Goal: Information Seeking & Learning: Learn about a topic

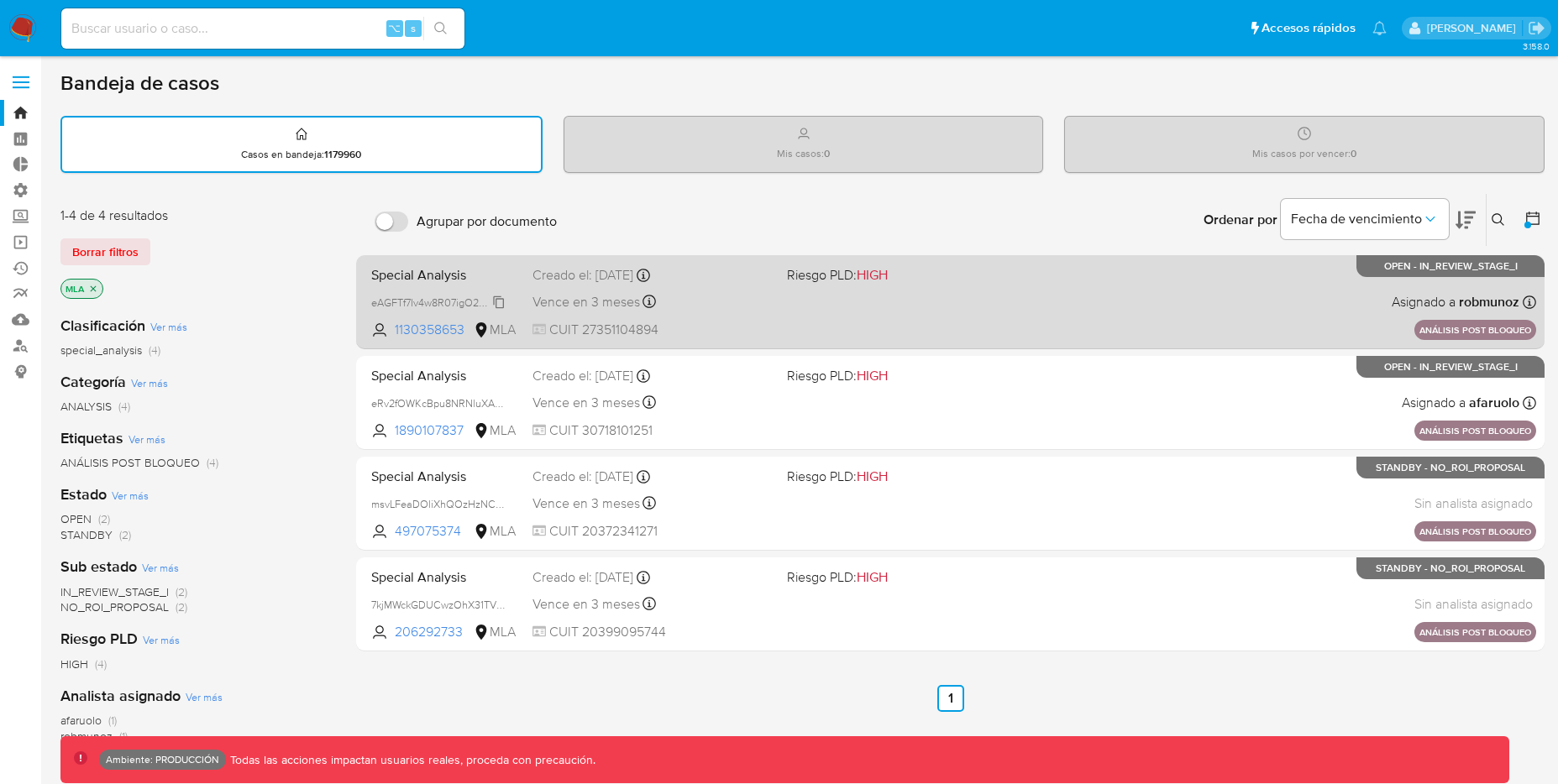
scroll to position [34, 0]
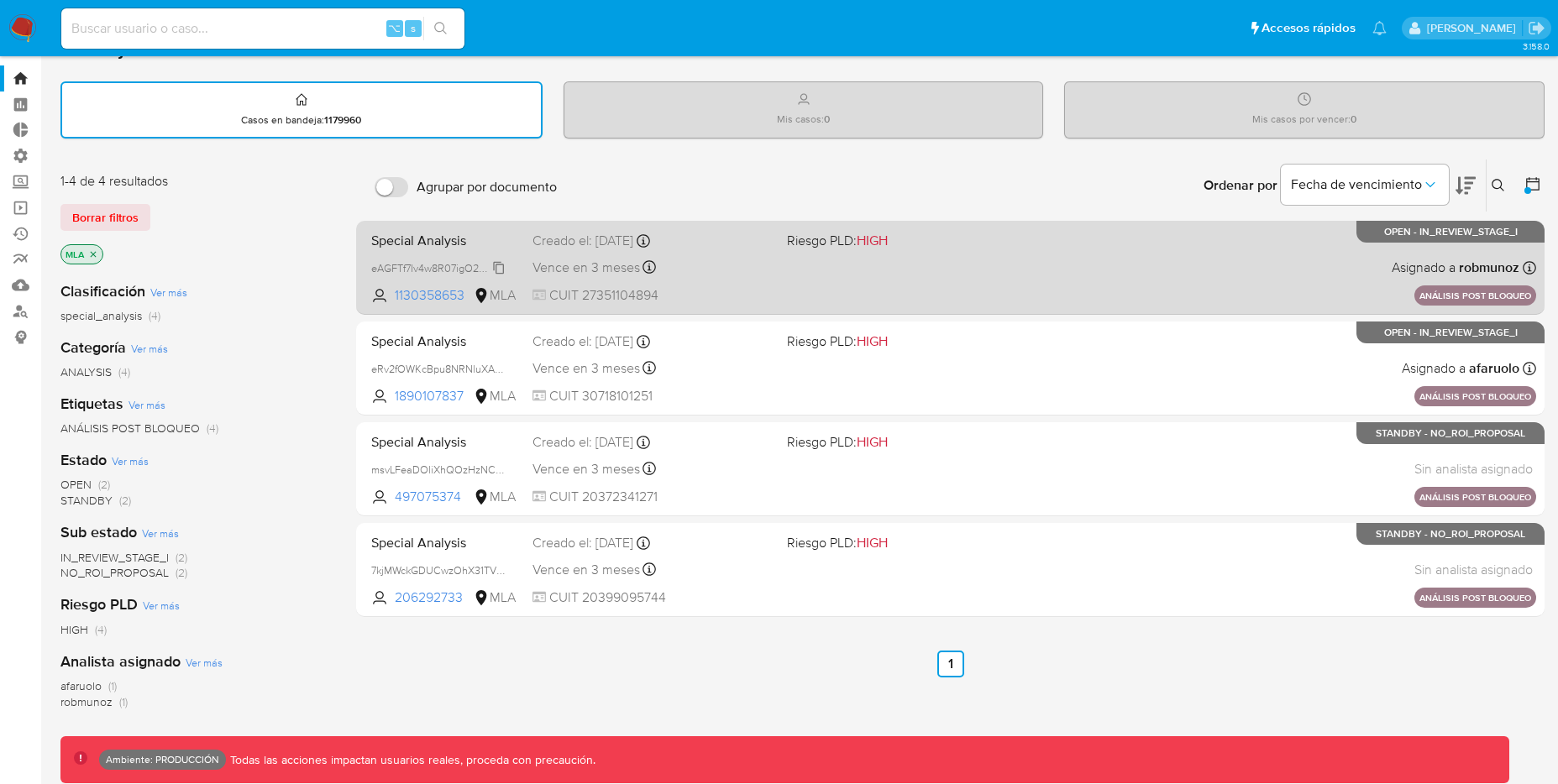
click at [493, 264] on span "eAGFTf7Iv4w8R07igO2P9w9p" at bounding box center [440, 267] width 138 height 19
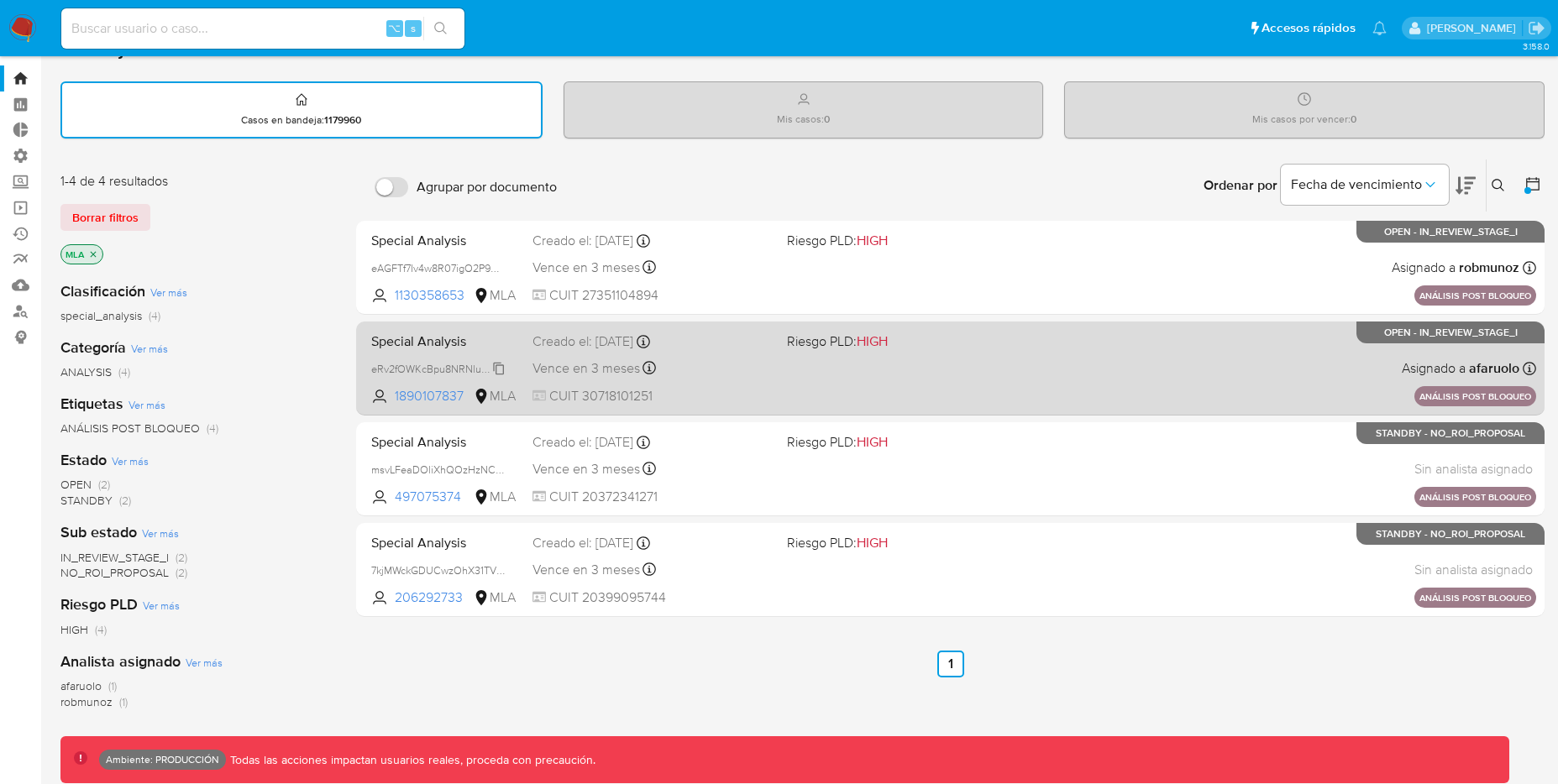
click at [500, 362] on span "eRv2fOWKcBpu8NRNluXAQTB4" at bounding box center [446, 368] width 150 height 19
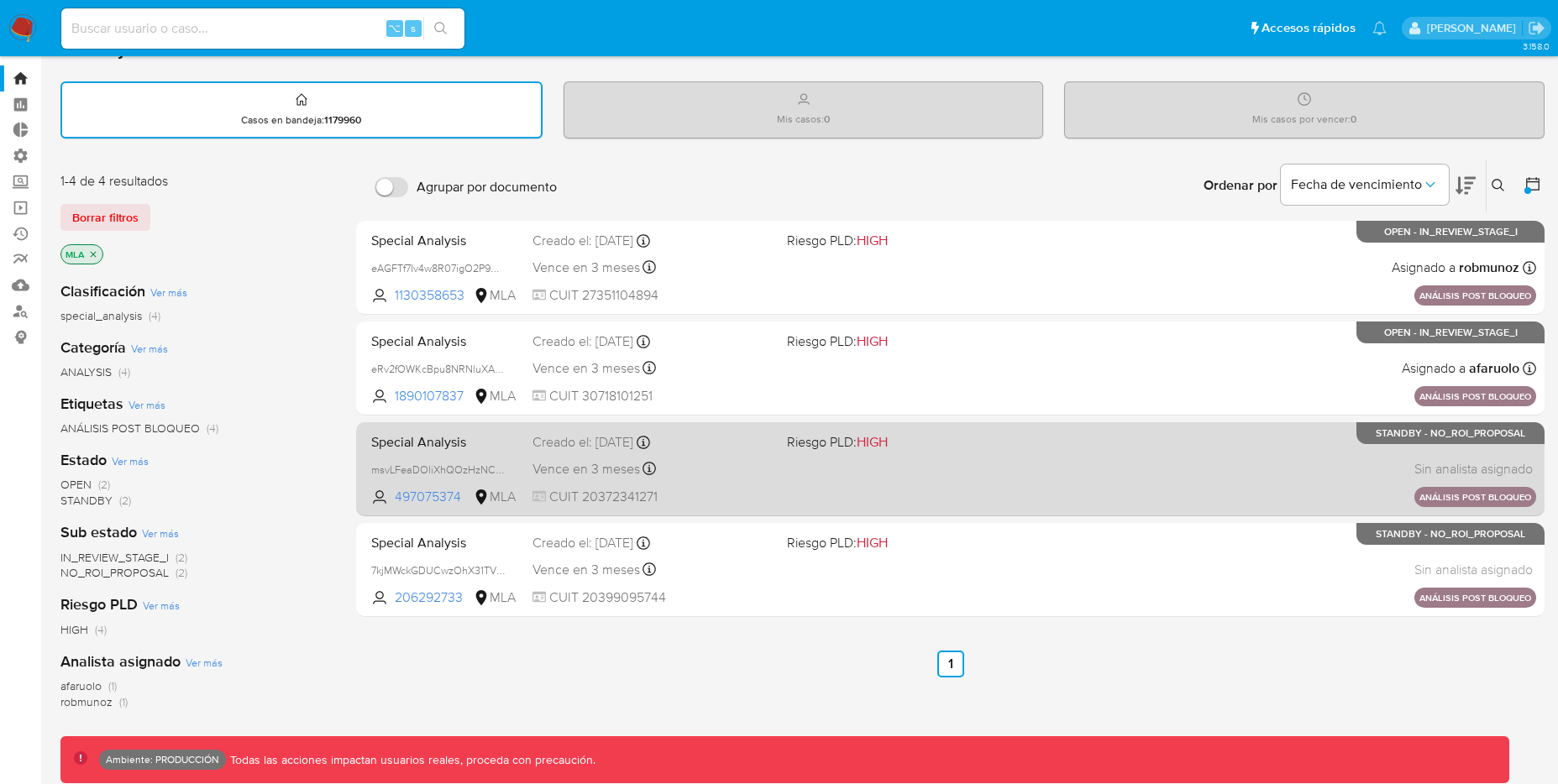
click at [498, 459] on div "Special Analysis msvLFeaDOliXhQOzHzNCMywz 497075374 MLA Riesgo PLD: HIGH Creado…" at bounding box center [950, 469] width 1172 height 85
click at [504, 467] on span "msvLFeaDOliXhQOzHzNCMywz" at bounding box center [446, 469] width 150 height 19
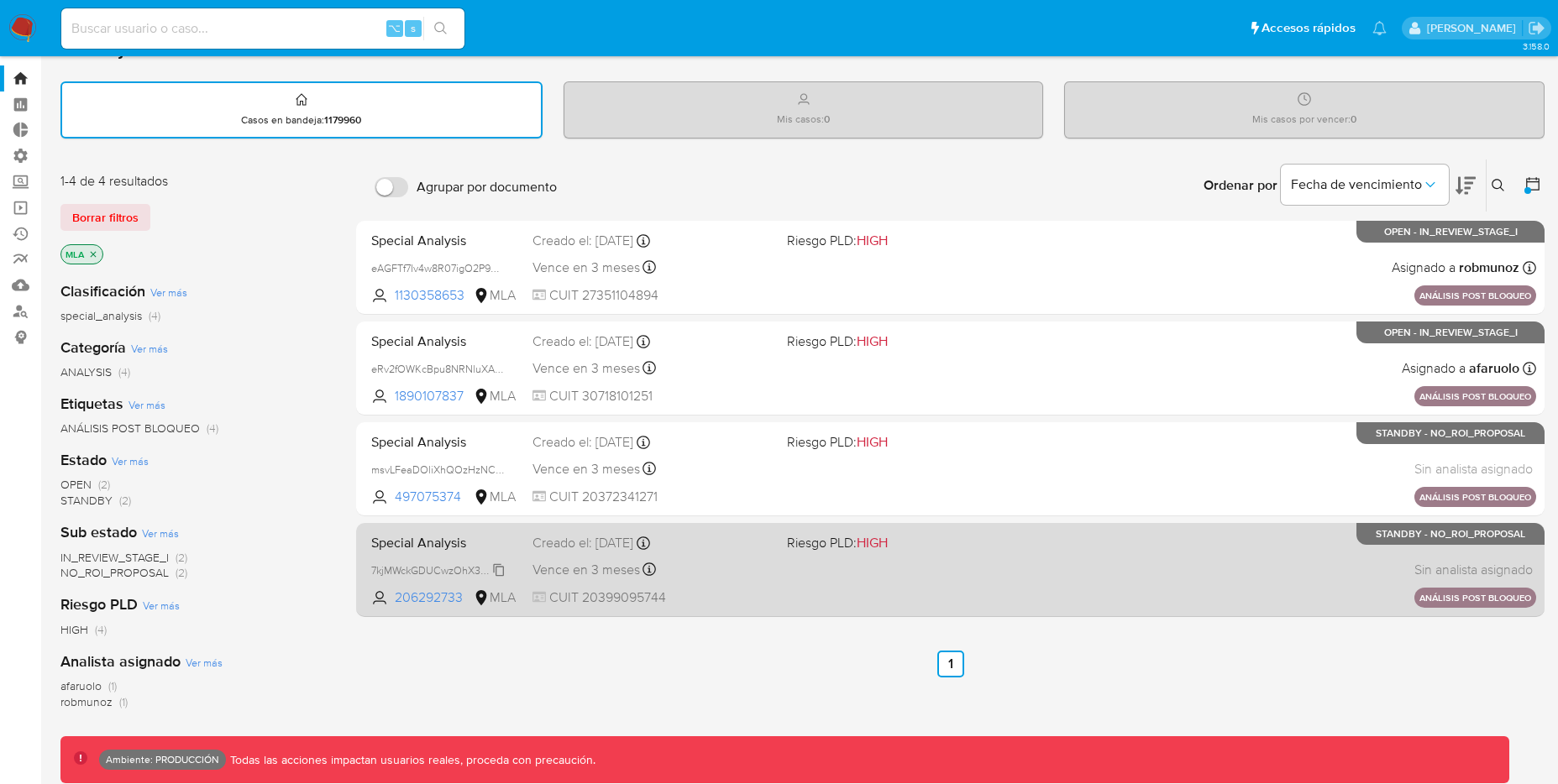
click at [501, 573] on span "7kjMWckGDUCwzOhX31TVFVIm" at bounding box center [445, 569] width 149 height 19
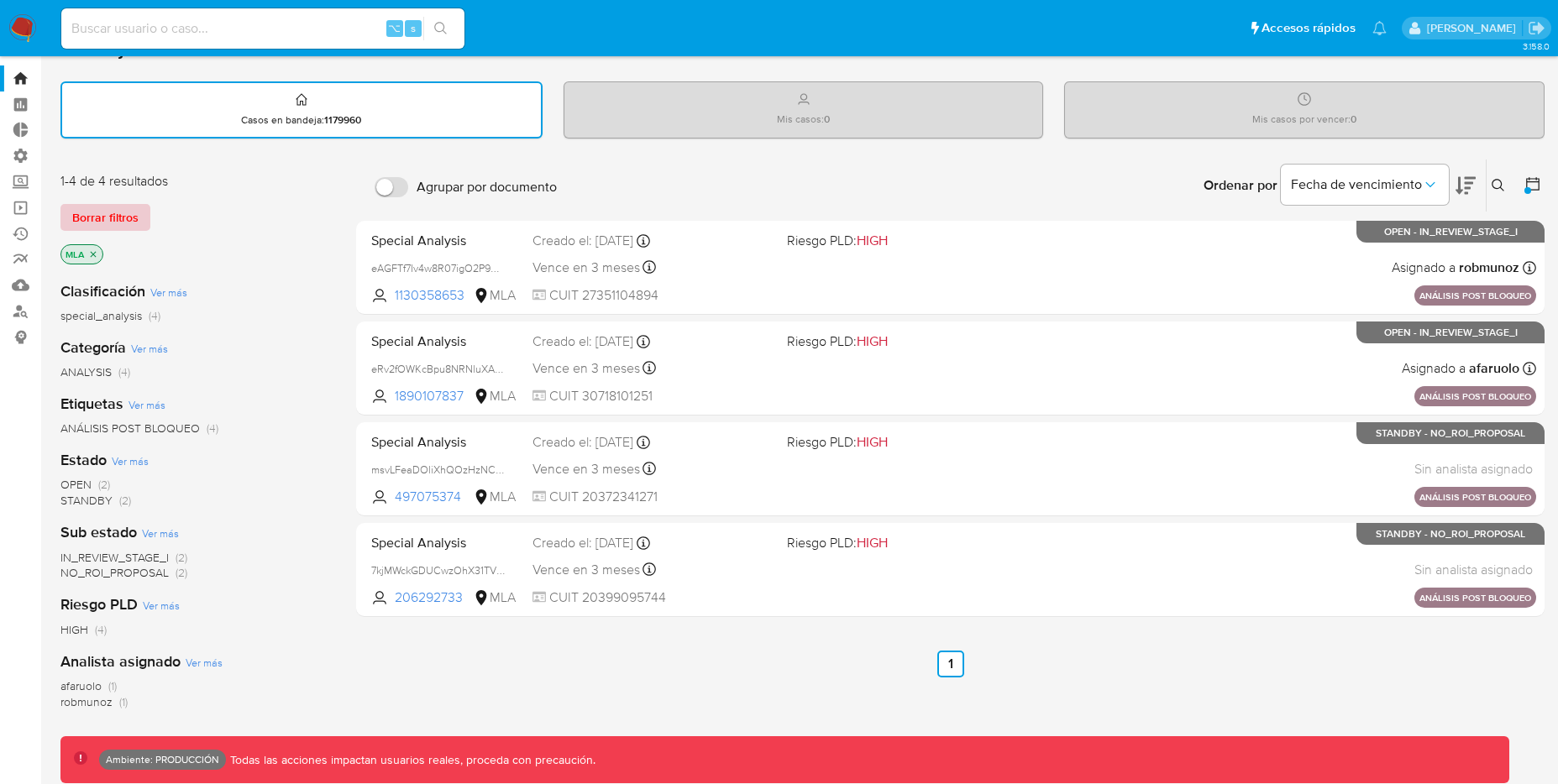
click at [100, 214] on span "Borrar filtros" at bounding box center [105, 217] width 66 height 23
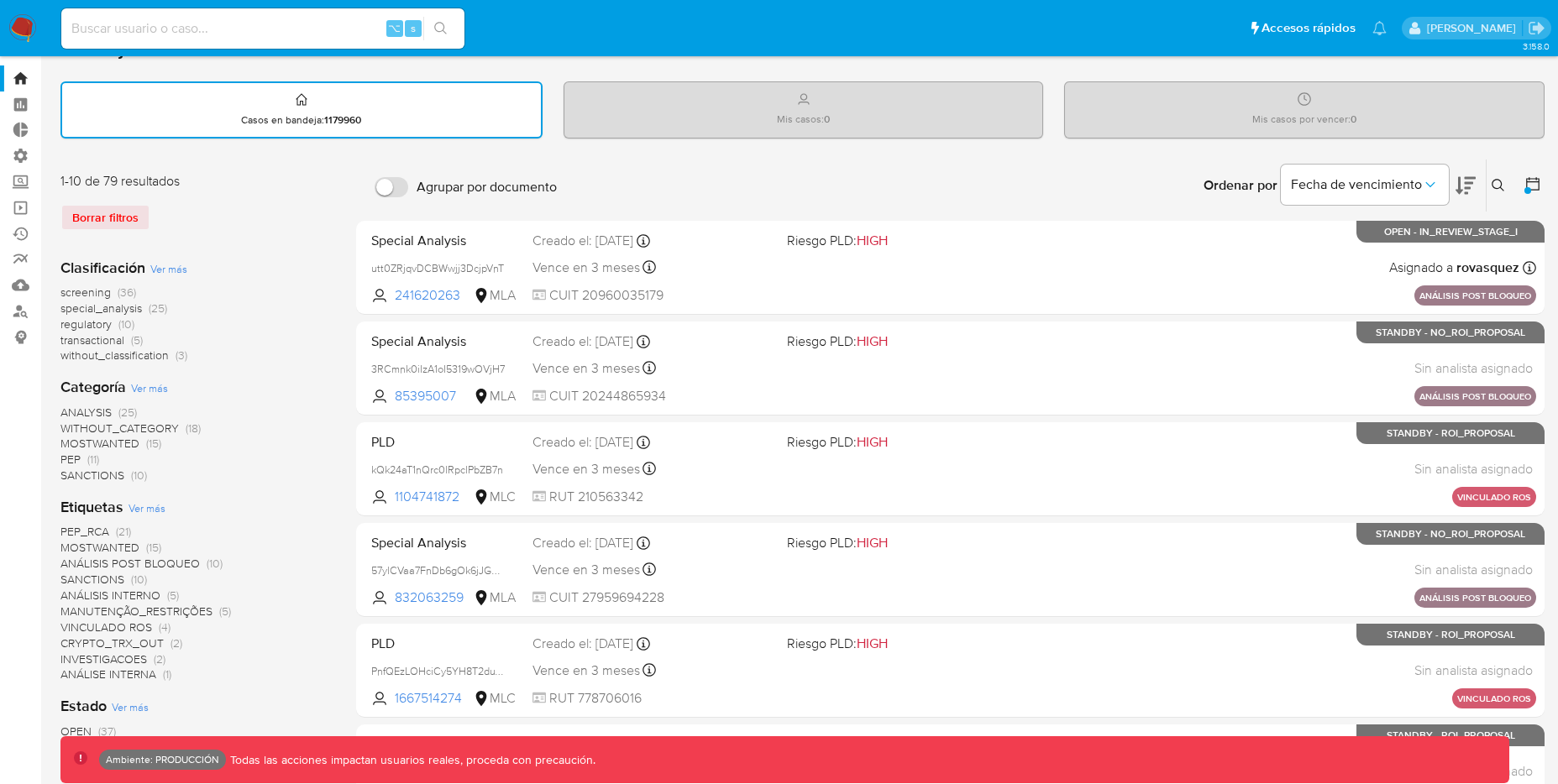
click at [1533, 185] on icon at bounding box center [1533, 184] width 17 height 17
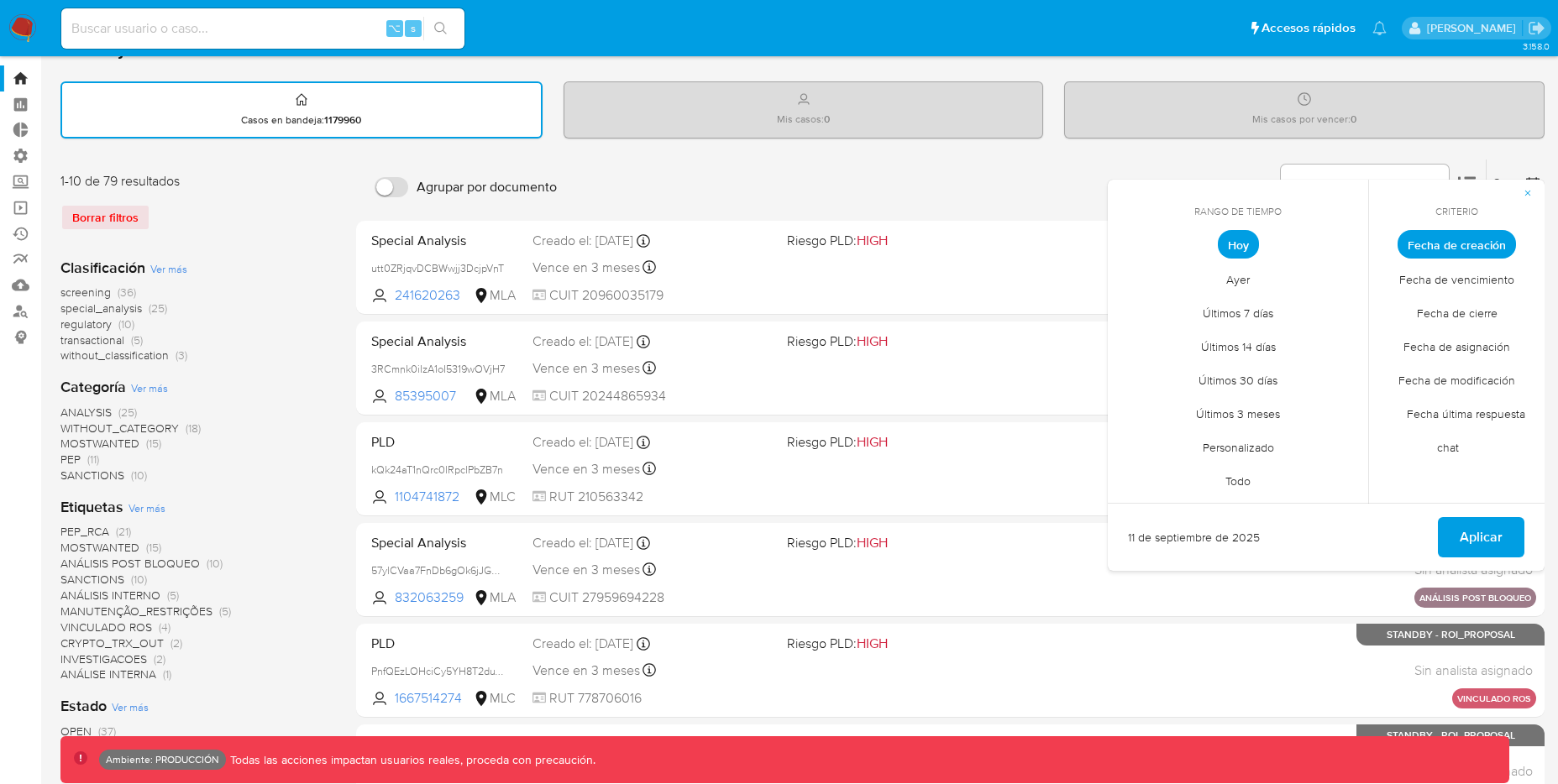
click at [1458, 244] on span "Fecha de creación" at bounding box center [1457, 244] width 119 height 28
click at [1203, 248] on li "Hoy" at bounding box center [1238, 245] width 119 height 33
click at [1236, 242] on span "Hoy" at bounding box center [1238, 244] width 41 height 28
click at [1480, 533] on span "Aplicar" at bounding box center [1482, 537] width 43 height 37
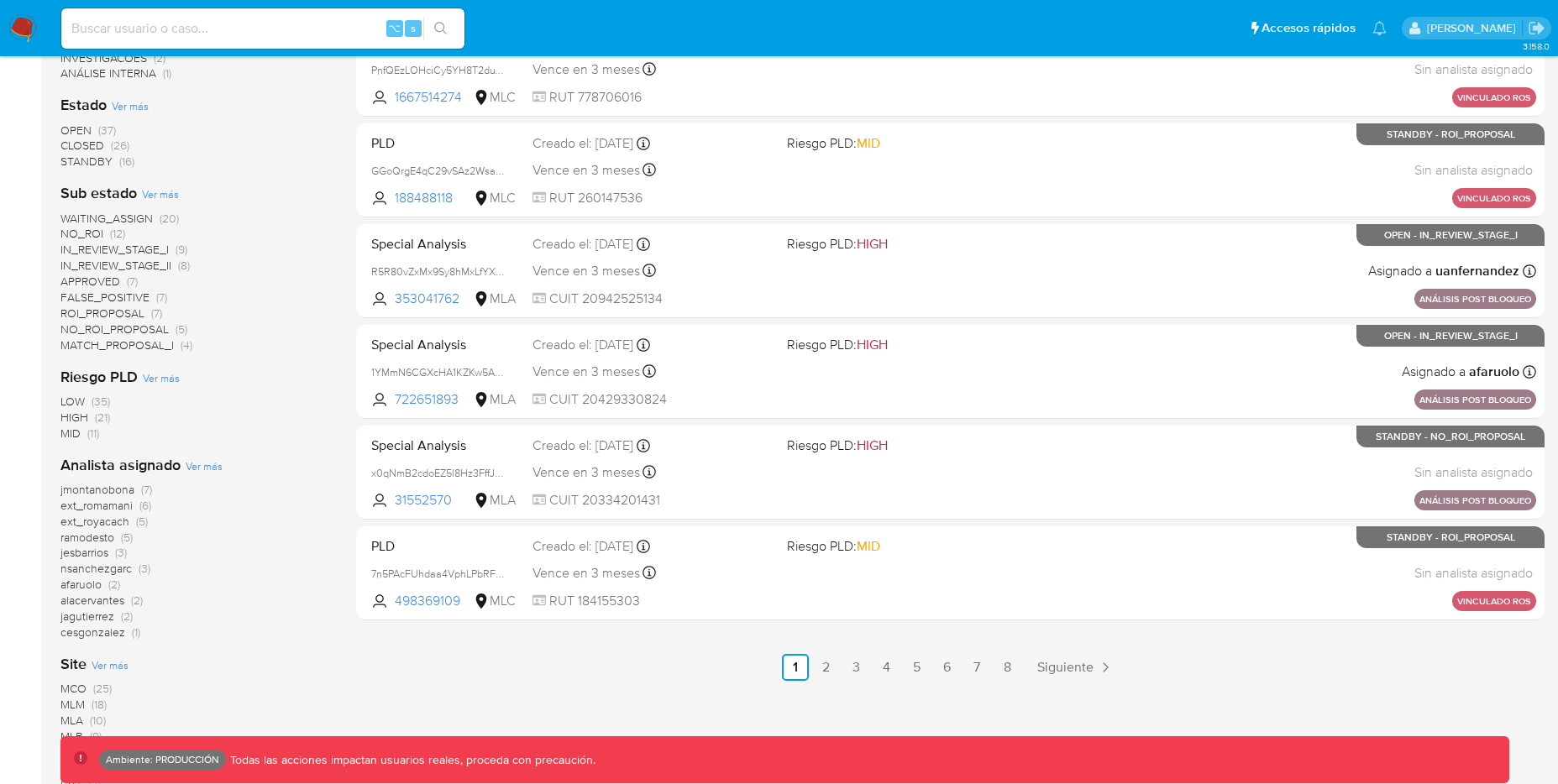
scroll to position [795, 0]
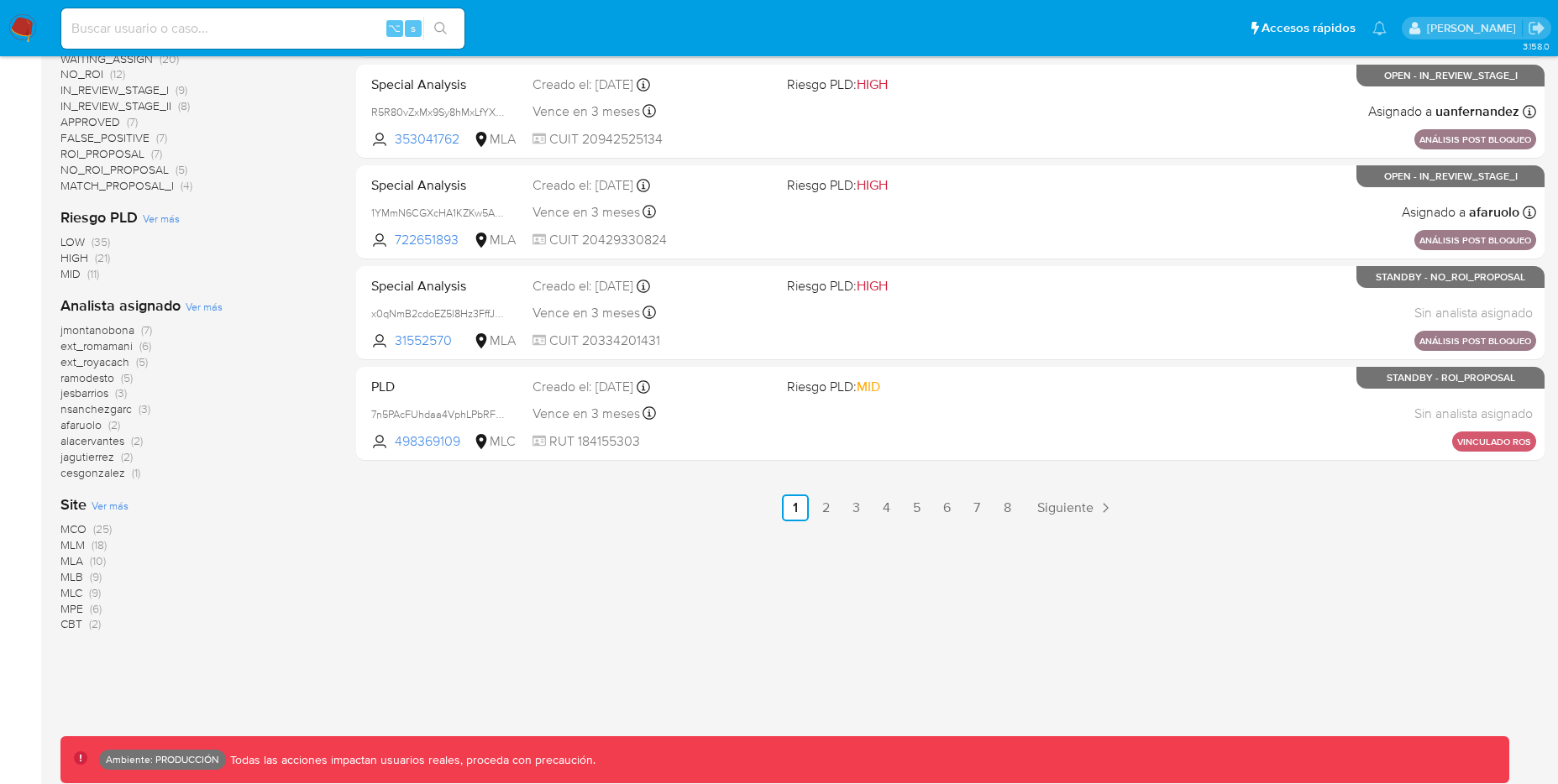
click at [70, 562] on span "MLA" at bounding box center [71, 562] width 22 height 17
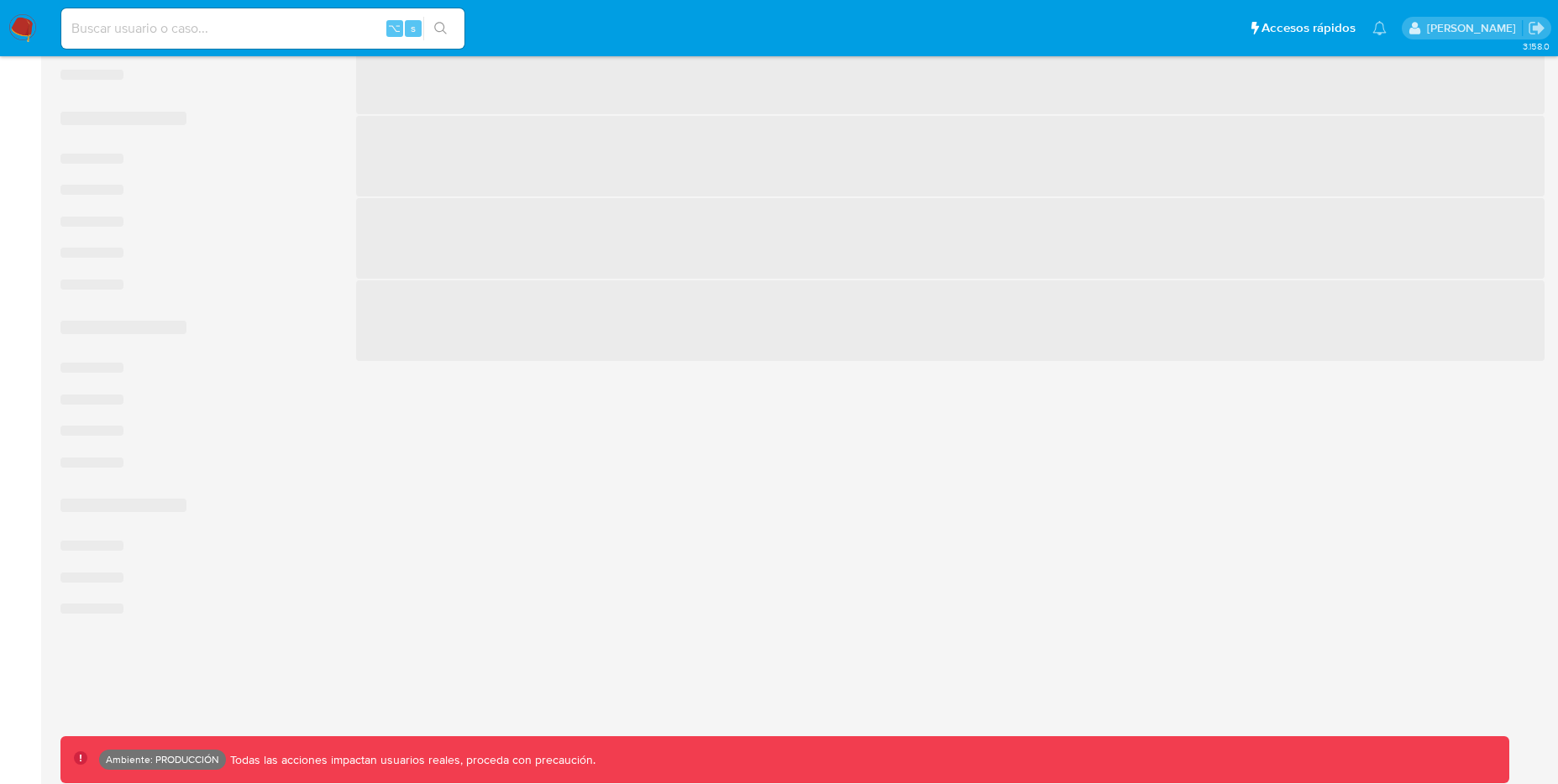
scroll to position [604, 0]
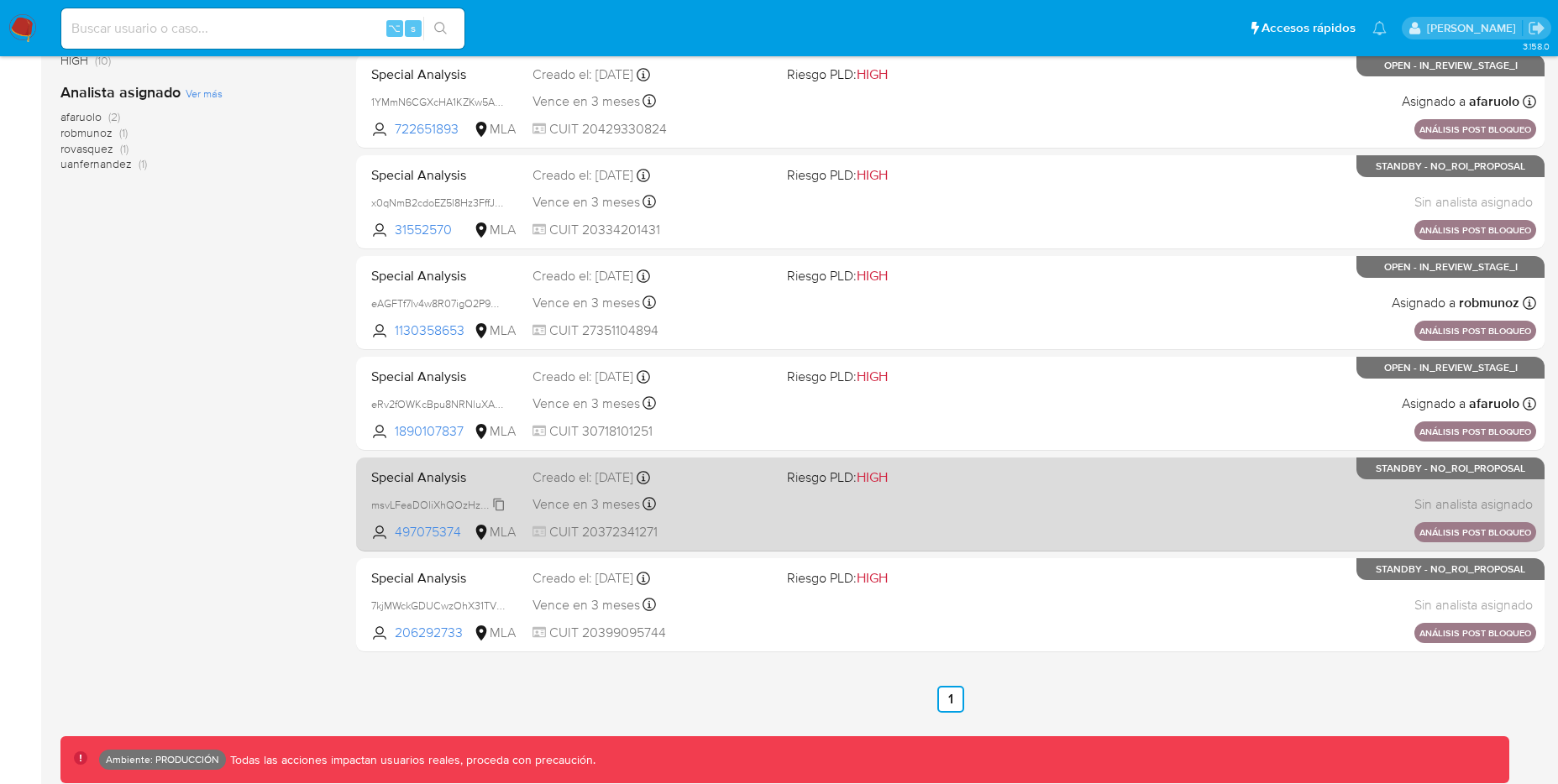
click at [498, 504] on span "msvLFeaDOliXhQOzHzNCMywz" at bounding box center [446, 504] width 150 height 19
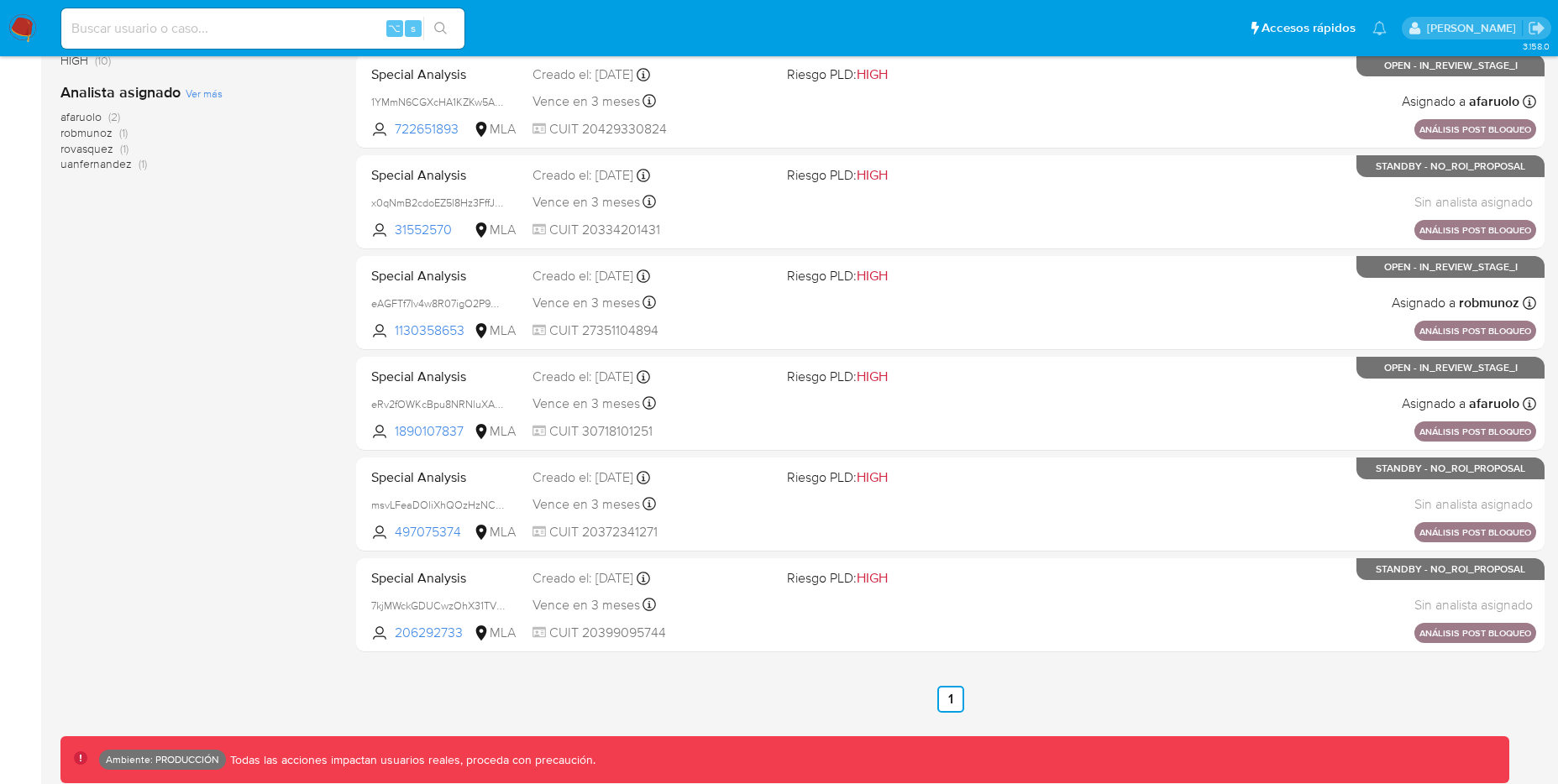
scroll to position [600, 0]
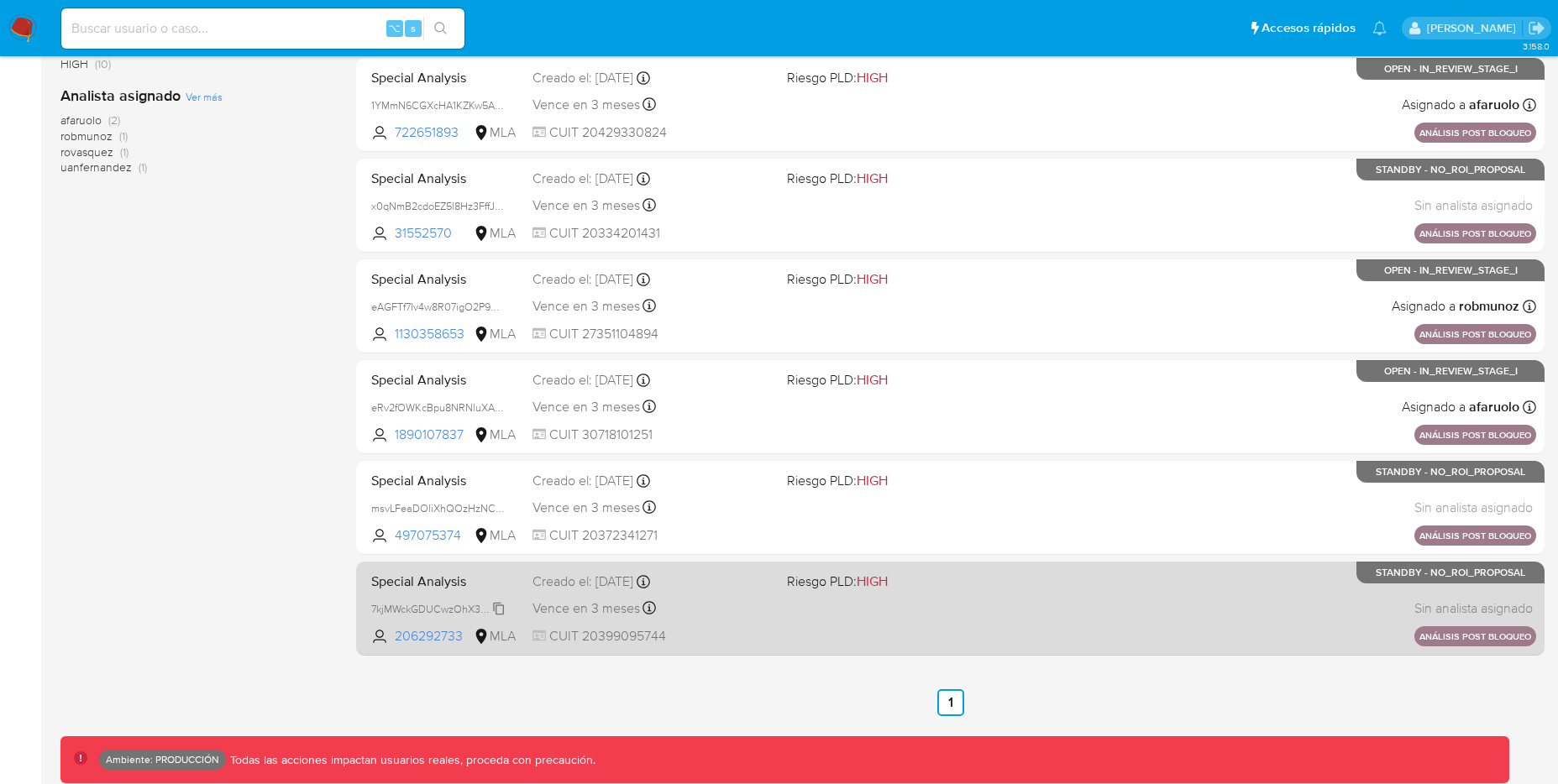
click at [503, 605] on span "7kjMWckGDUCwzOhX31TVFVIm" at bounding box center [445, 608] width 149 height 19
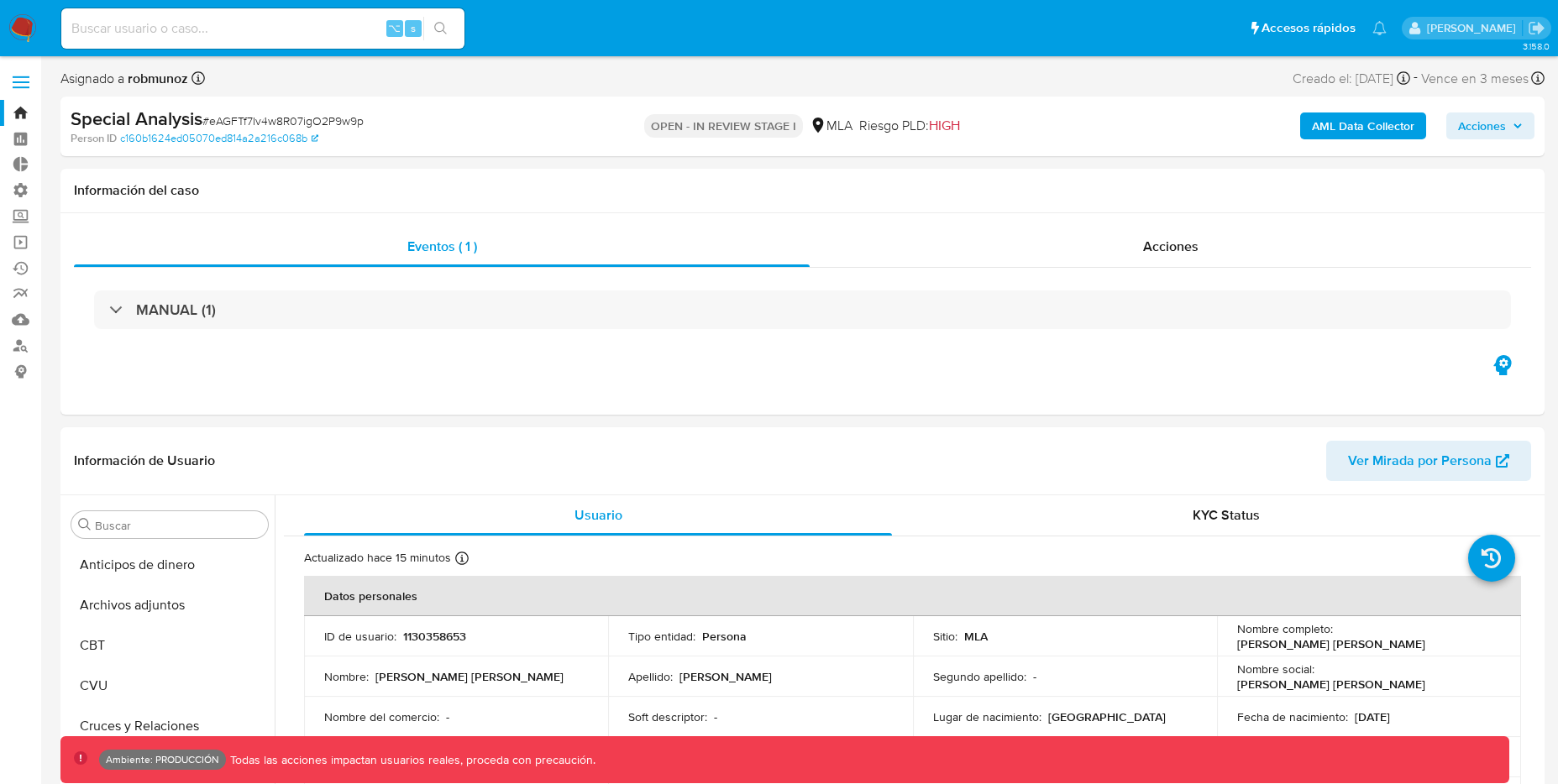
select select "10"
click at [296, 15] on div "⌥ s" at bounding box center [262, 28] width 403 height 40
click at [291, 20] on input at bounding box center [262, 28] width 403 height 21
paste input "eAGFTf7Iv4w8R07igO2P9w9p"
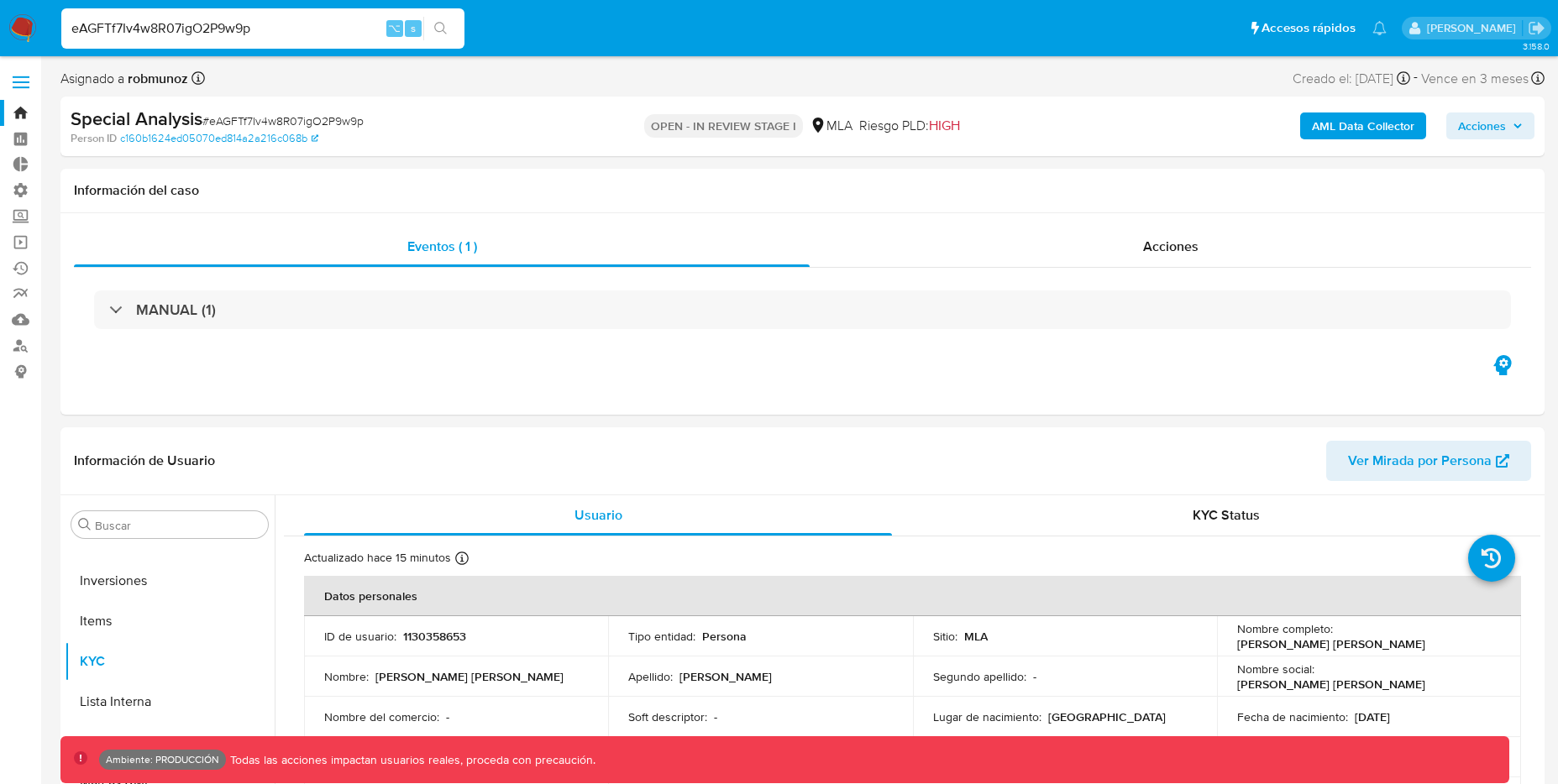
type input "eAGFTf7Iv4w8R07igO2P9w9p"
click at [1348, 130] on b "AML Data Collector" at bounding box center [1363, 125] width 102 height 27
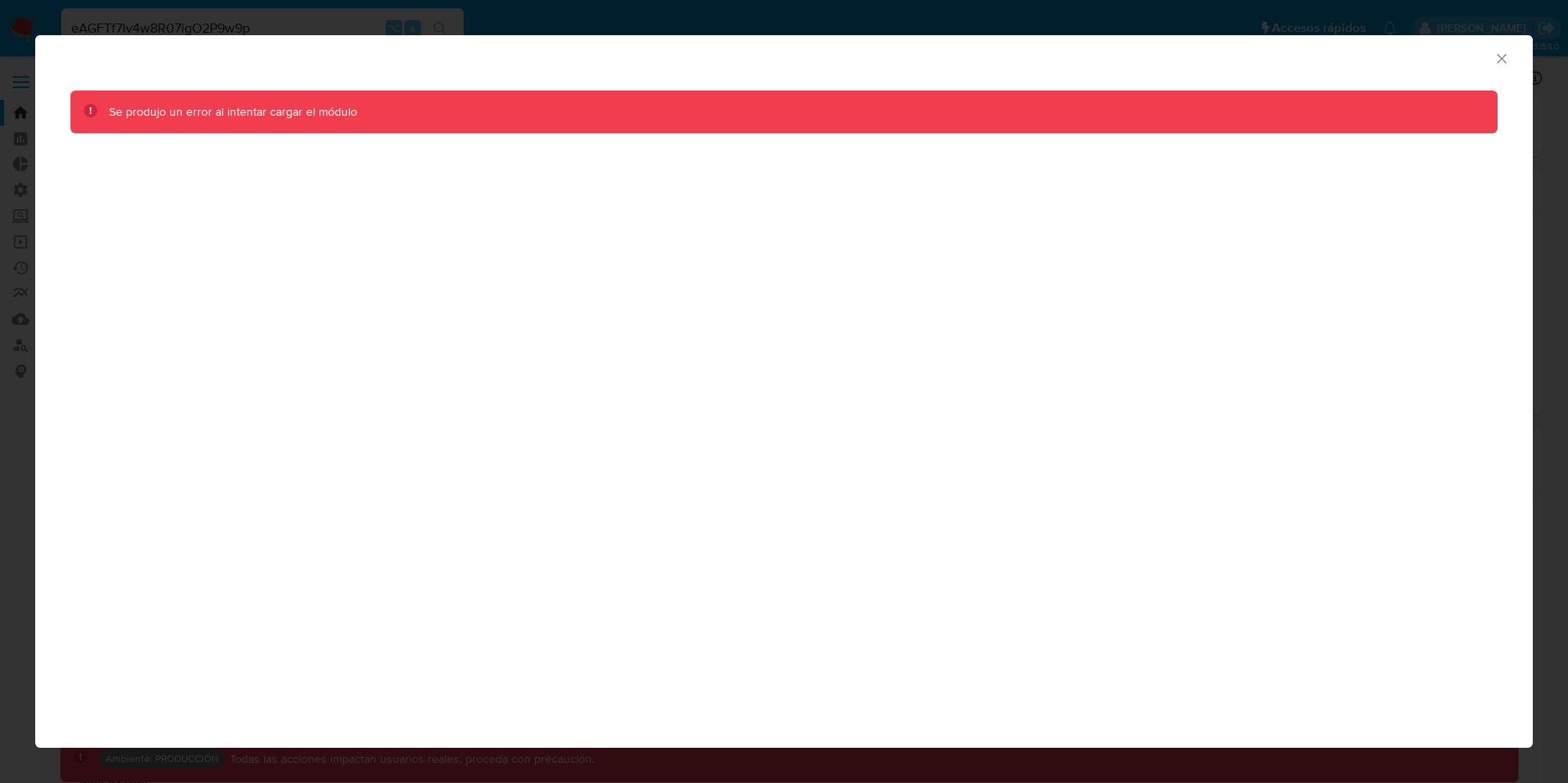
click at [1498, 64] on icon "Cerrar ventana" at bounding box center [1502, 59] width 17 height 17
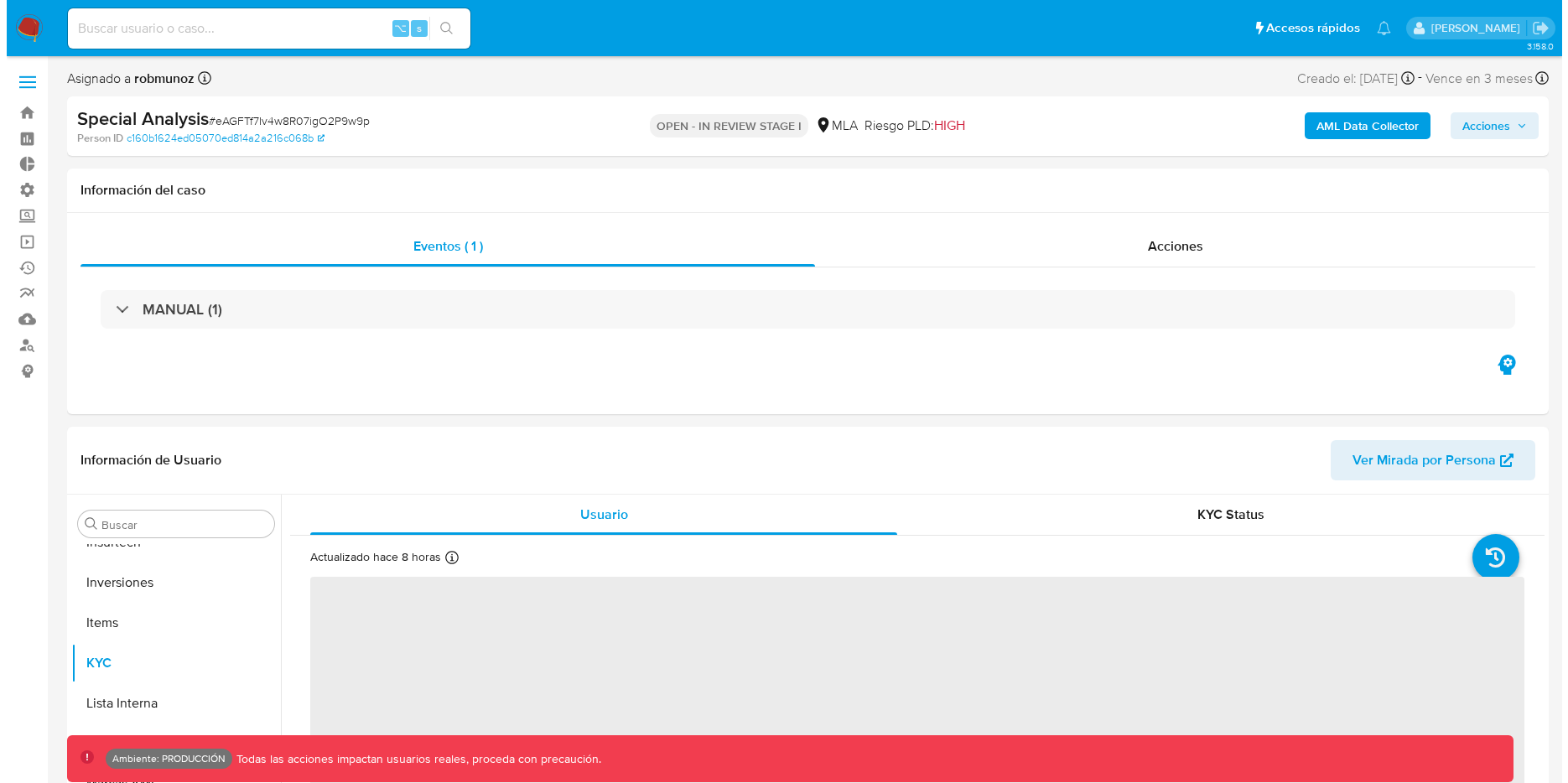
scroll to position [789, 0]
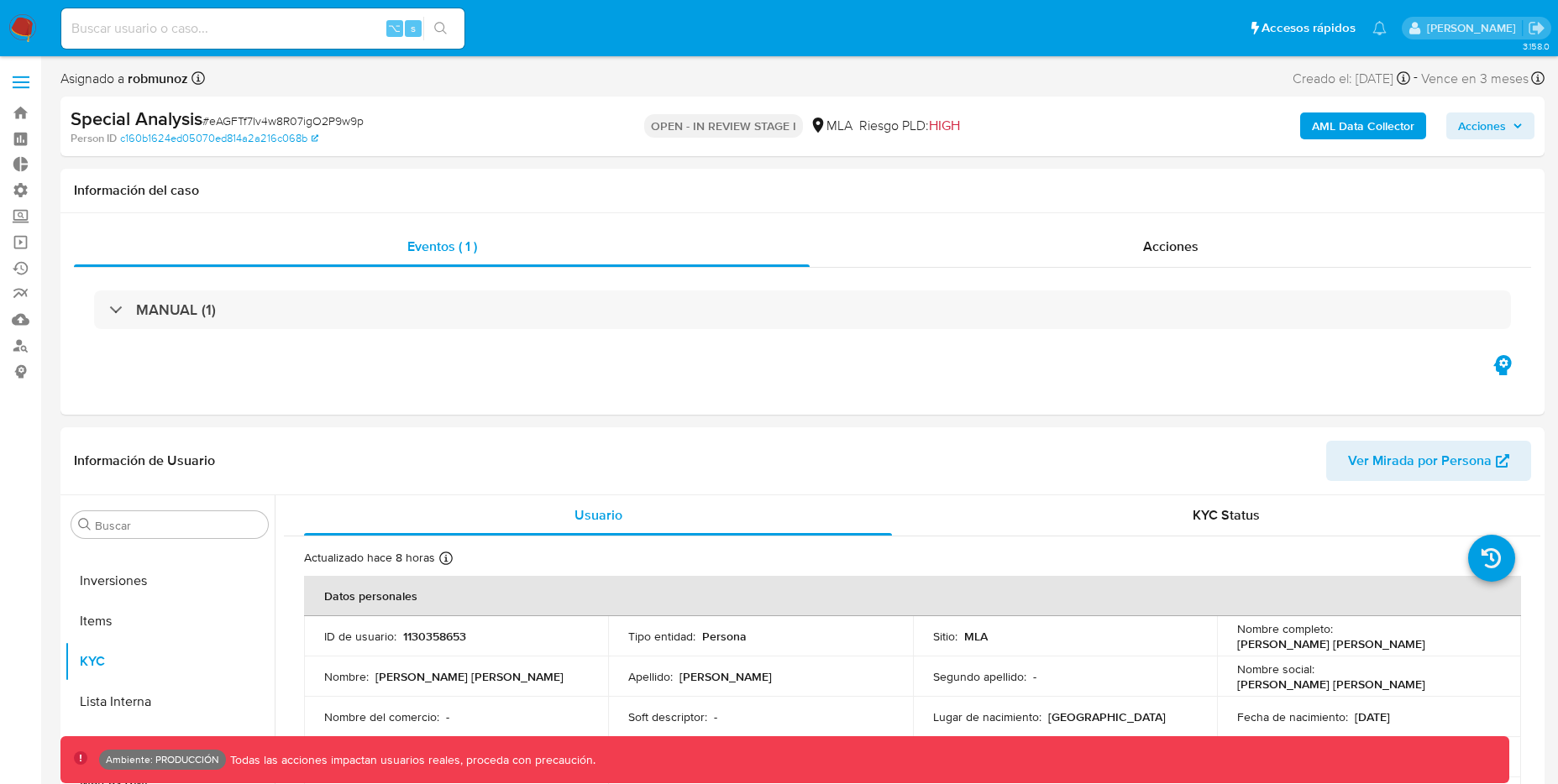
select select "10"
click at [1364, 120] on b "AML Data Collector" at bounding box center [1363, 125] width 102 height 27
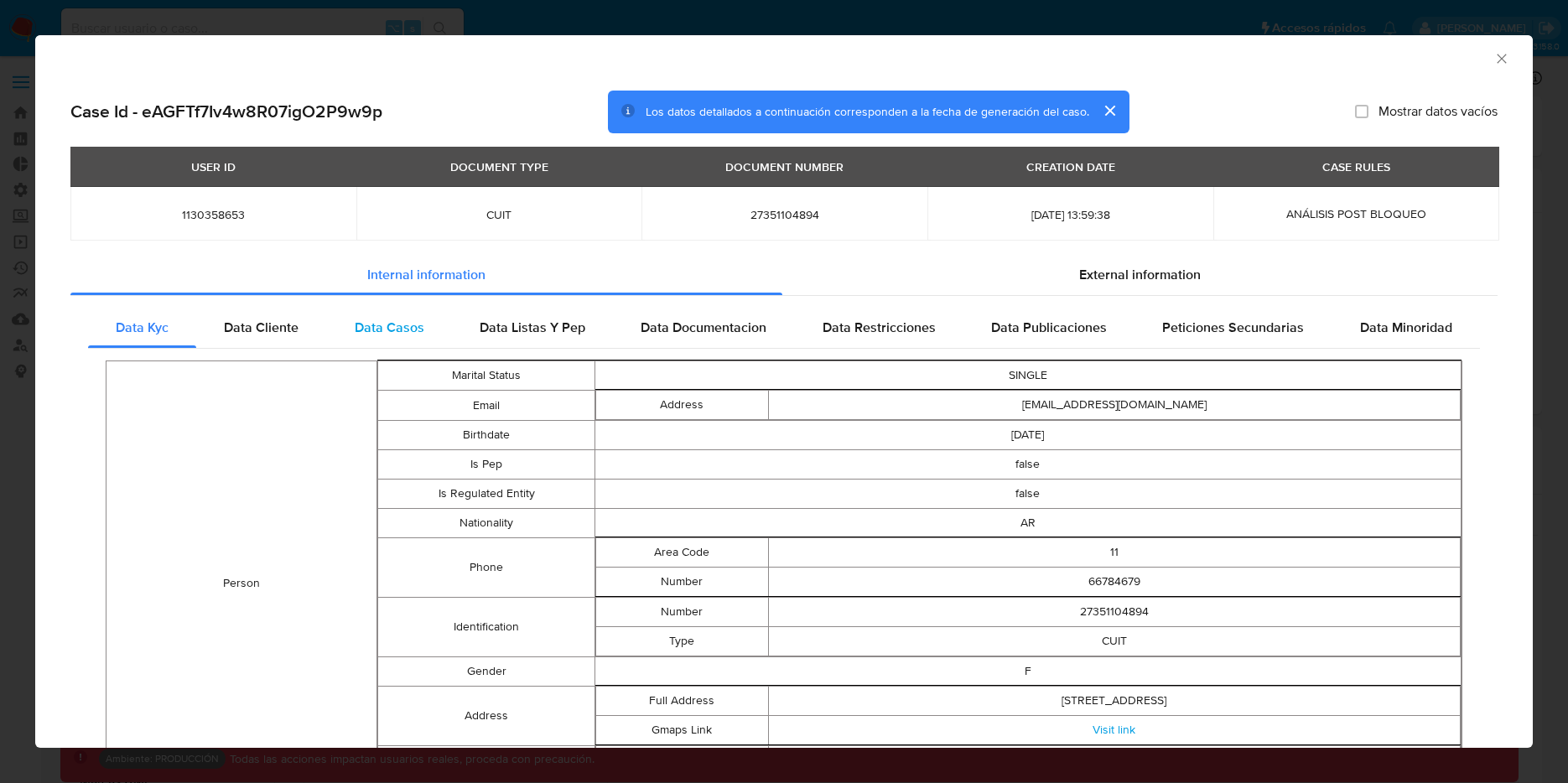
click at [412, 328] on span "Data Casos" at bounding box center [389, 328] width 69 height 19
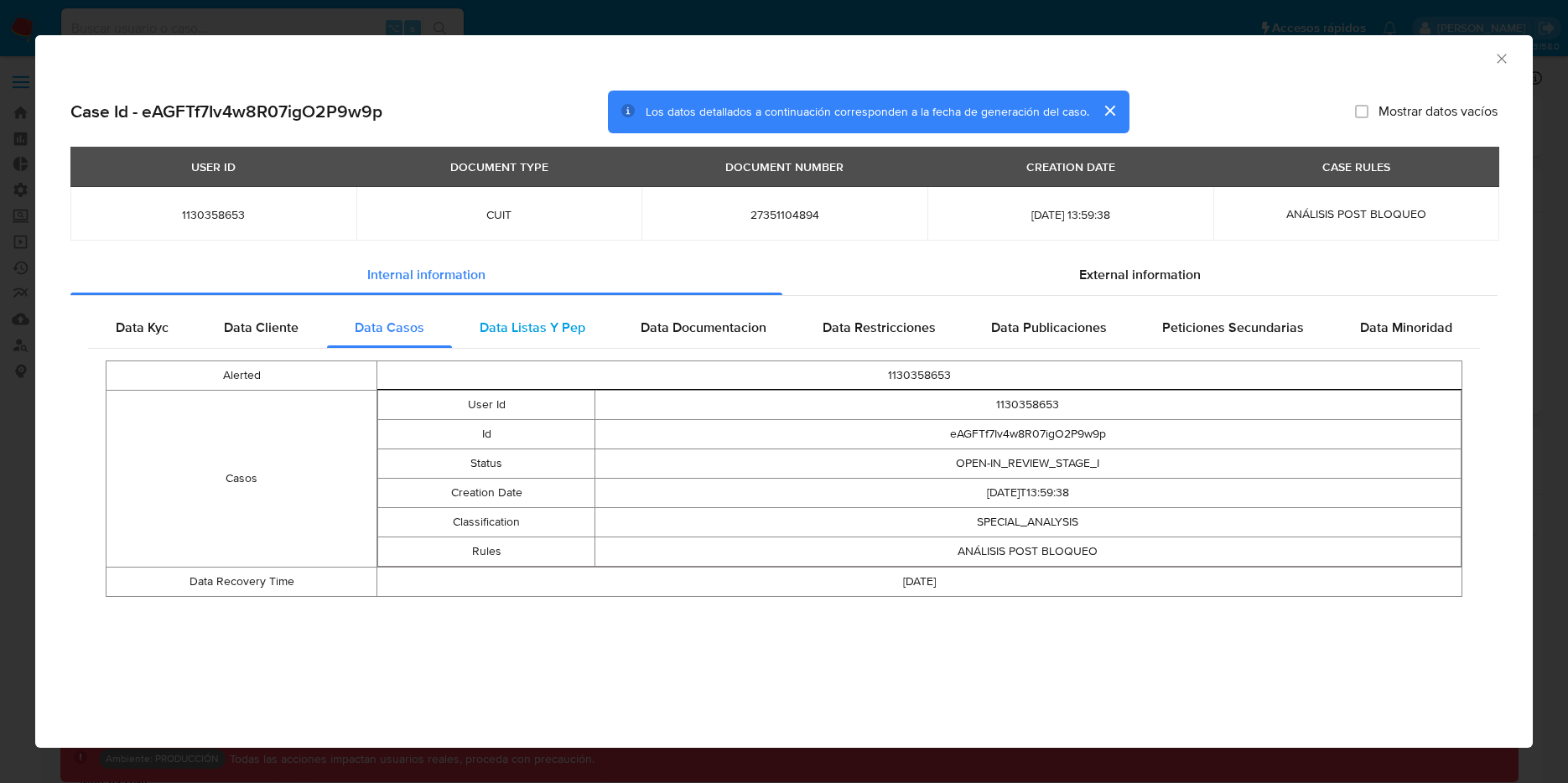
click at [579, 326] on span "Data Listas Y Pep" at bounding box center [532, 328] width 105 height 19
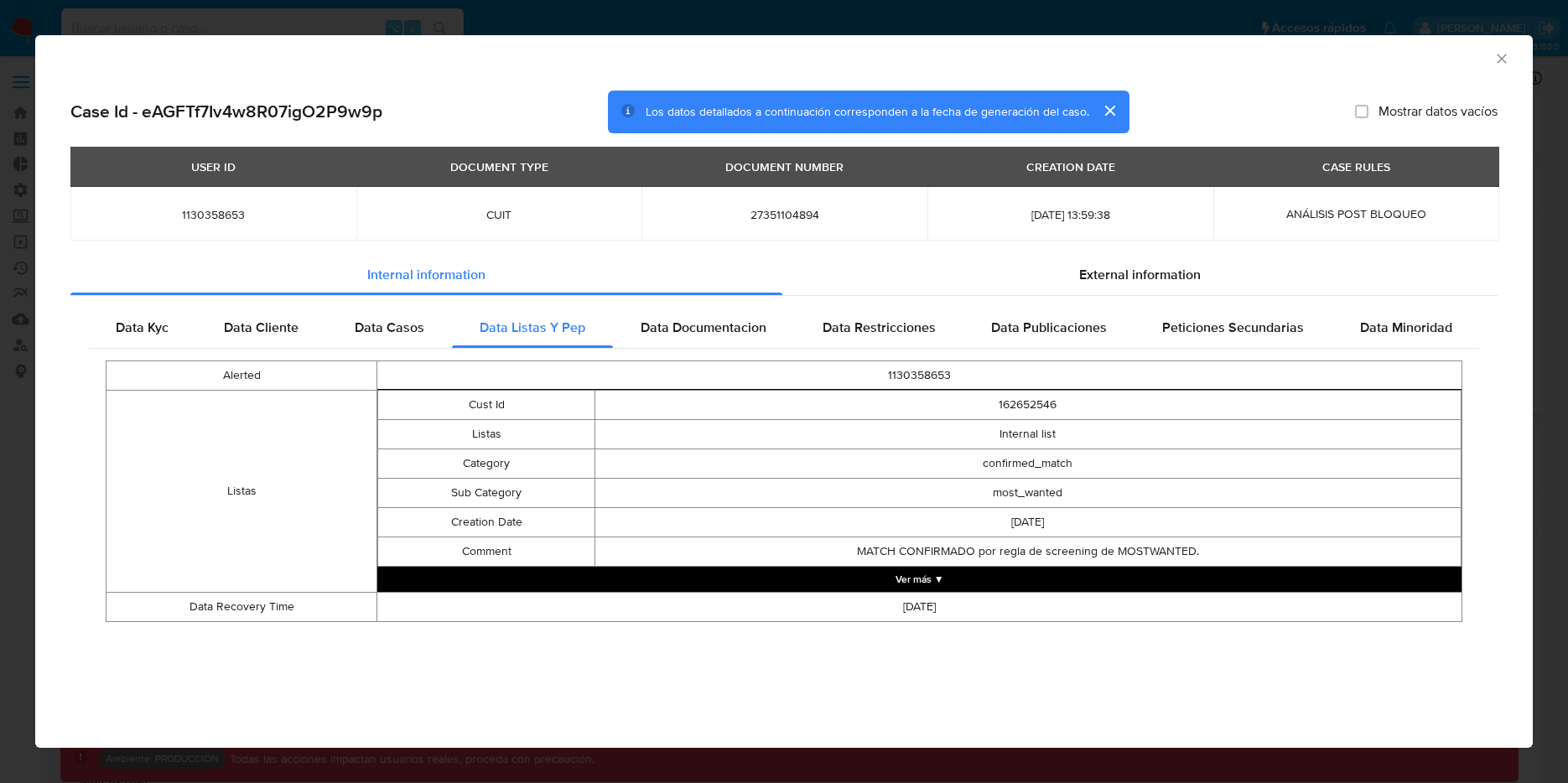
click at [724, 569] on button "Ver más ▼" at bounding box center [919, 579] width 1084 height 25
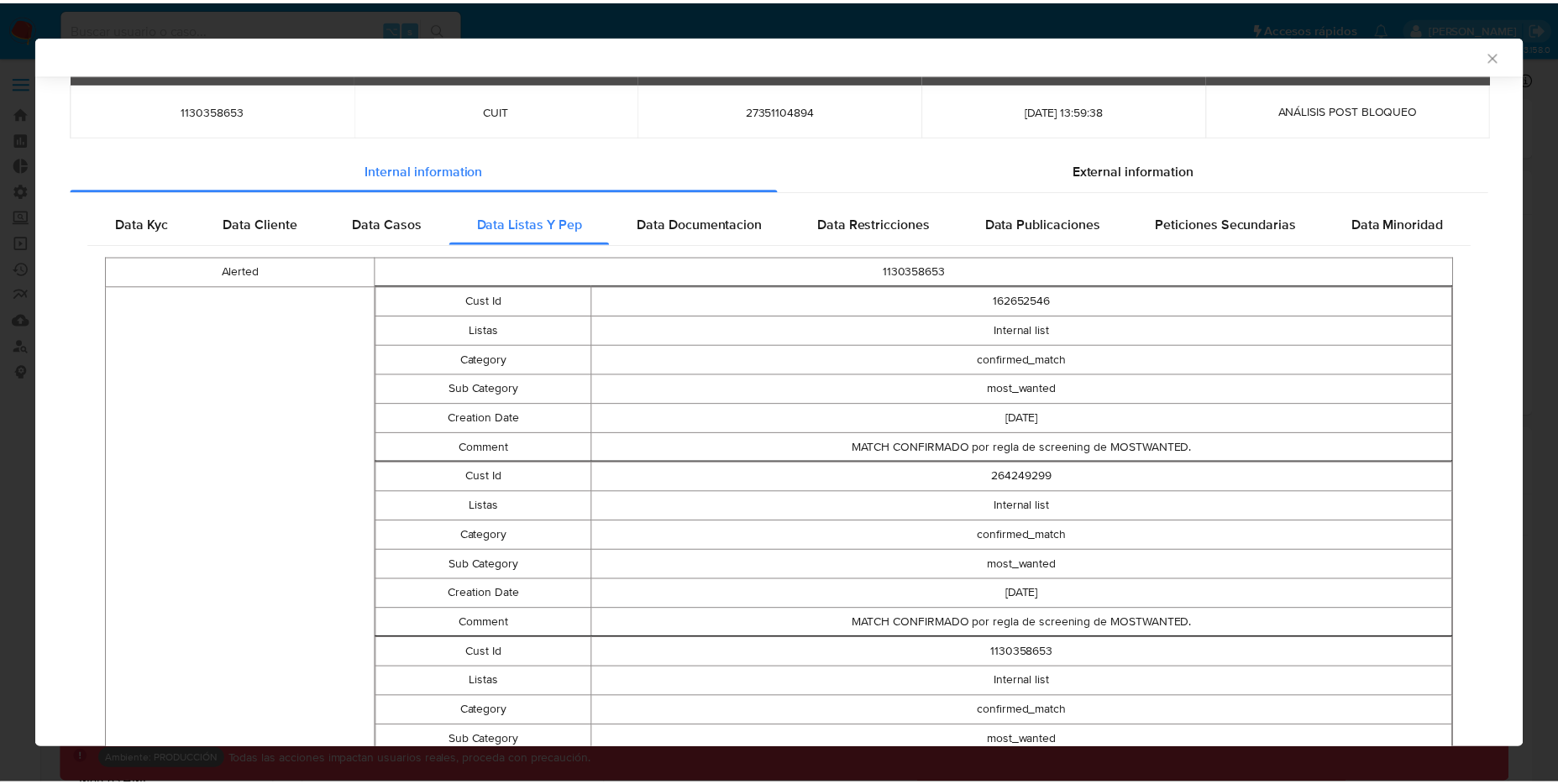
scroll to position [0, 0]
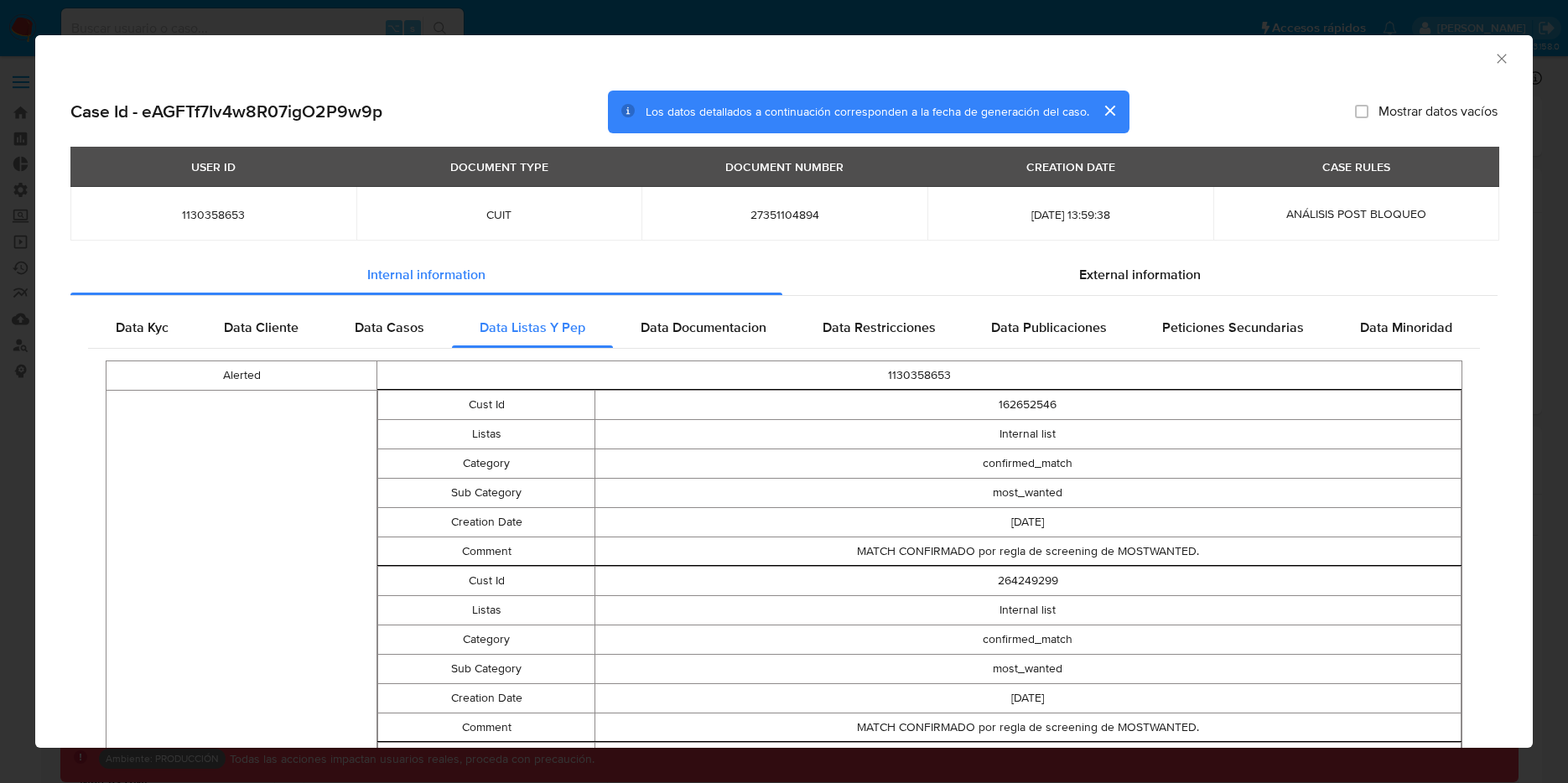
click at [1188, 19] on div "AML Data Collector Case Id - eAGFTf7Iv4w8R07igO2P9w9p Los datos detallados a co…" at bounding box center [784, 391] width 1568 height 783
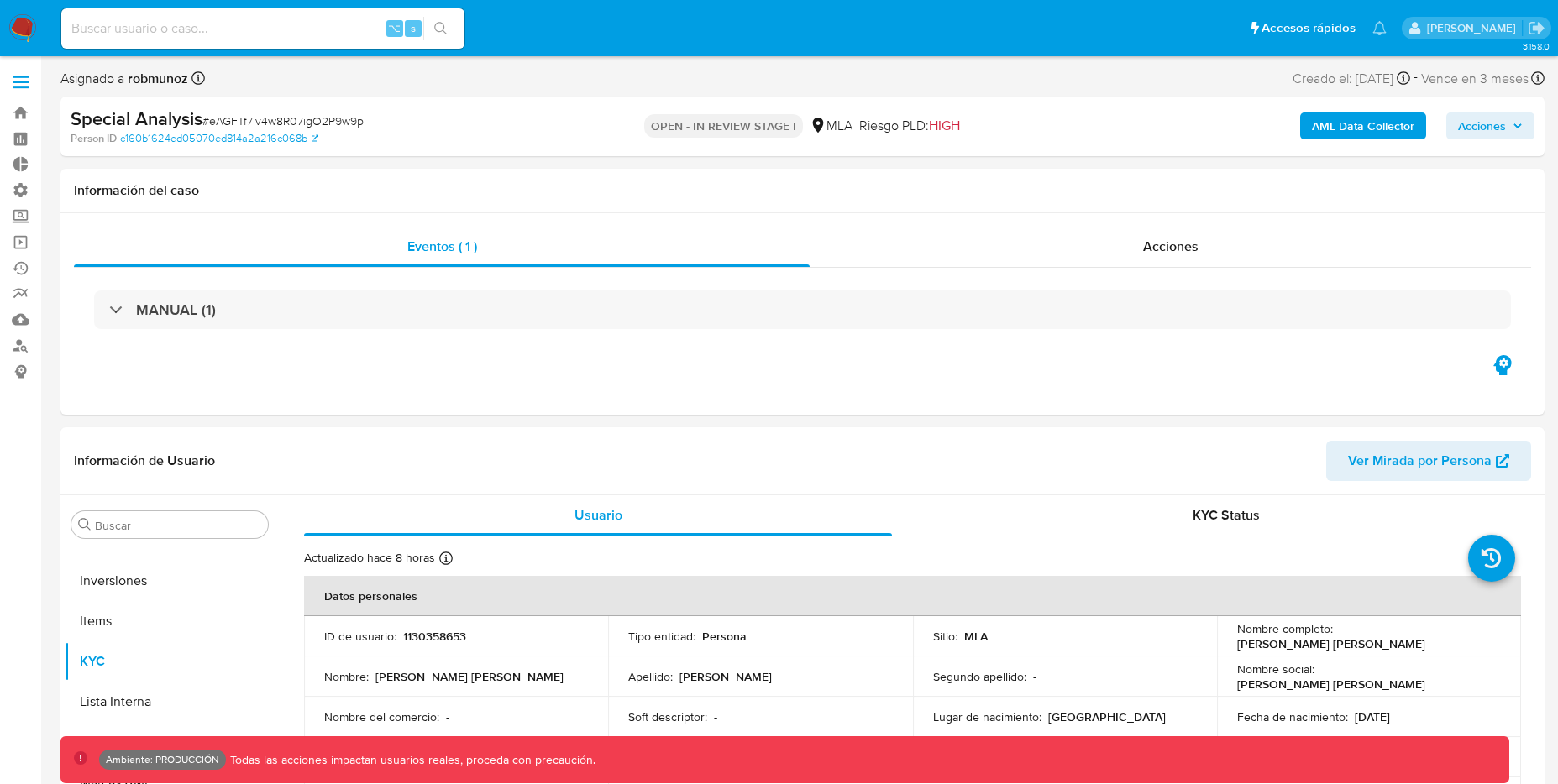
click at [270, 40] on div "⌥ s" at bounding box center [262, 28] width 403 height 40
click at [270, 25] on input at bounding box center [262, 28] width 403 height 21
paste input "eRv2fOWKcBpu8NRNluXAQTB4"
type input "eRv2fOWKcBpu8NRNluXAQTB4"
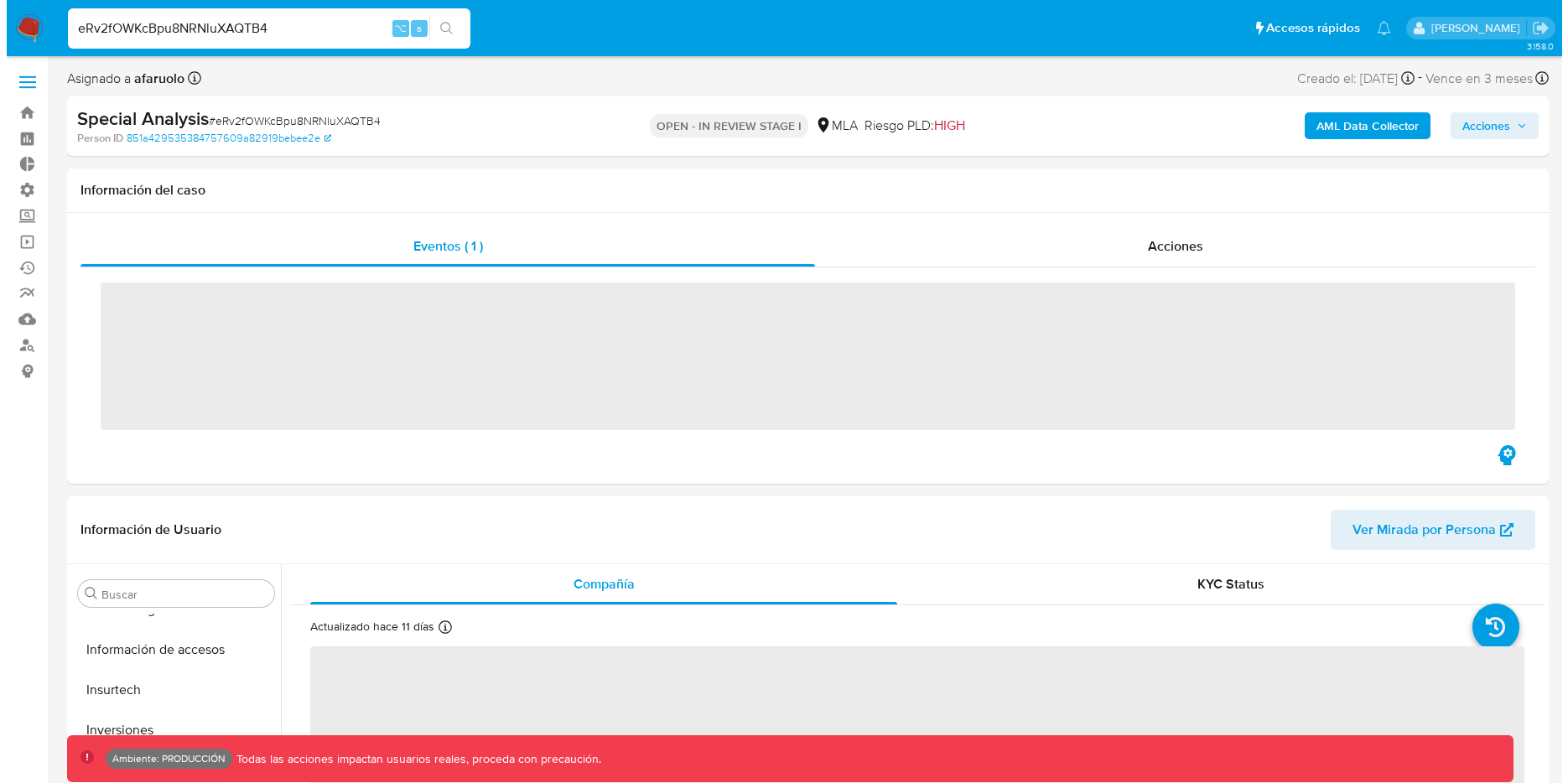
scroll to position [789, 0]
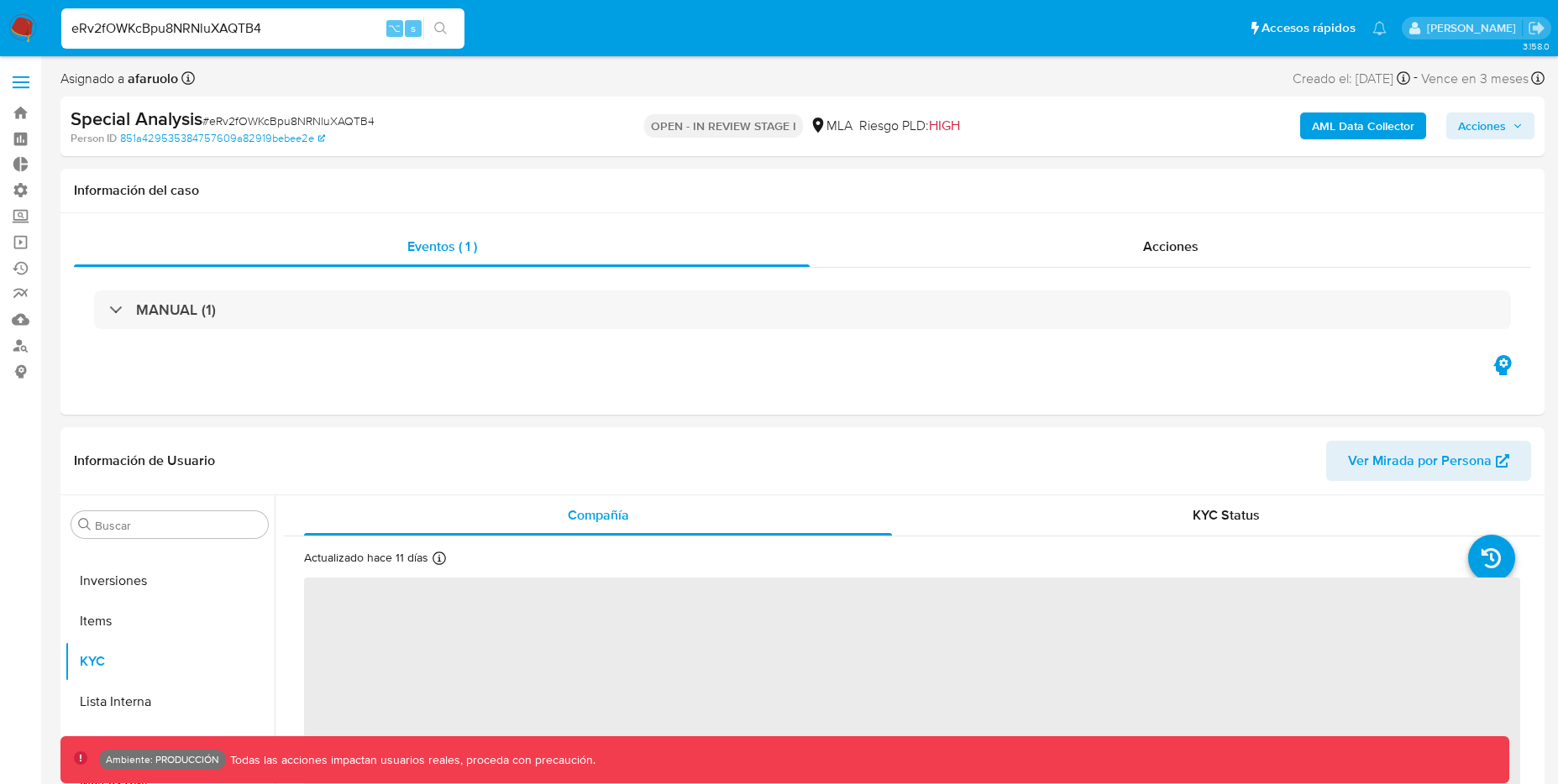
click at [1354, 120] on b "AML Data Collector" at bounding box center [1363, 125] width 102 height 27
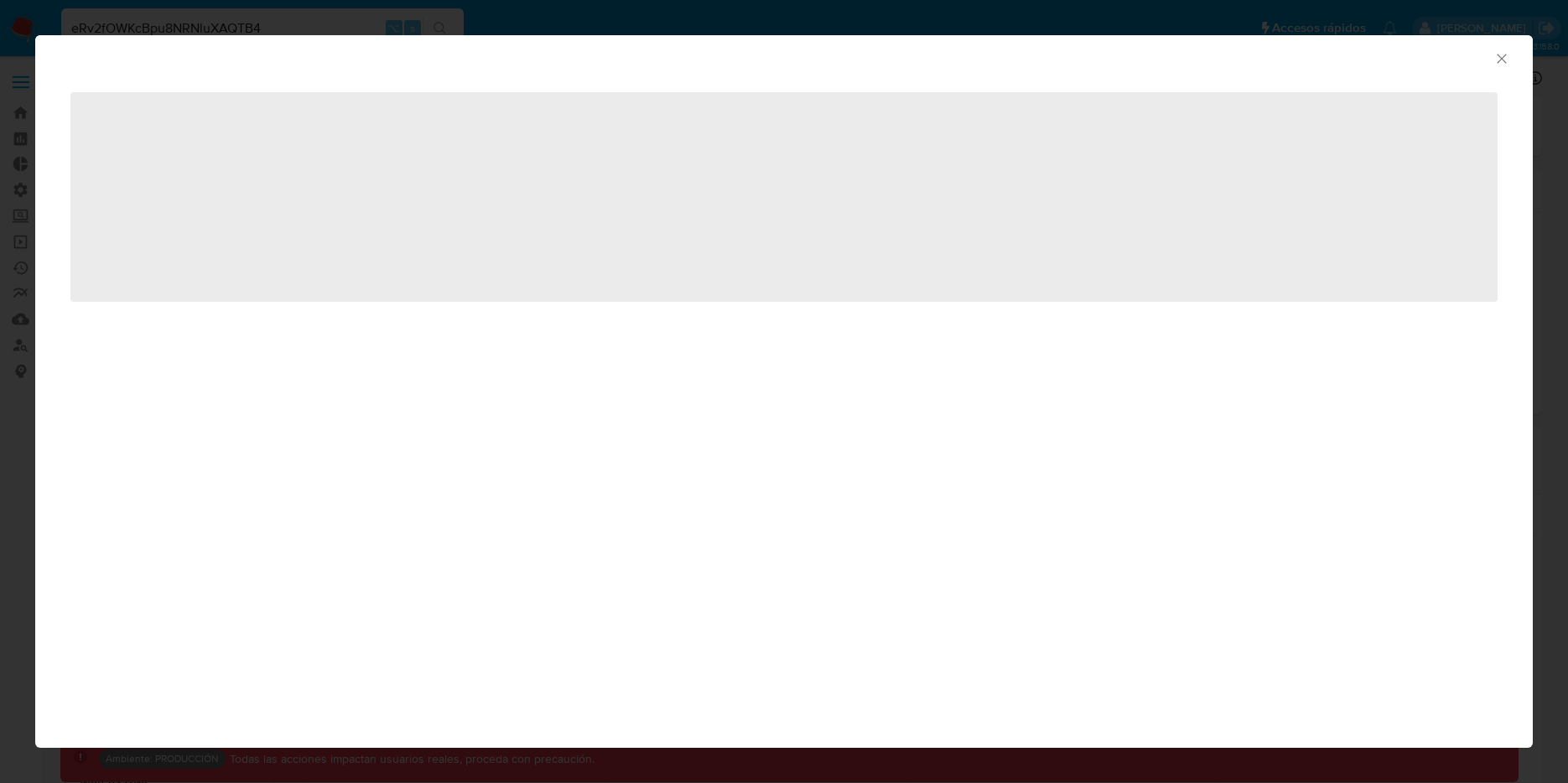
select select "10"
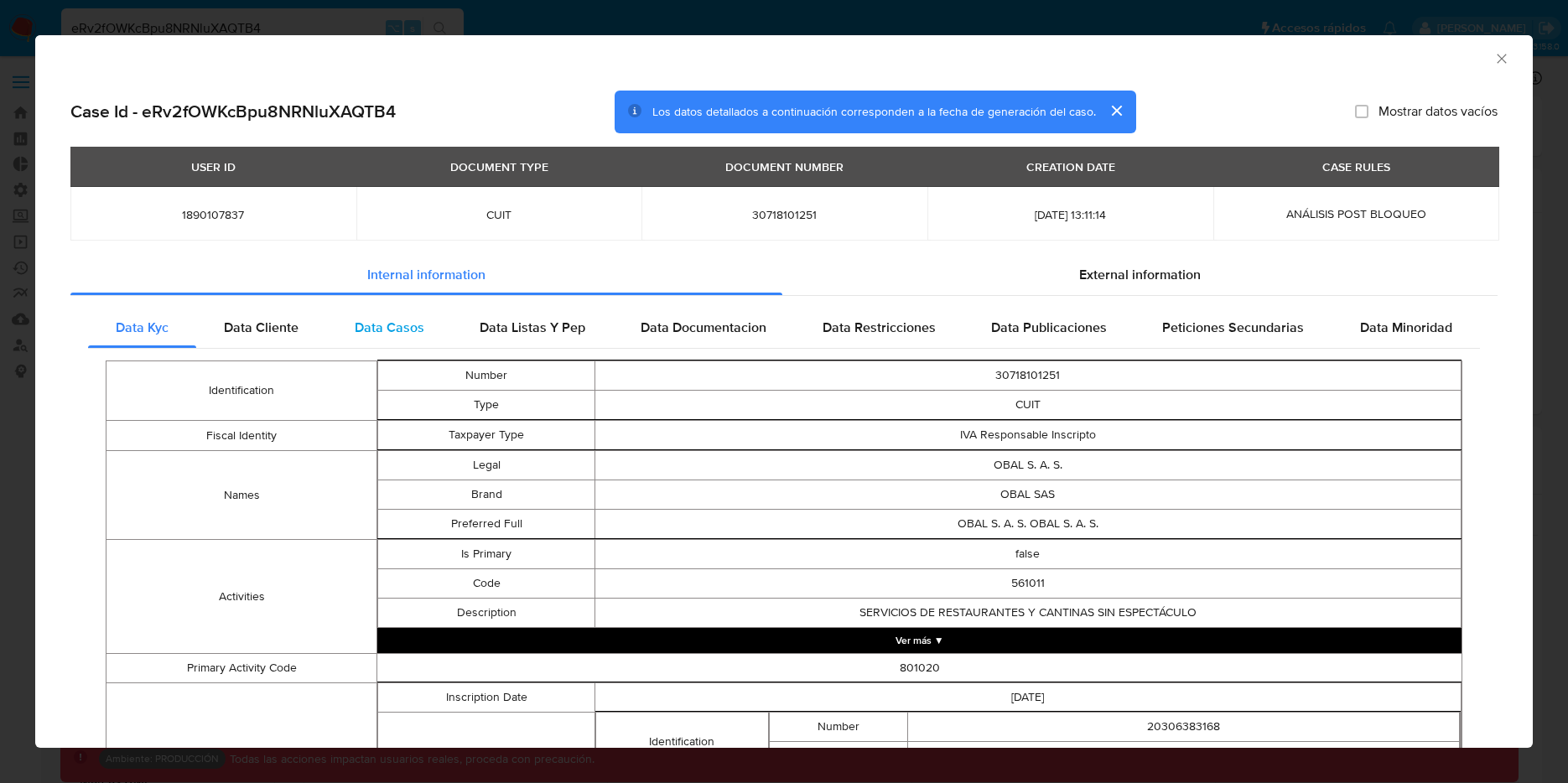
click at [375, 330] on span "Data Casos" at bounding box center [389, 328] width 69 height 19
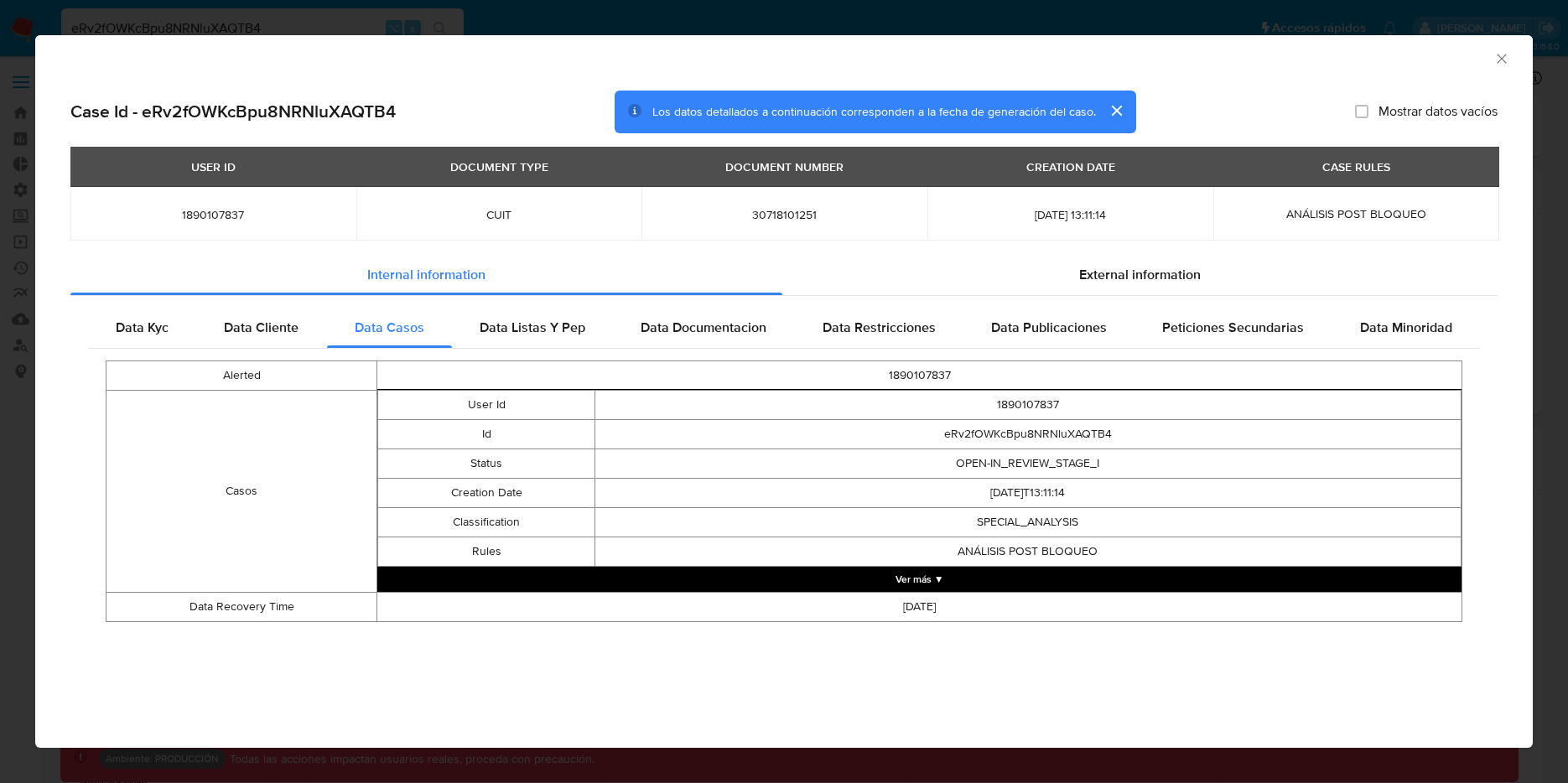
click at [851, 581] on button "Ver más ▼" at bounding box center [919, 579] width 1084 height 25
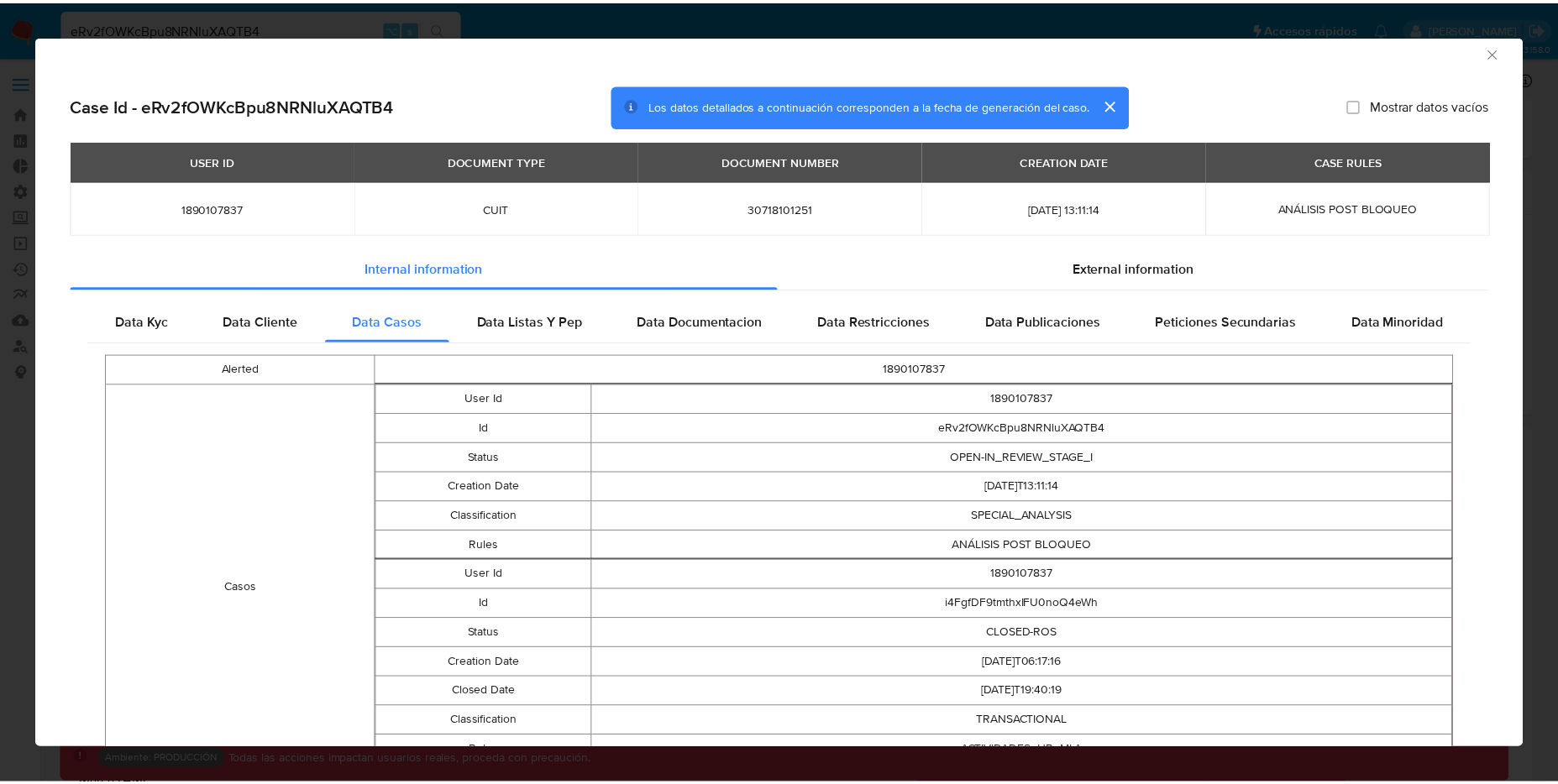
scroll to position [135, 0]
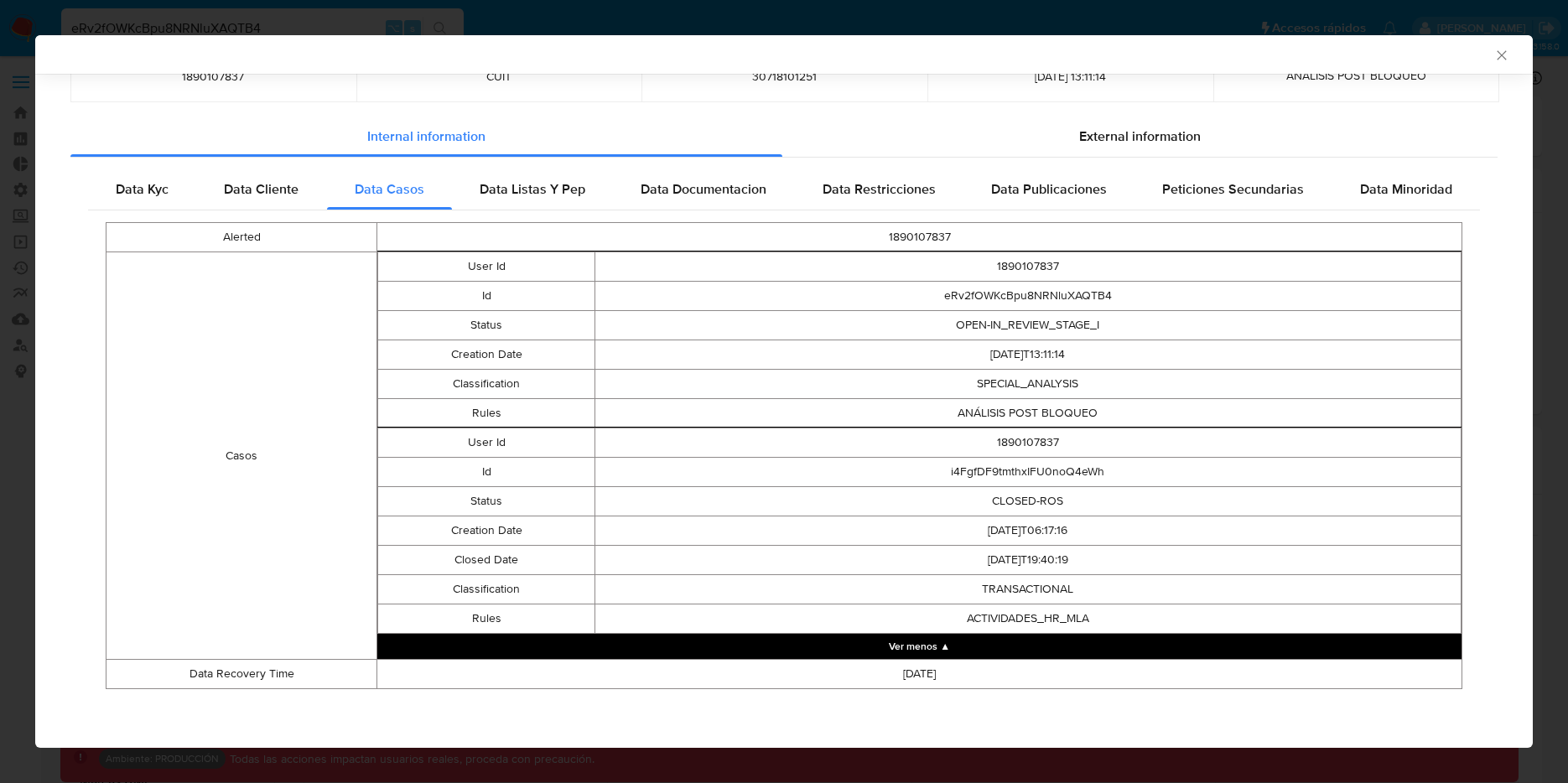
click at [1418, 10] on div "AML Data Collector Case Id - eRv2fOWKcBpu8NRNluXAQTB4 Los datos detallados a co…" at bounding box center [784, 391] width 1568 height 783
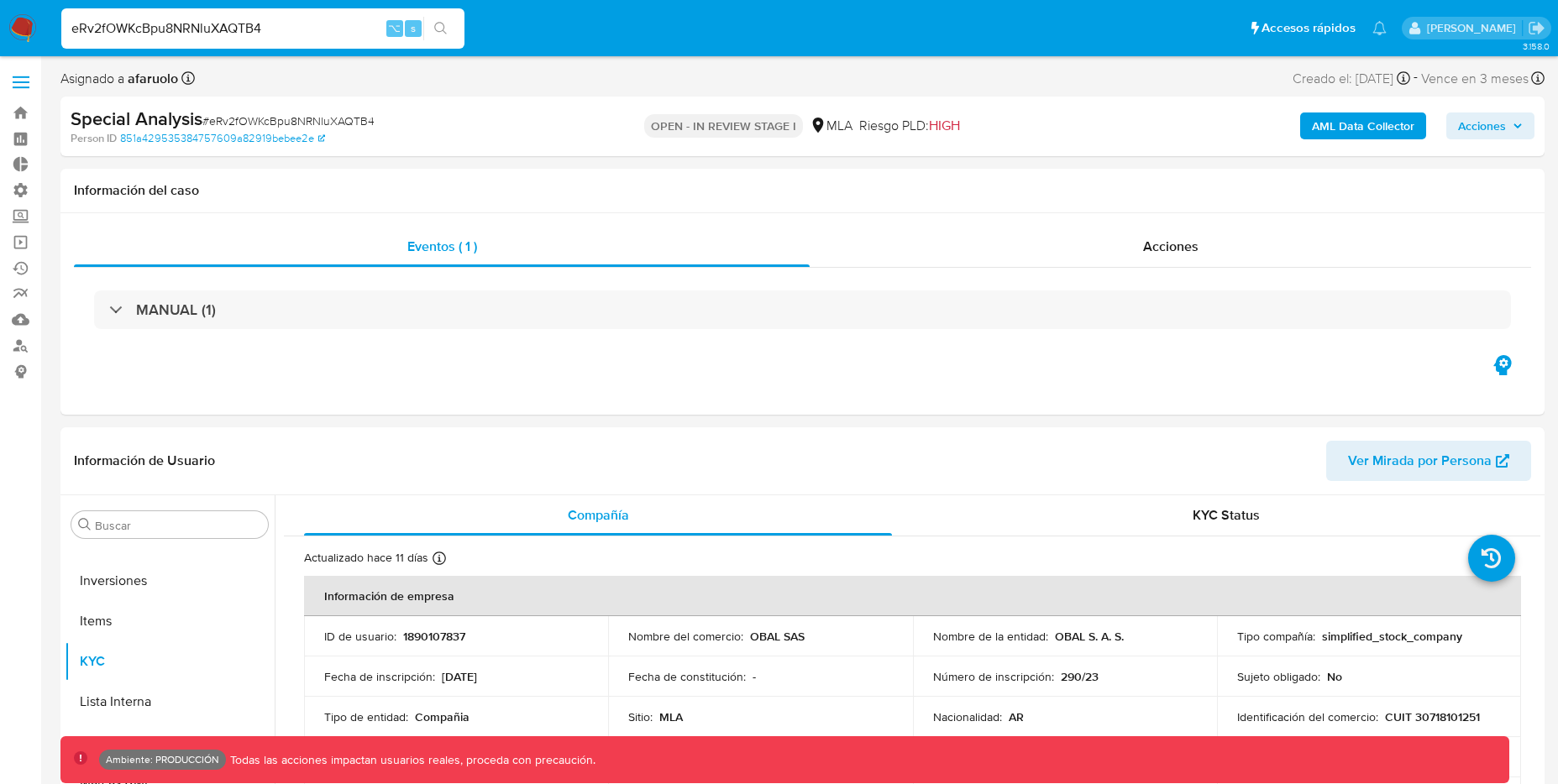
drag, startPoint x: 284, startPoint y: 34, endPoint x: 26, endPoint y: 11, distance: 259.0
click at [26, 11] on nav "Pausado Ver notificaciones eRv2fOWKcBpu8NRNluXAQTB4 ⌥ s Accesos rápidos Presion…" at bounding box center [779, 28] width 1558 height 57
paste input "msvLFeaDOliXhQOzHzNCMywz"
type input "msvLFeaDOliXhQOzHzNCMywz"
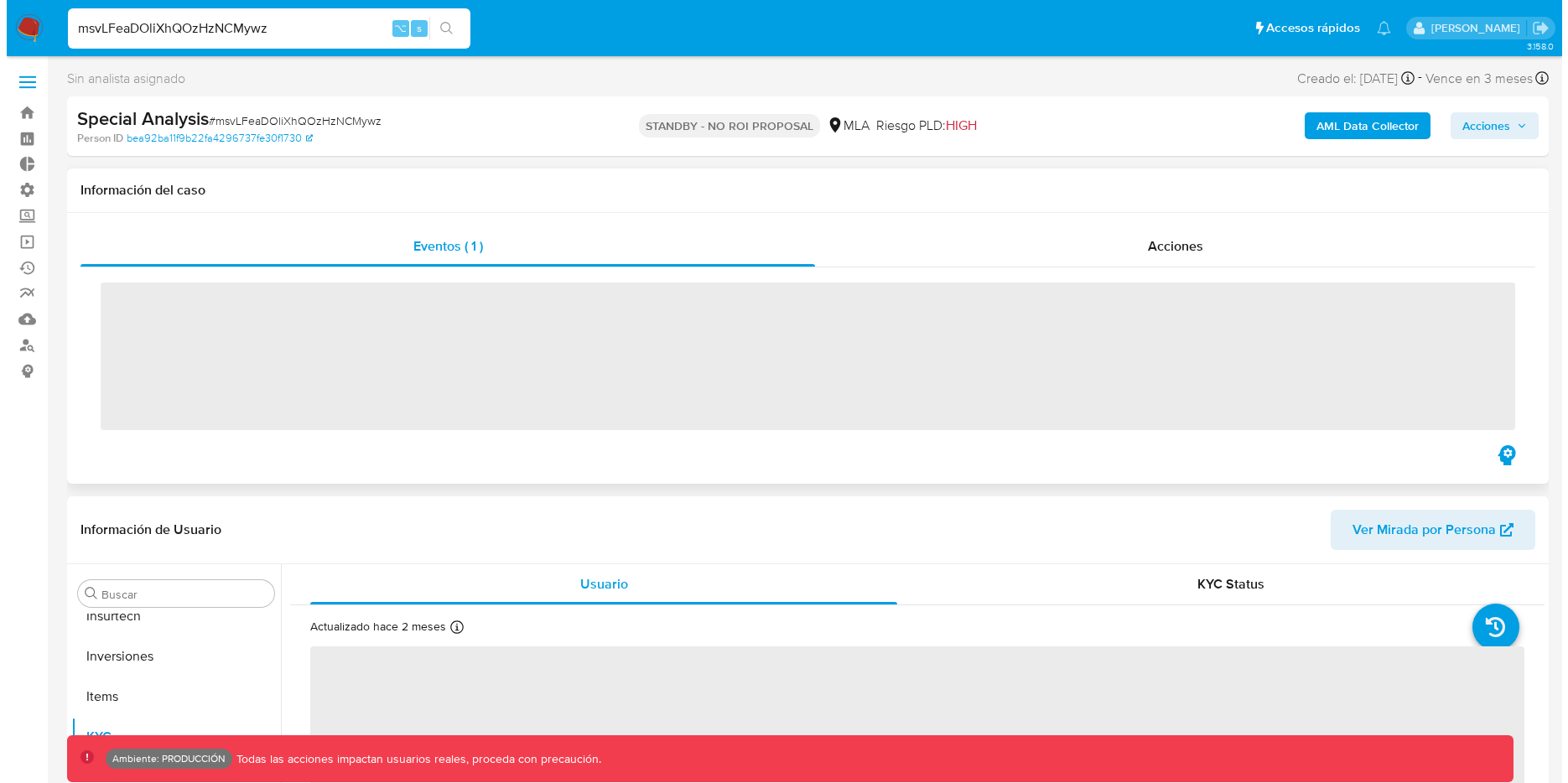
scroll to position [789, 0]
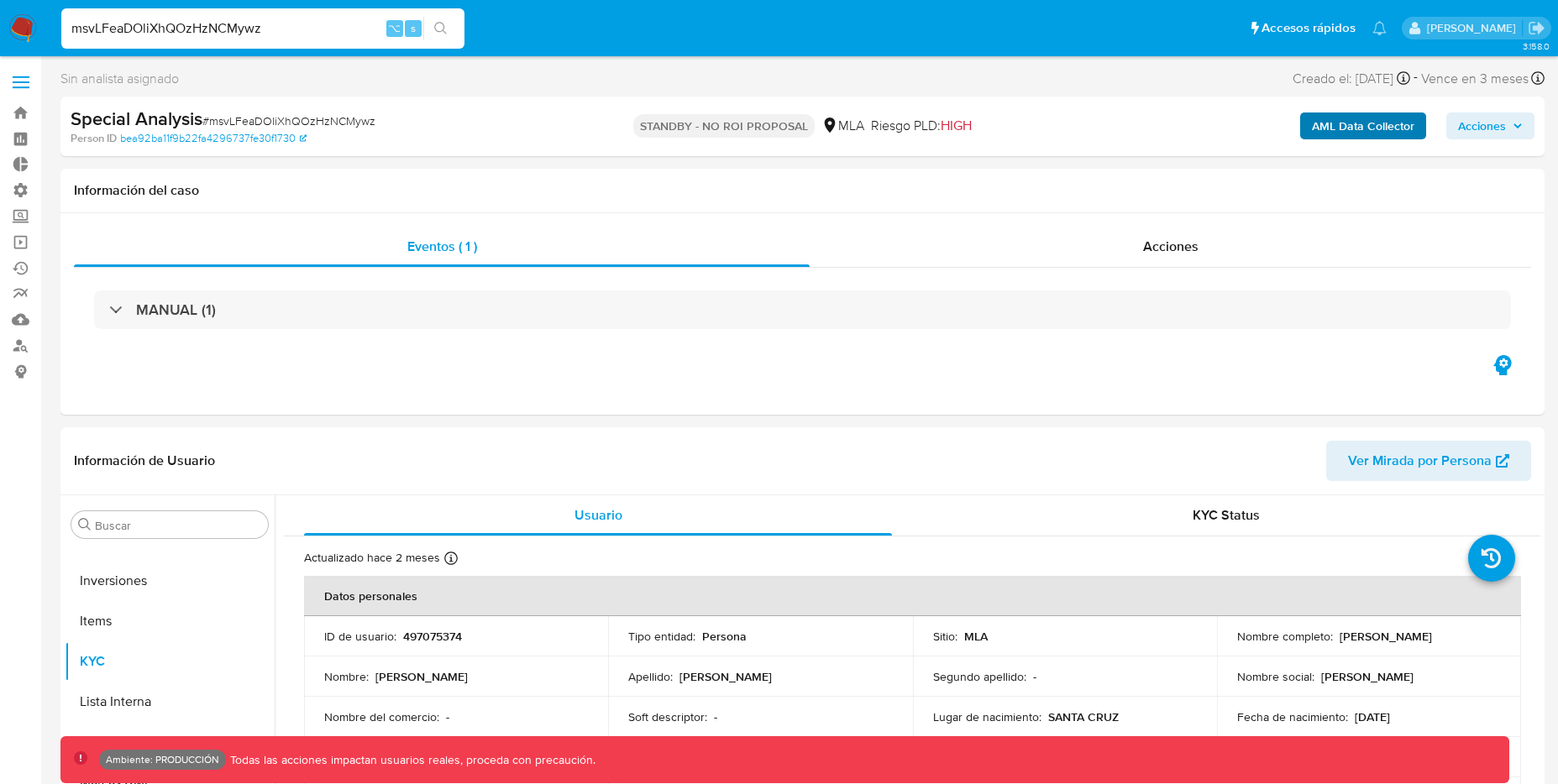
select select "10"
click at [1335, 126] on b "AML Data Collector" at bounding box center [1363, 125] width 102 height 27
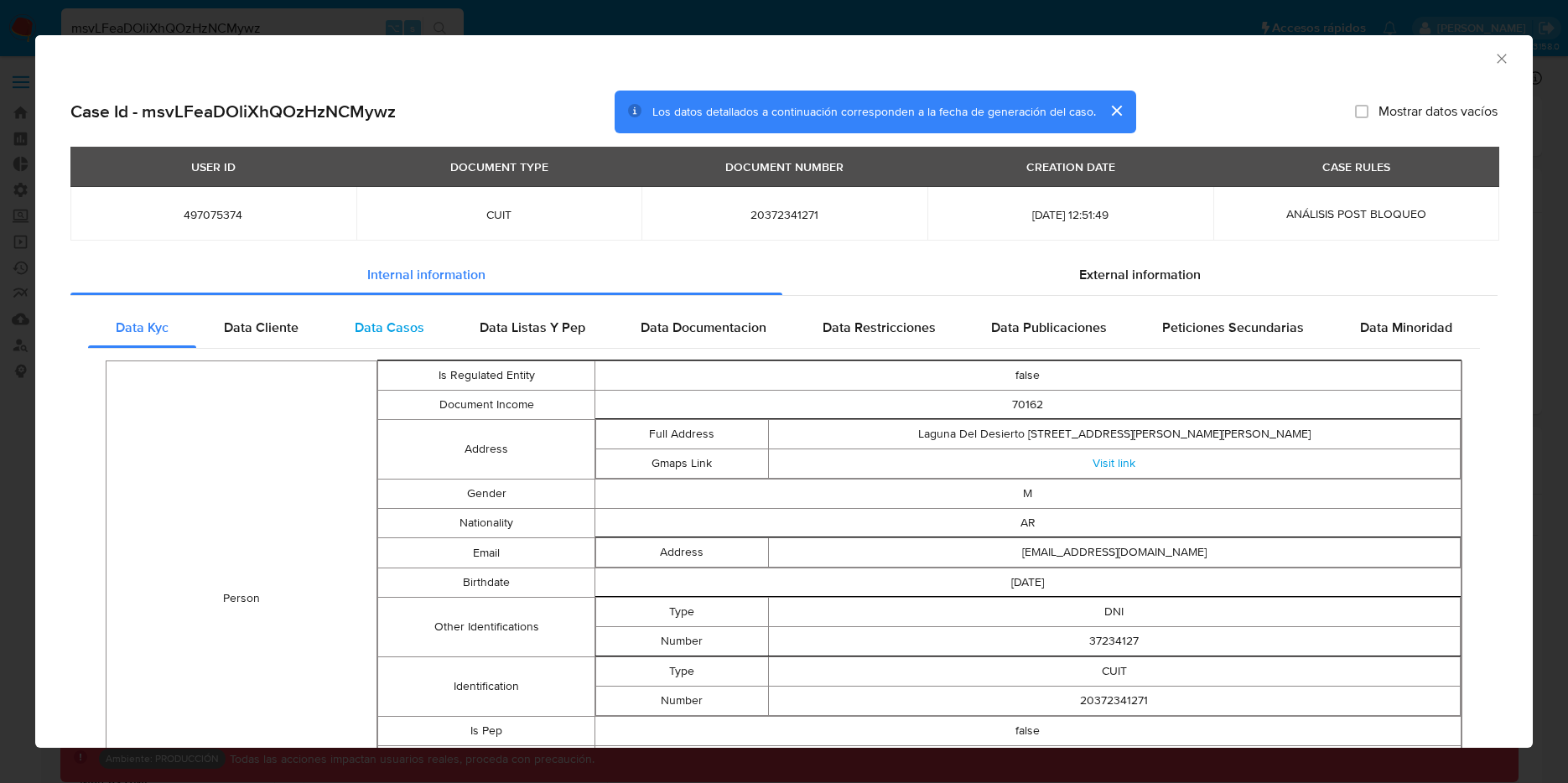
click at [350, 327] on div "Data Casos" at bounding box center [389, 328] width 125 height 40
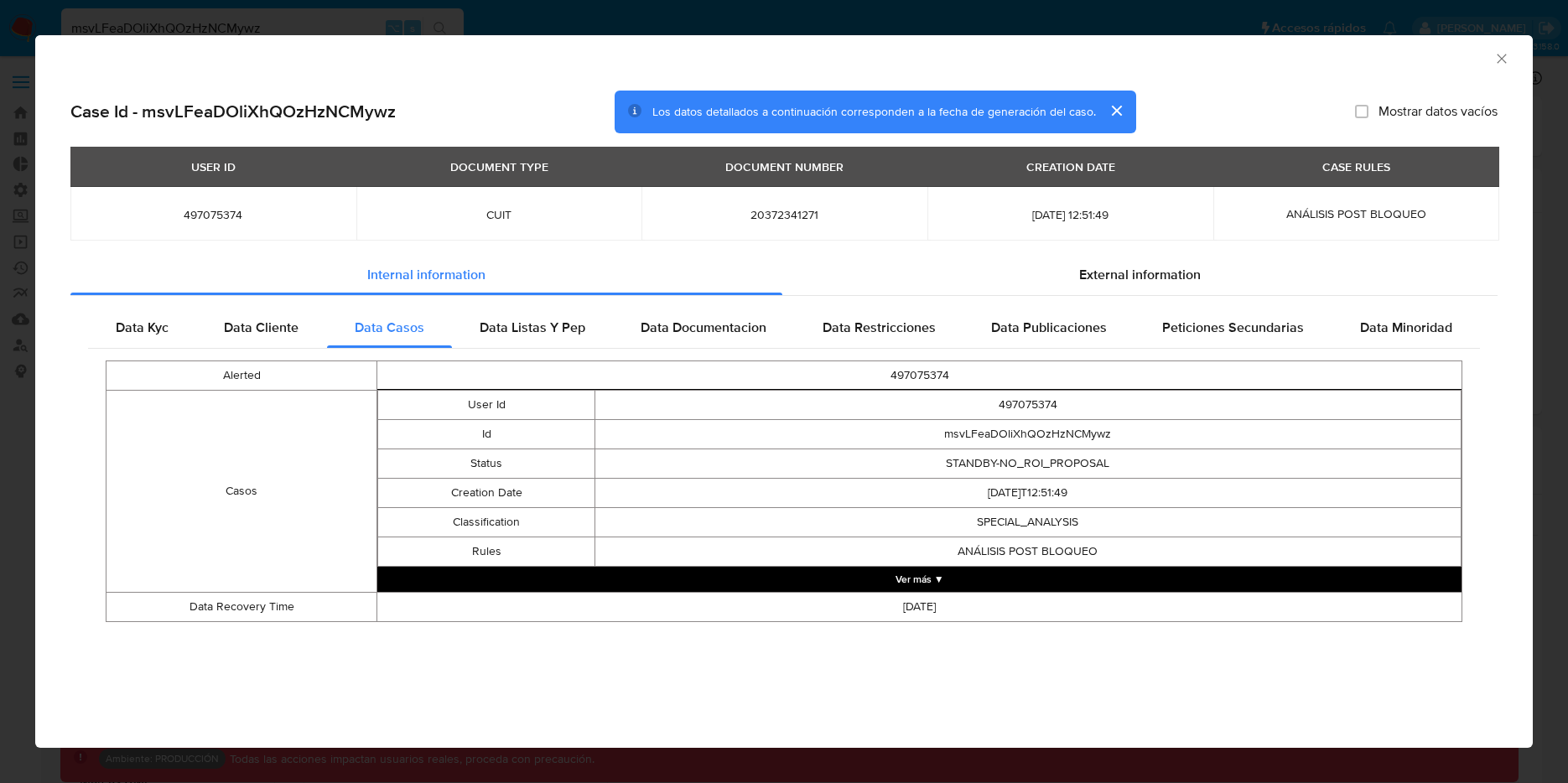
click at [973, 574] on button "Ver más ▼" at bounding box center [919, 579] width 1084 height 25
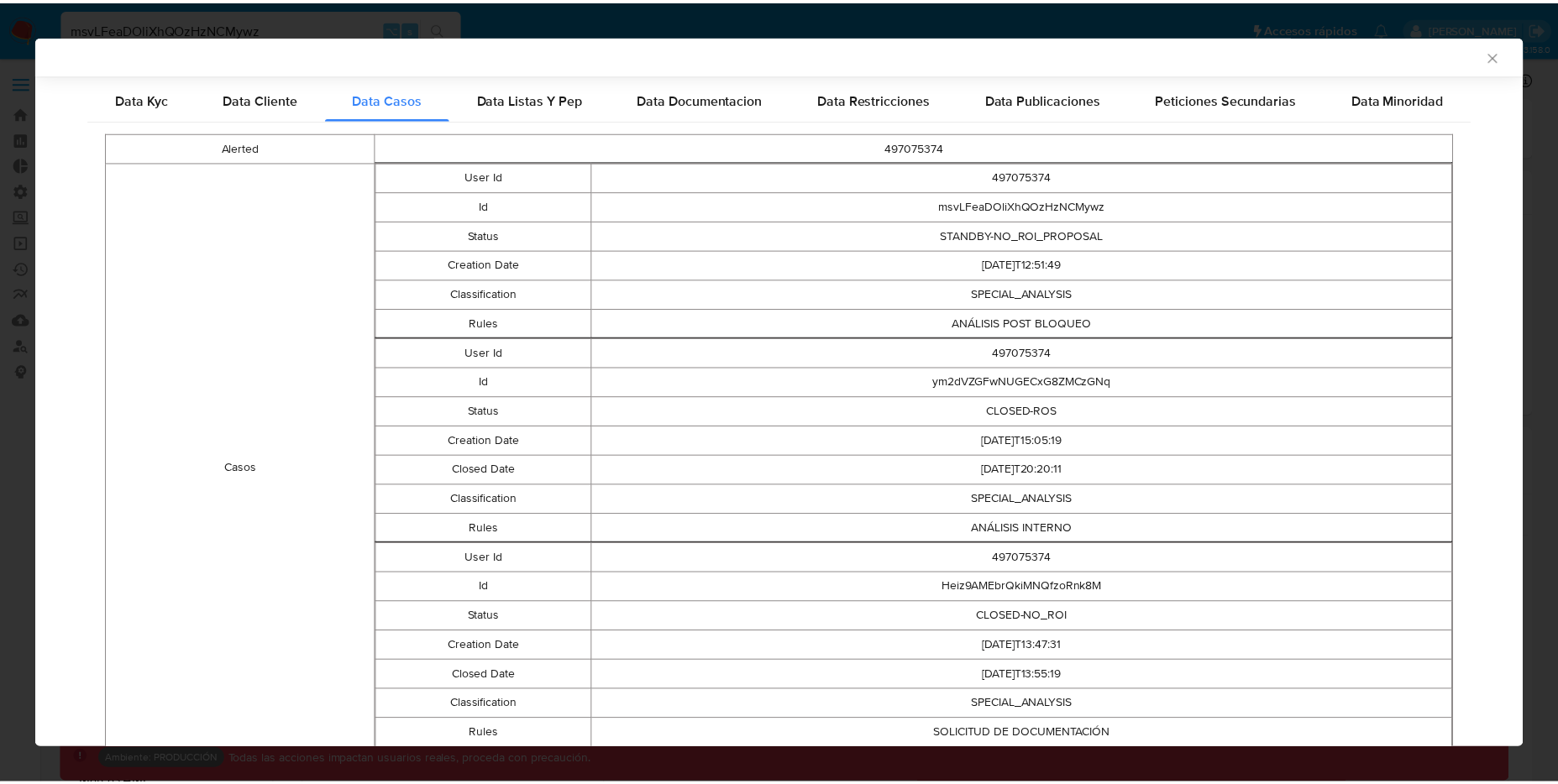
scroll to position [117, 0]
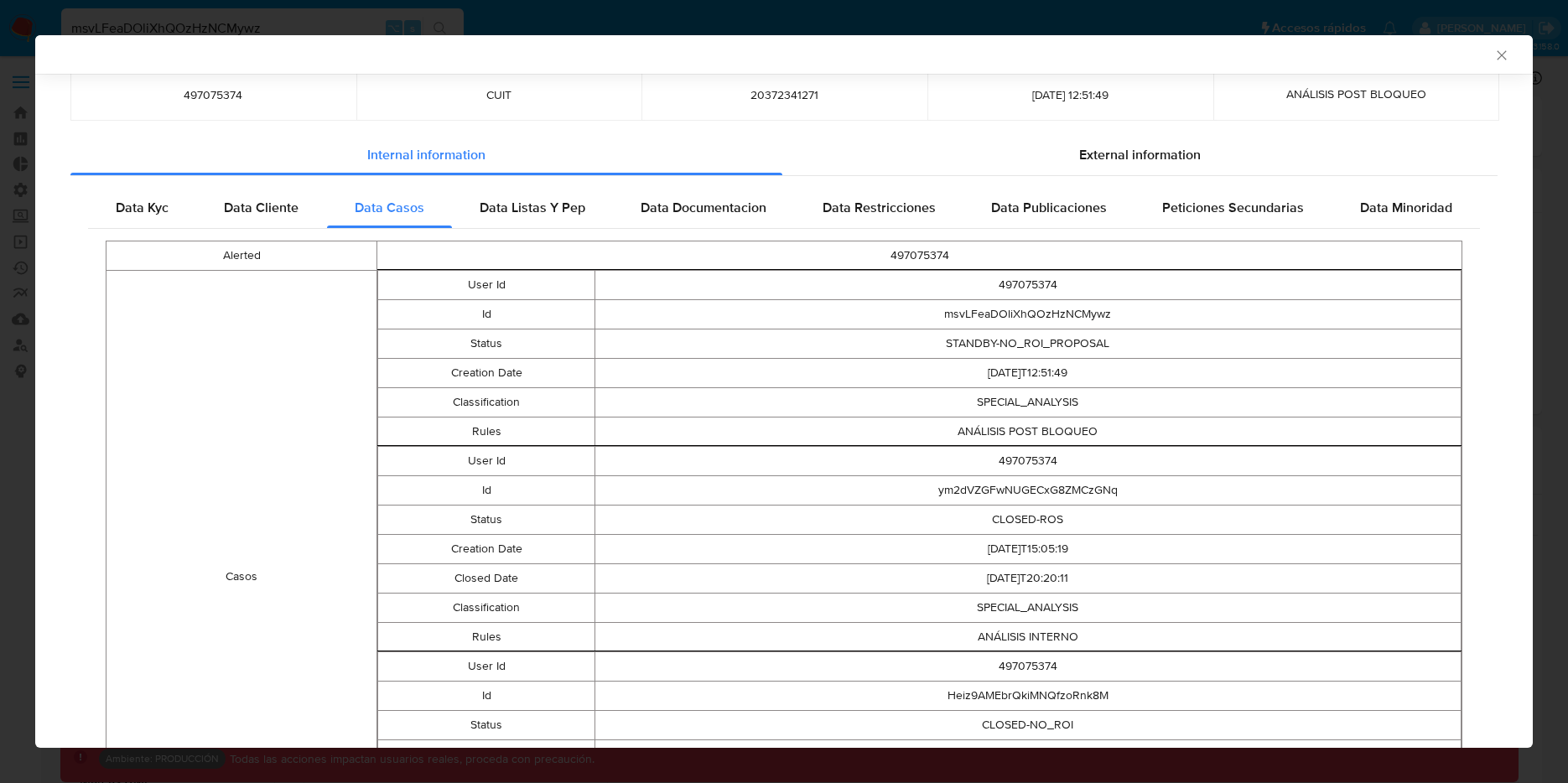
click at [600, 25] on div "AML Data Collector Case Id - msvLFeaDOliXhQOzHzNCMywz Los datos detallados a co…" at bounding box center [784, 391] width 1568 height 783
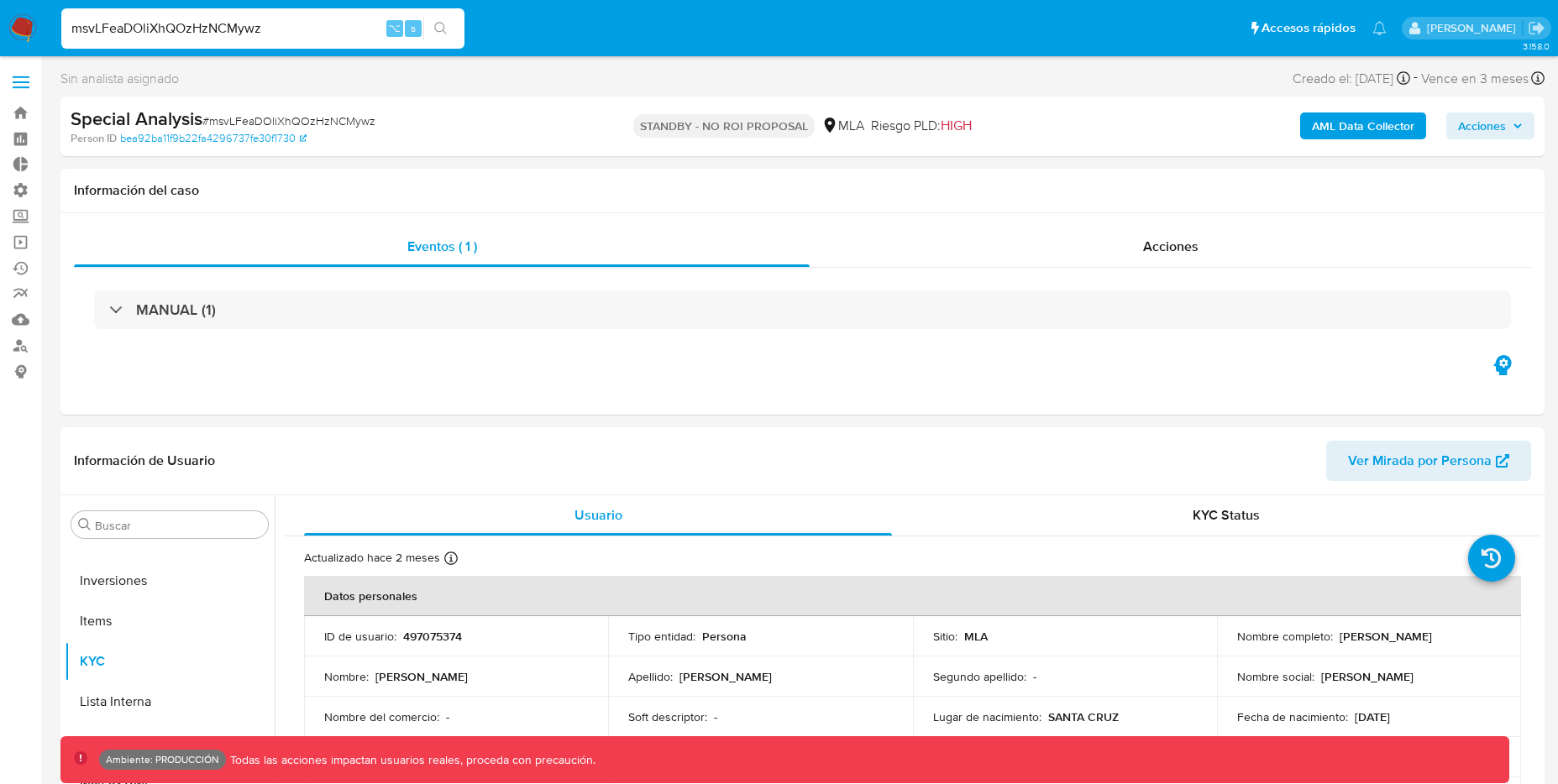
drag, startPoint x: 279, startPoint y: 30, endPoint x: 57, endPoint y: 15, distance: 222.5
click at [58, 15] on li "msvLFeaDOliXhQOzHzNCMywz ⌥ s" at bounding box center [263, 27] width 411 height 42
paste input "7kjMWckGDUCwzOhX31TVFVIm"
type input "7kjMWckGDUCwzOhX31TVFVIm"
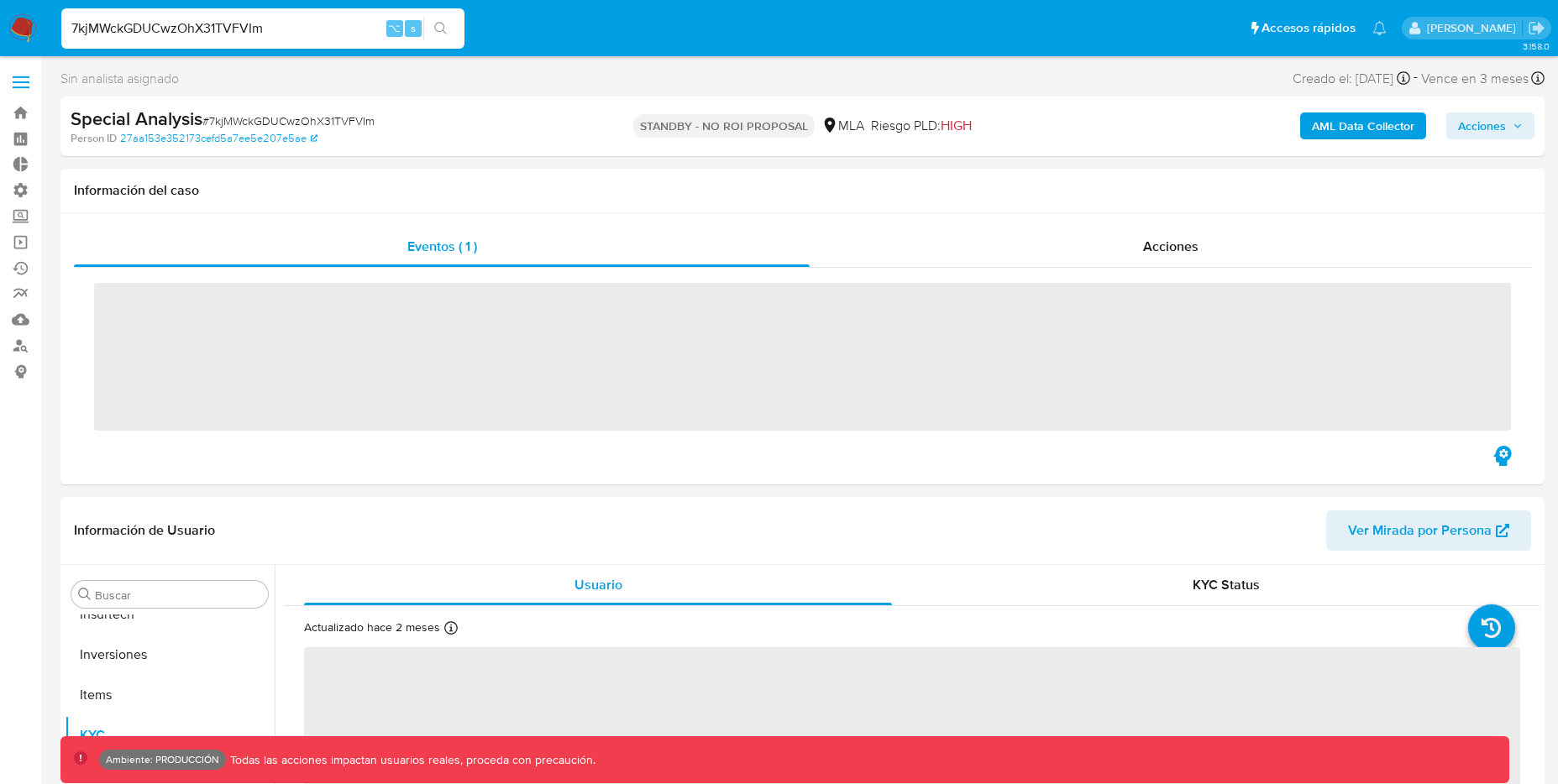
scroll to position [790, 0]
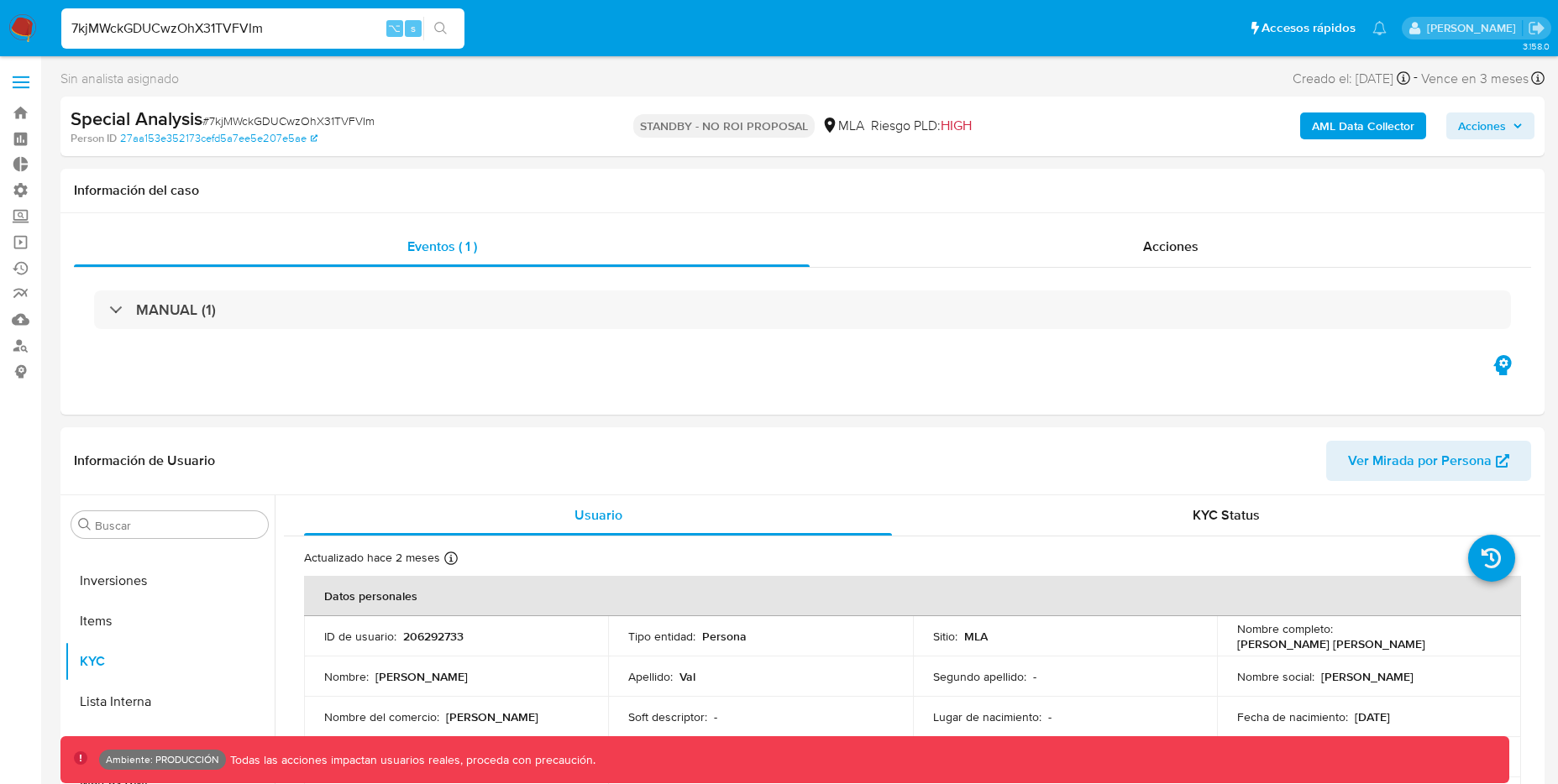
select select "10"
click at [1360, 127] on b "AML Data Collector" at bounding box center [1363, 125] width 102 height 27
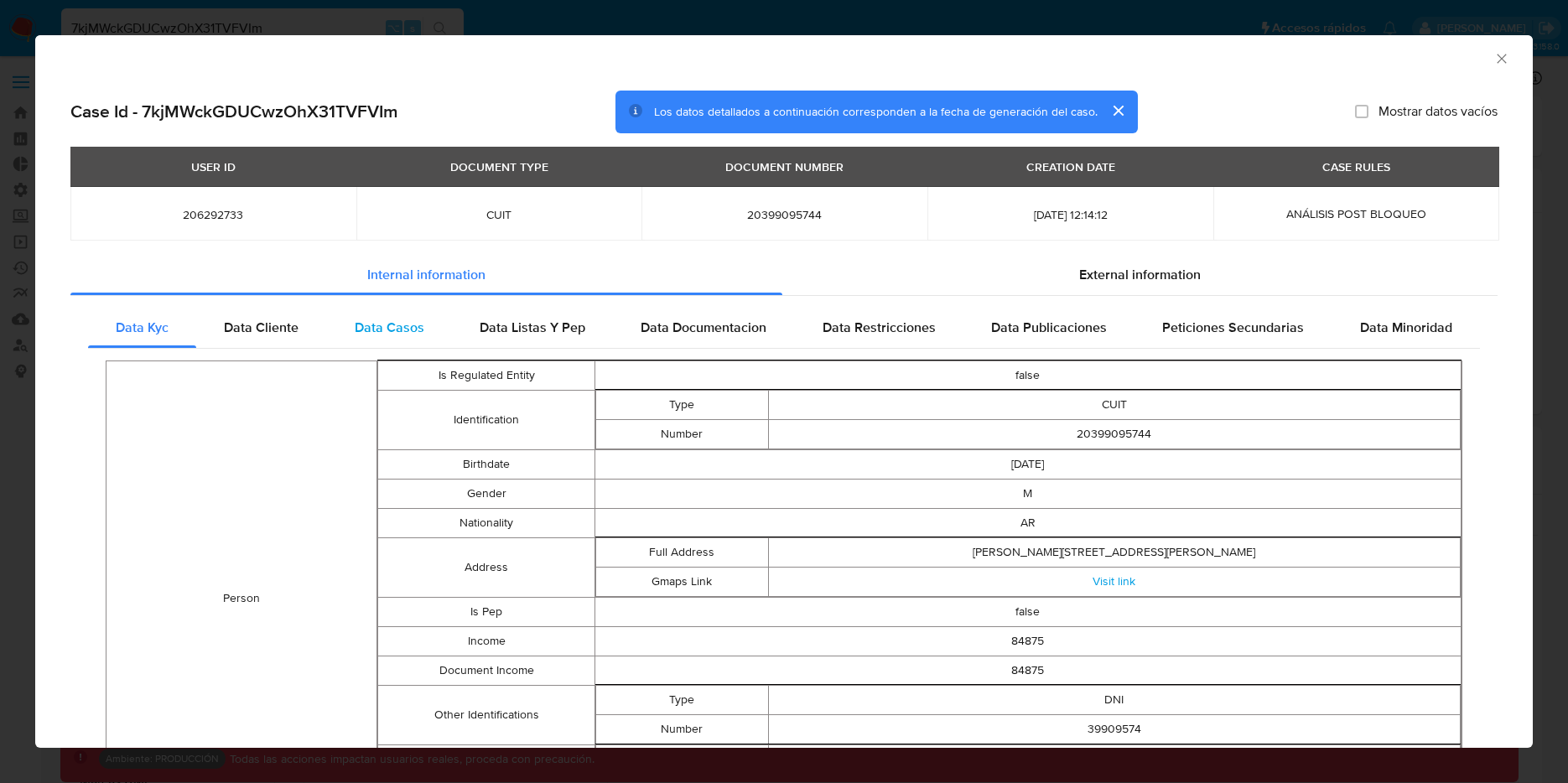
click at [404, 322] on span "Data Casos" at bounding box center [389, 328] width 69 height 19
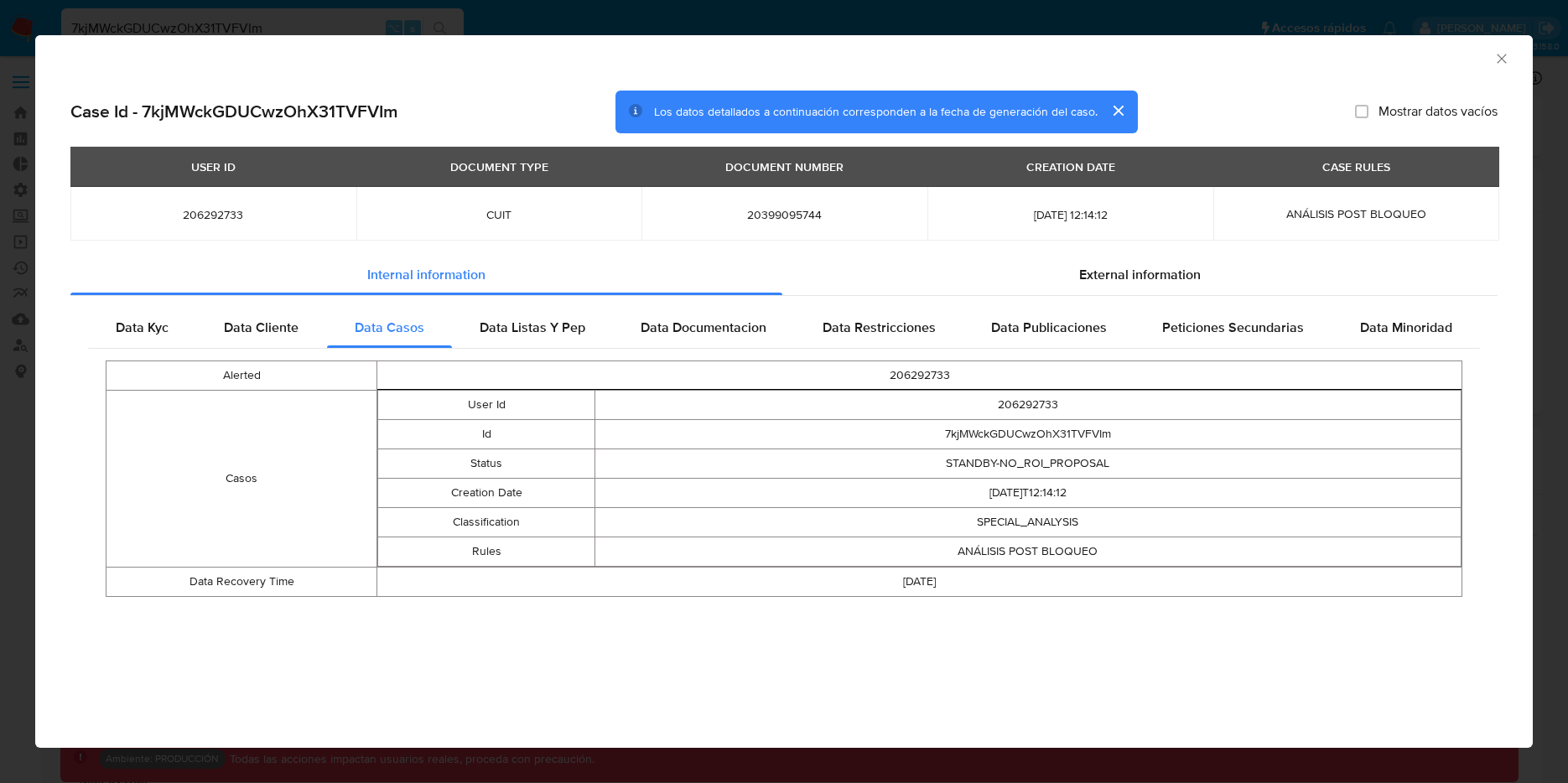
click at [1505, 63] on icon "Cerrar ventana" at bounding box center [1502, 59] width 17 height 17
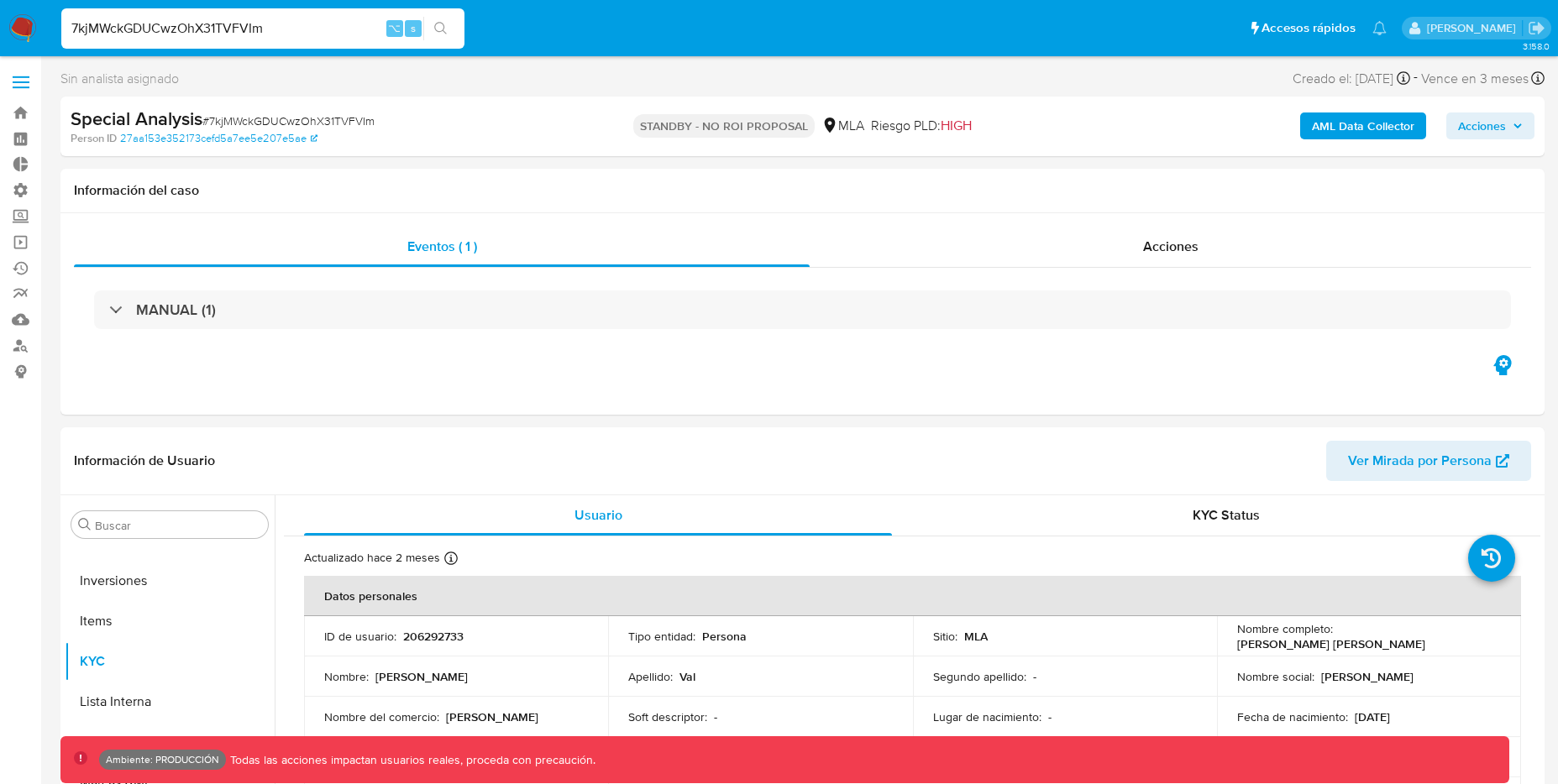
drag, startPoint x: 321, startPoint y: 23, endPoint x: 95, endPoint y: 16, distance: 226.1
click at [95, 16] on div "7kjMWckGDUCwzOhX31TVFVIm ⌥ s" at bounding box center [262, 28] width 403 height 40
paste input "msvLFeaDOliXhQOzHzNCMywz"
type input "msvLFeaDOliXhQOzHzNCMywz"
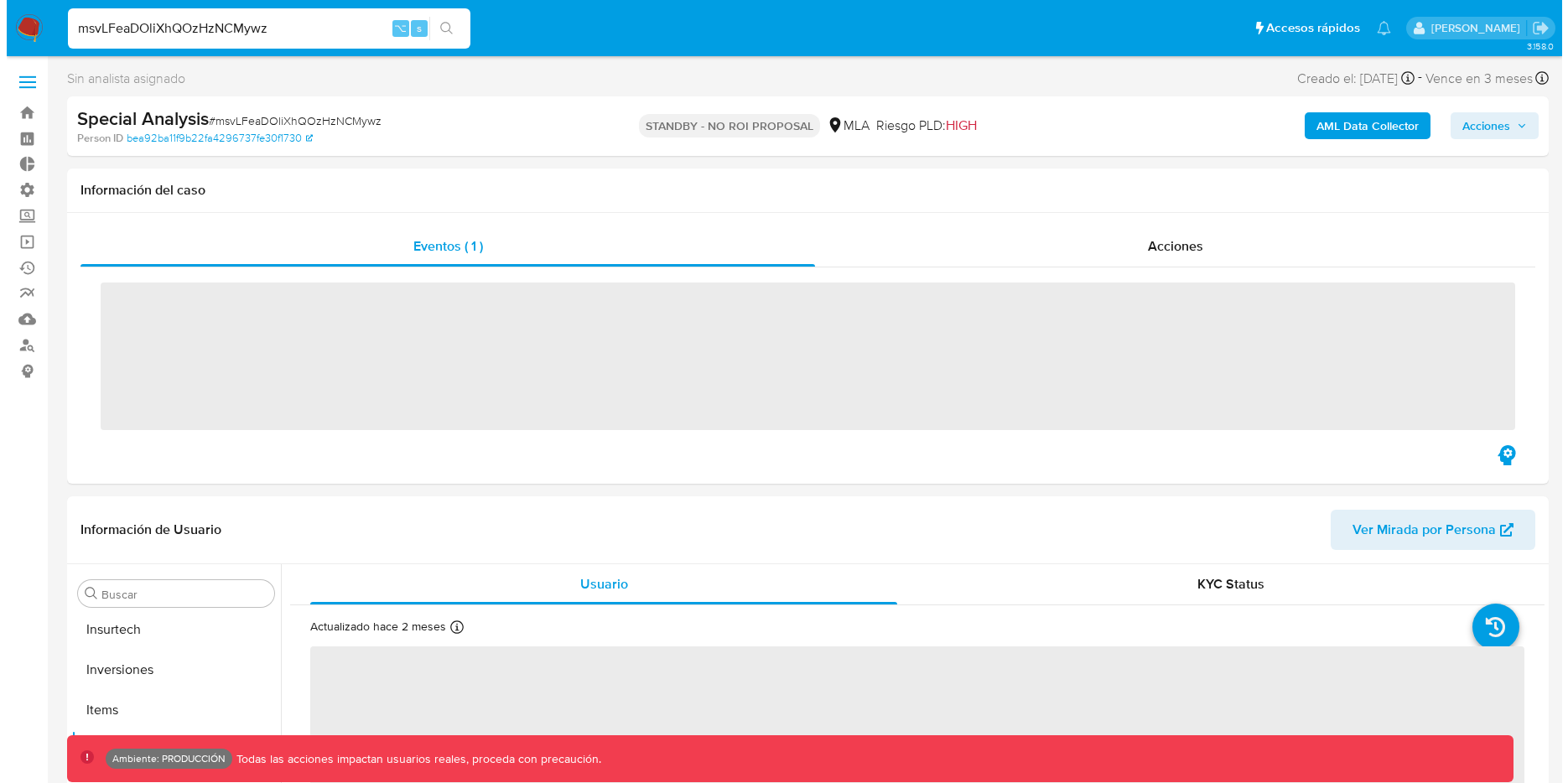
scroll to position [789, 0]
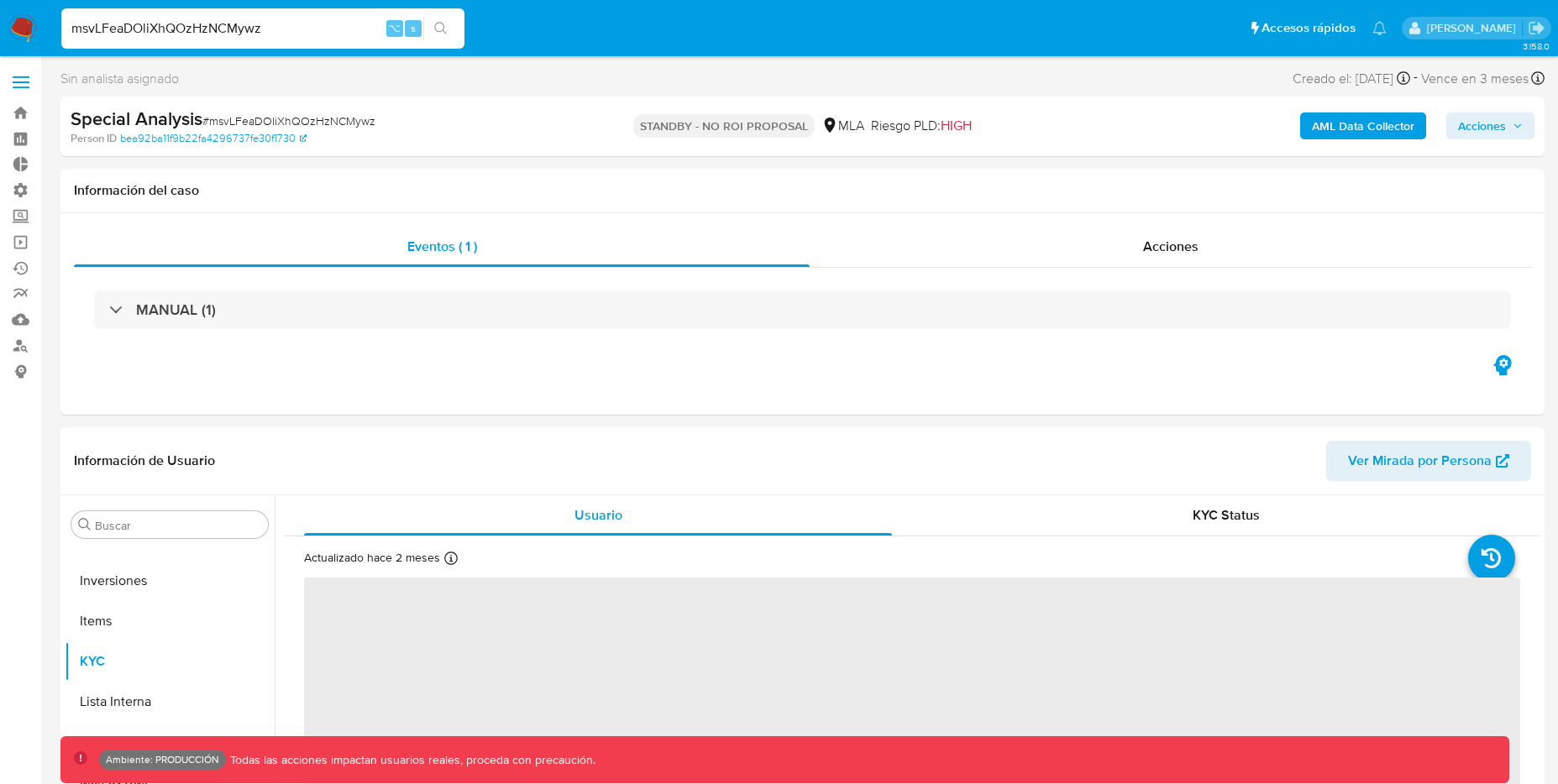
click at [1352, 137] on b "AML Data Collector" at bounding box center [1363, 125] width 102 height 27
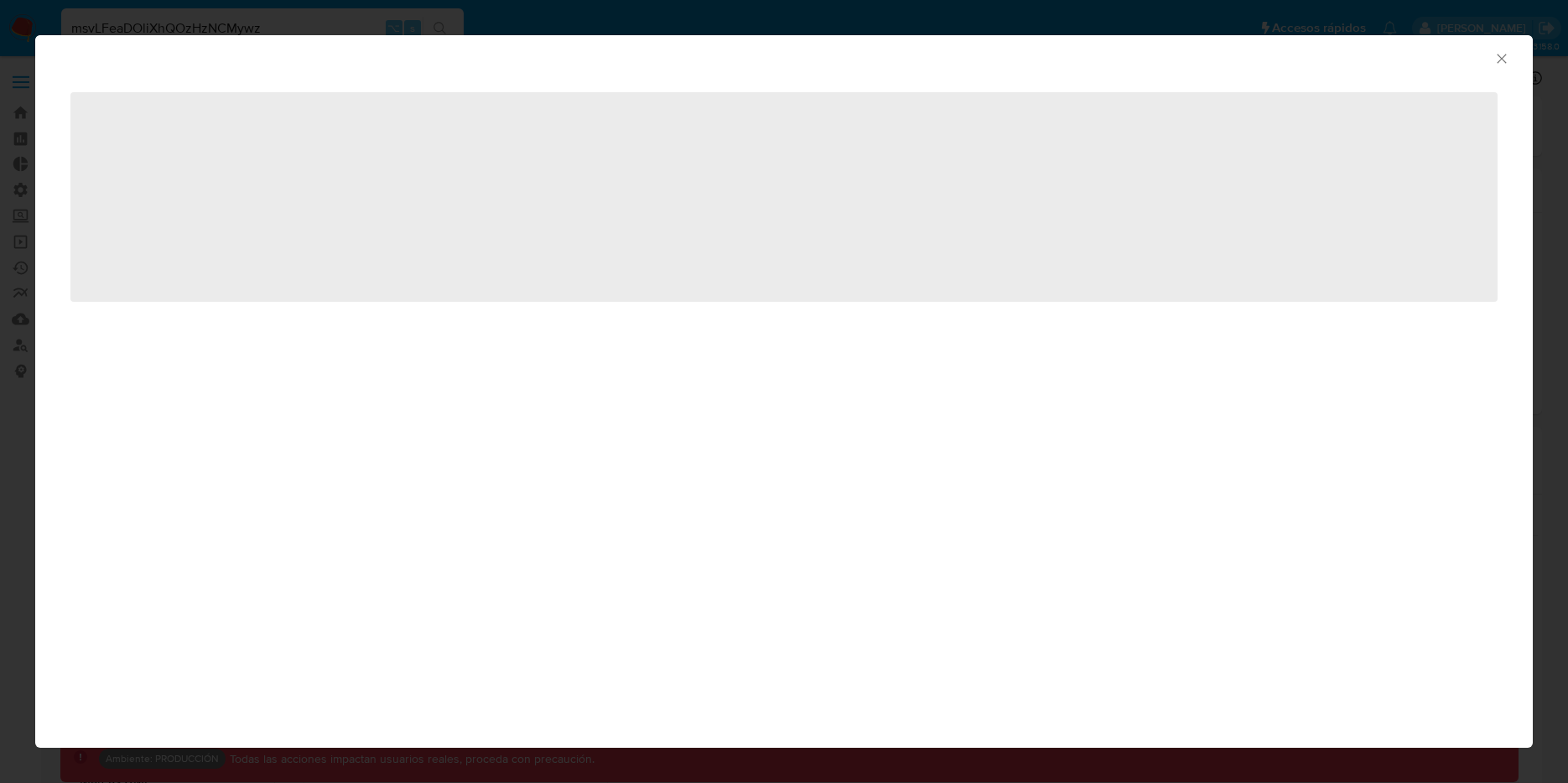
select select "10"
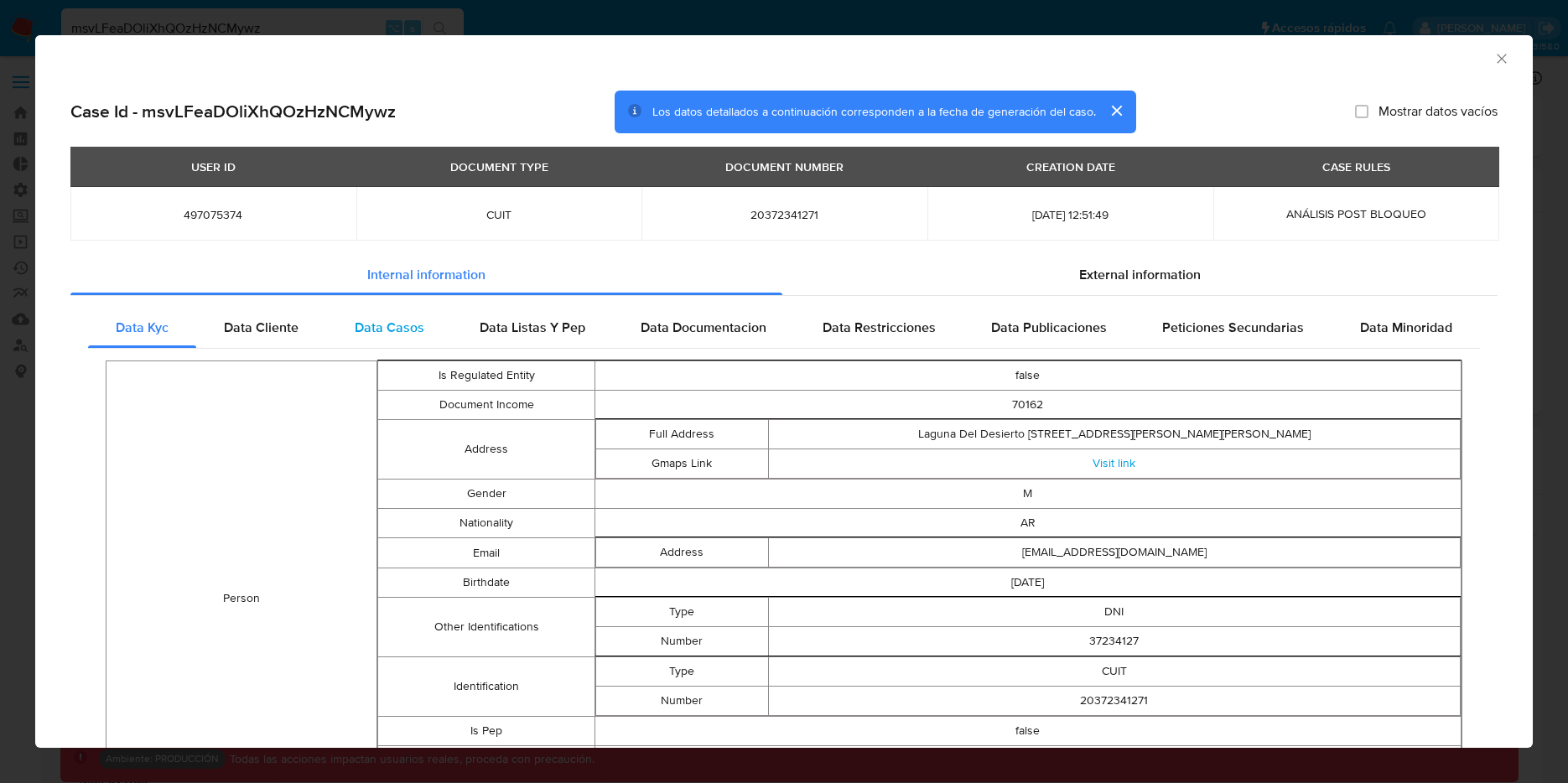
click at [398, 318] on span "Data Casos" at bounding box center [389, 328] width 69 height 19
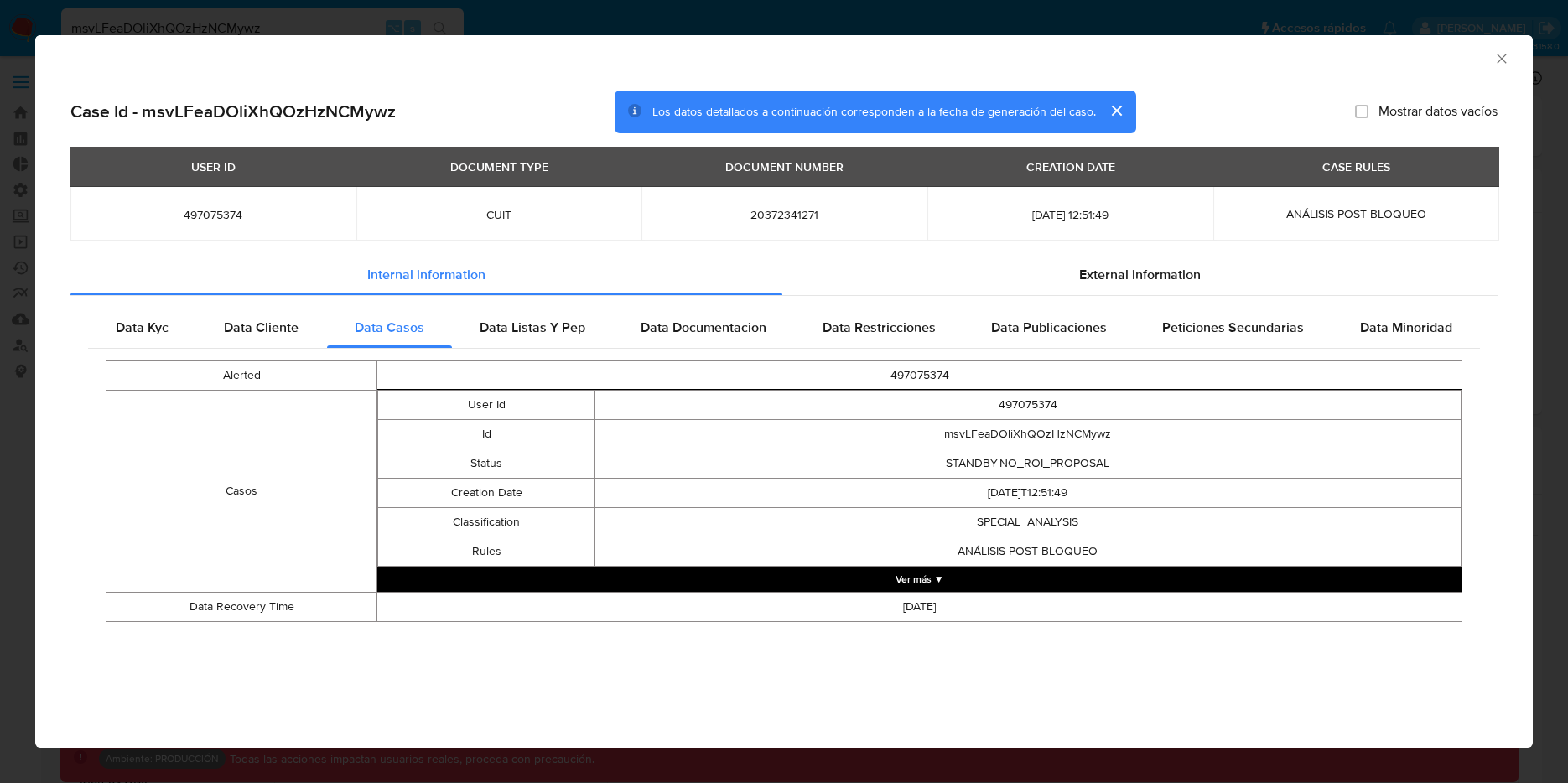
click at [867, 568] on button "Ver más ▼" at bounding box center [919, 579] width 1084 height 25
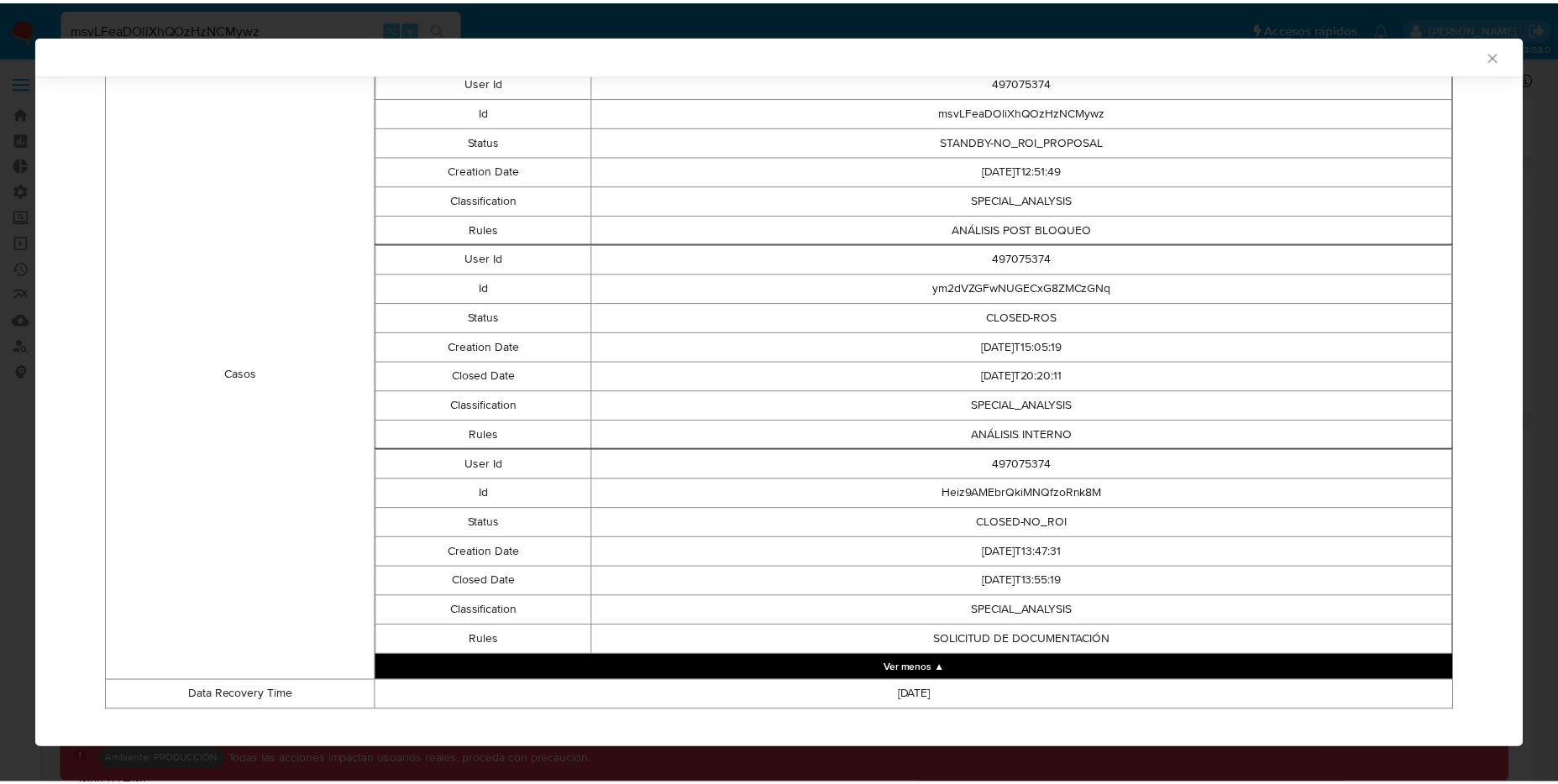
scroll to position [324, 0]
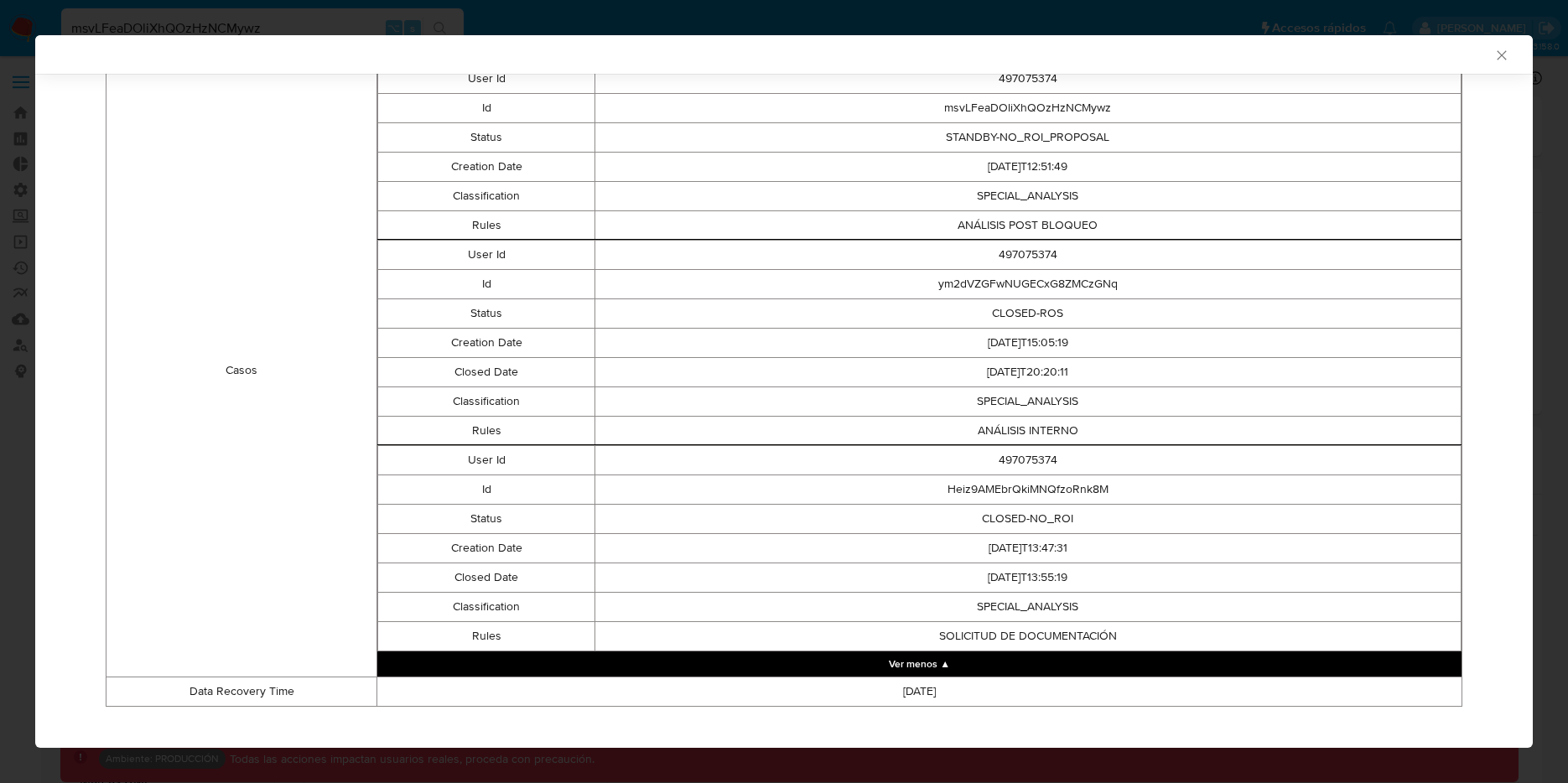
click at [1493, 55] on icon "Cerrar ventana" at bounding box center [1502, 56] width 17 height 17
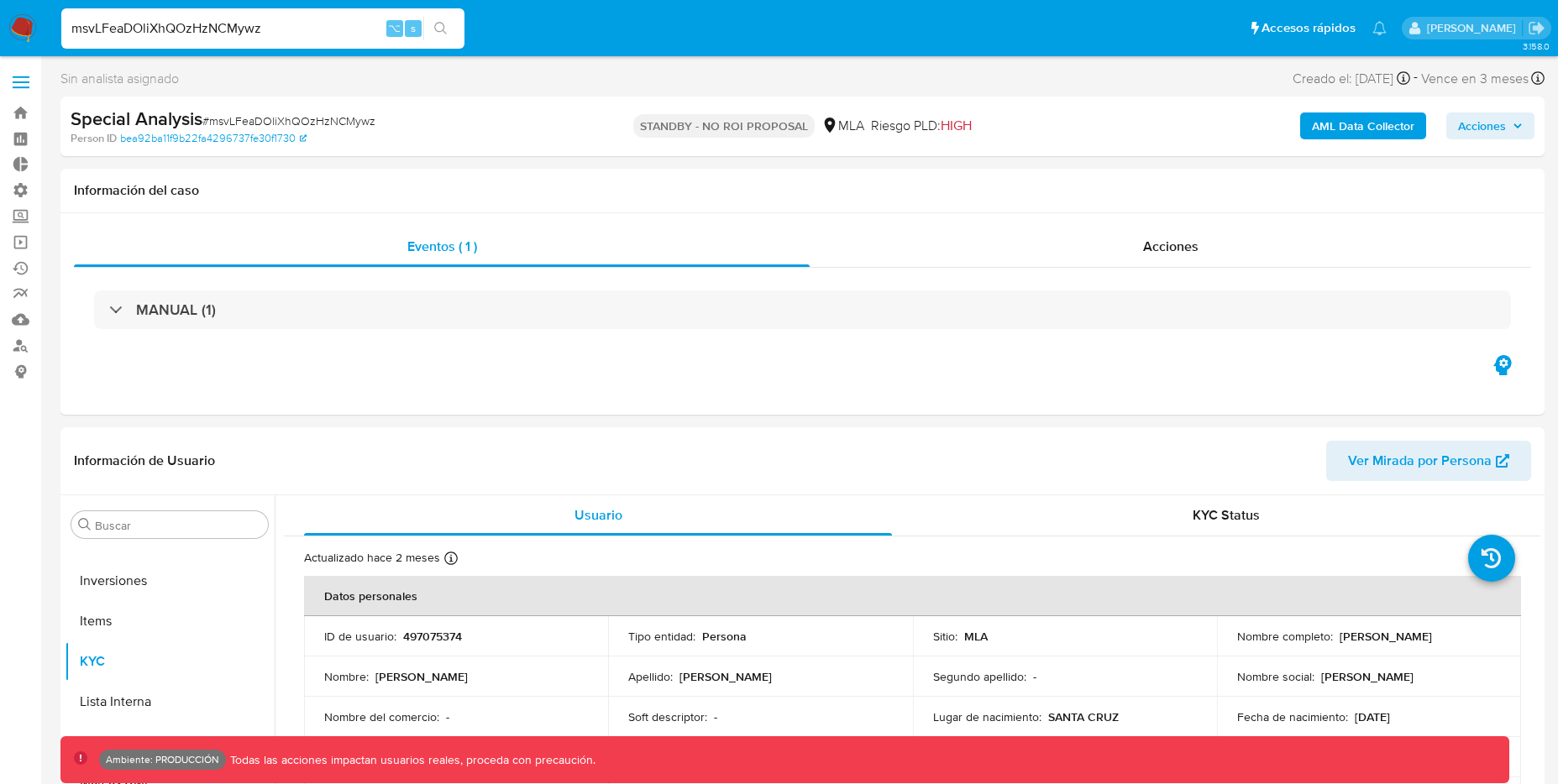
drag, startPoint x: 315, startPoint y: 30, endPoint x: -42, endPoint y: 6, distance: 357.8
paste input "7kjMWckGDUCwzOhX31TVFVIm"
type input "7kjMWckGDUCwzOhX31TVFVIm"
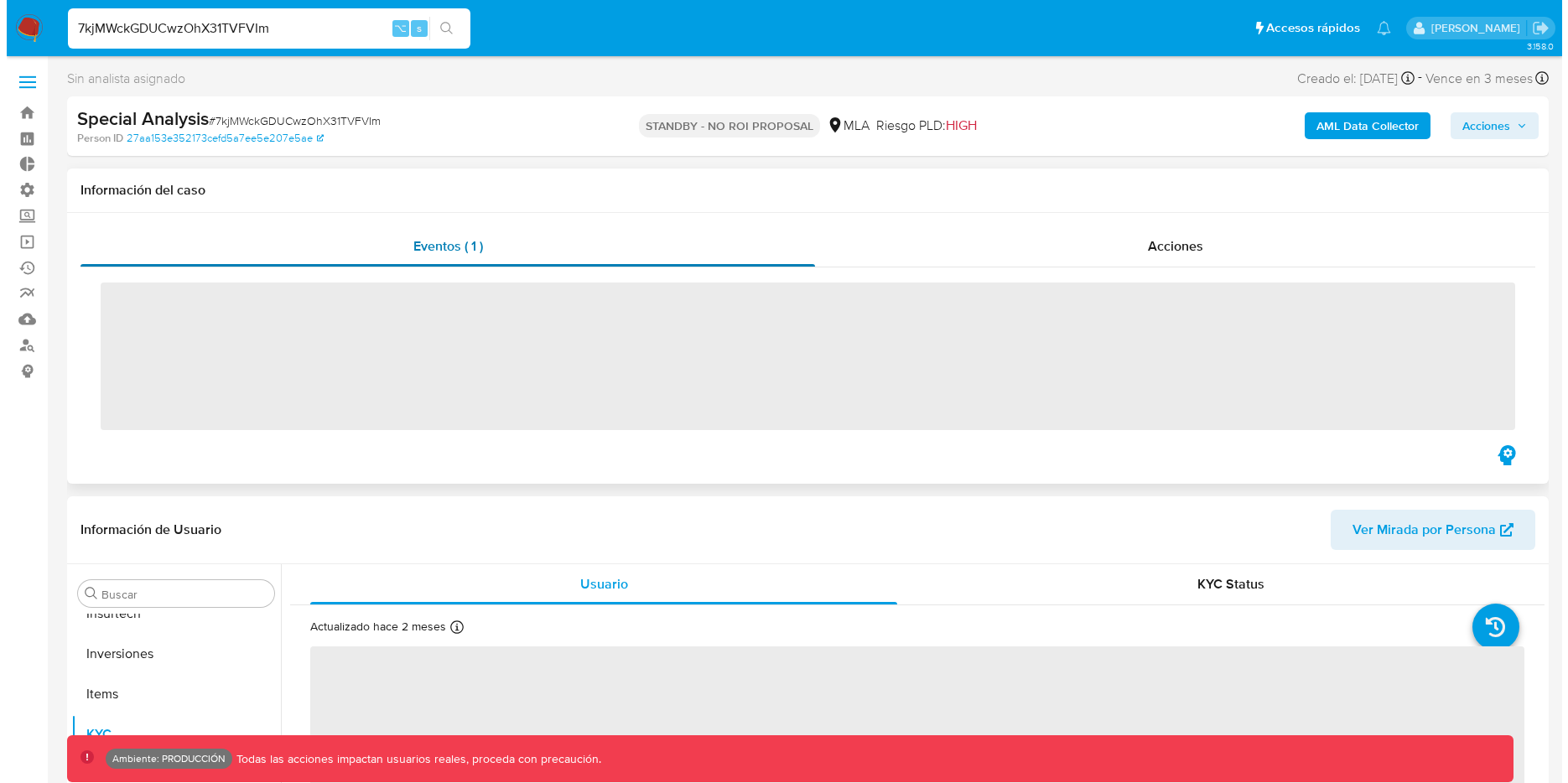
scroll to position [789, 0]
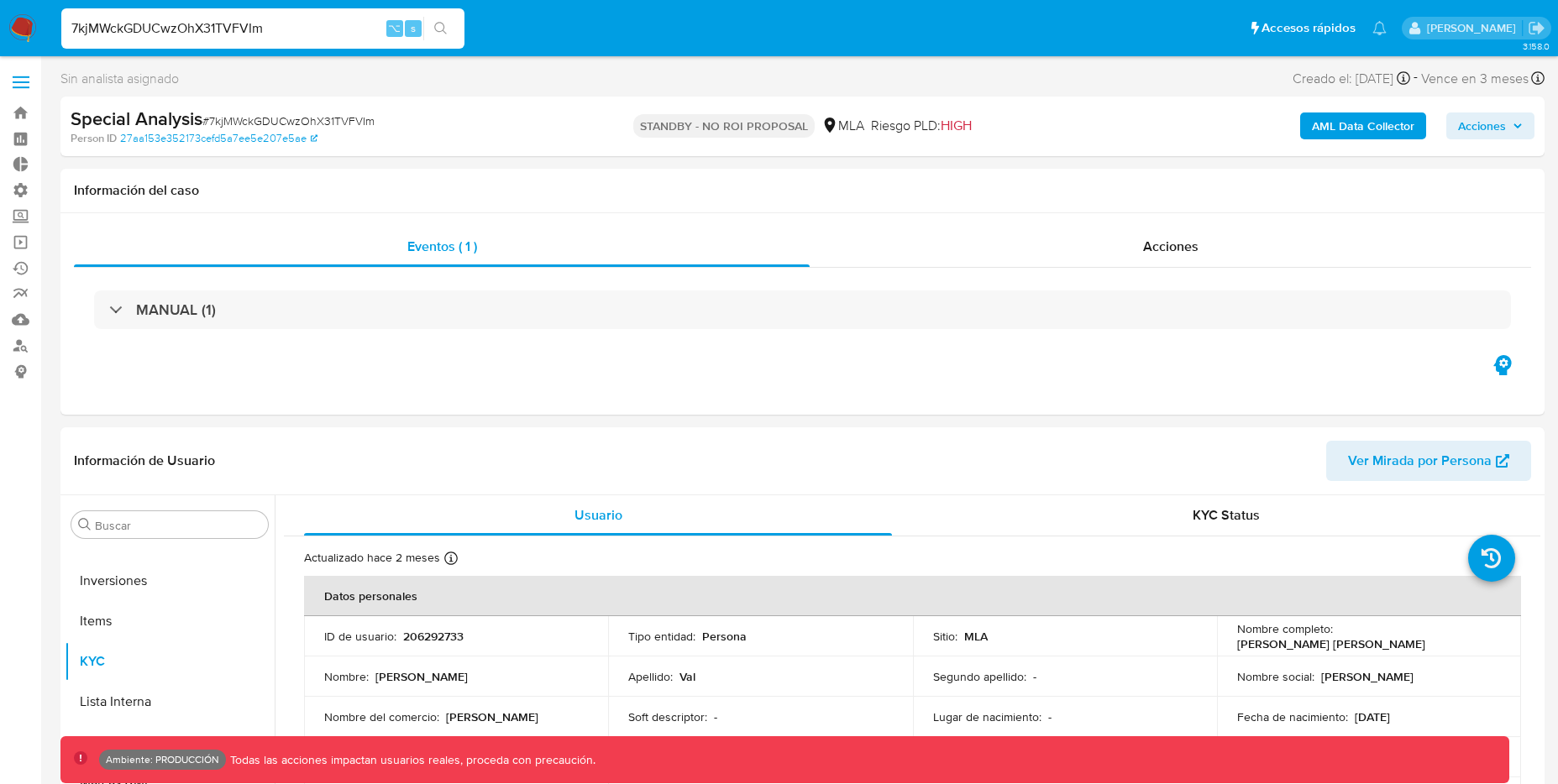
click at [1378, 127] on b "AML Data Collector" at bounding box center [1363, 125] width 102 height 27
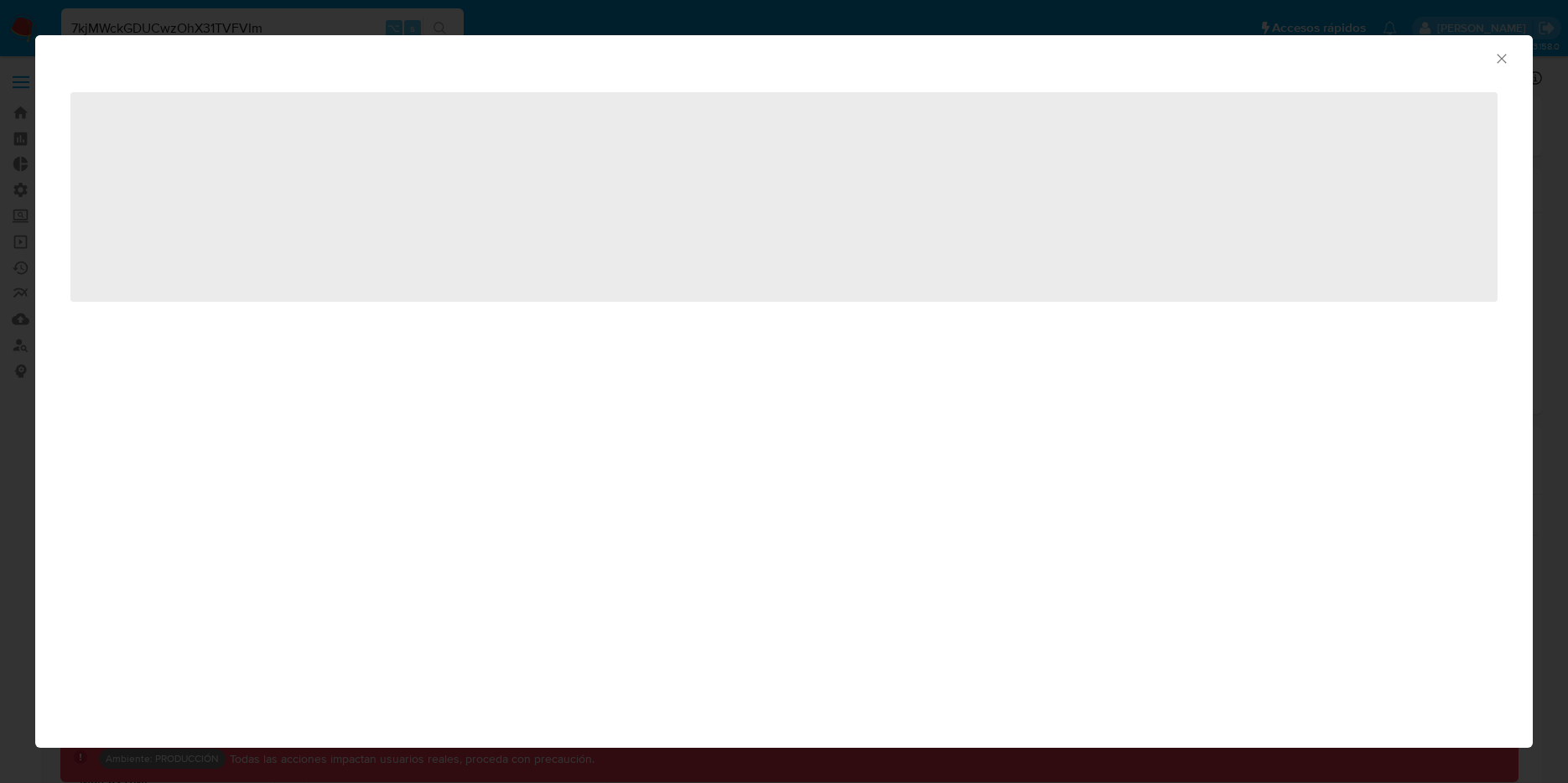
select select "10"
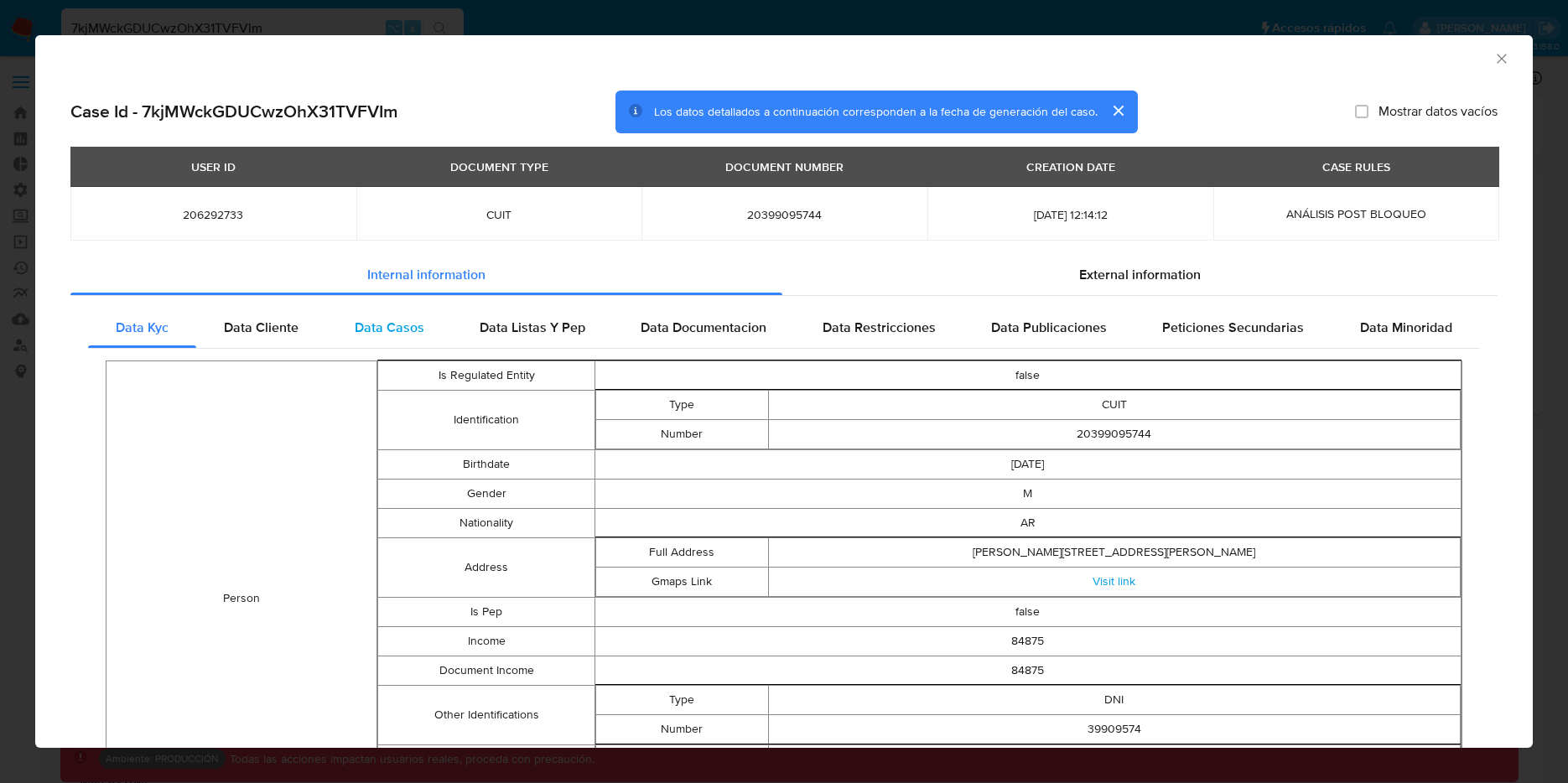
click at [413, 327] on span "Data Casos" at bounding box center [389, 328] width 69 height 19
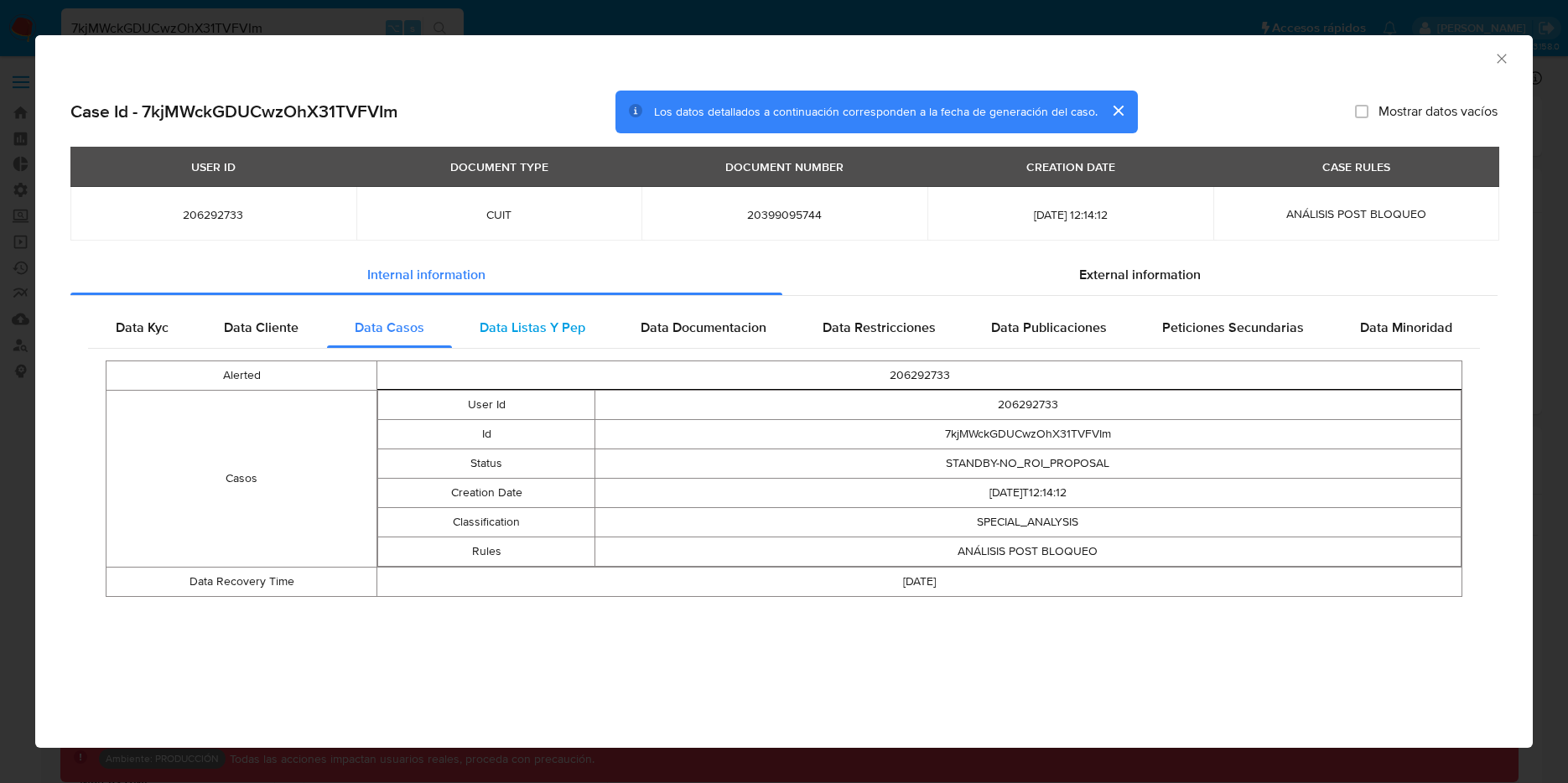
click at [512, 329] on span "Data Listas Y Pep" at bounding box center [532, 328] width 105 height 19
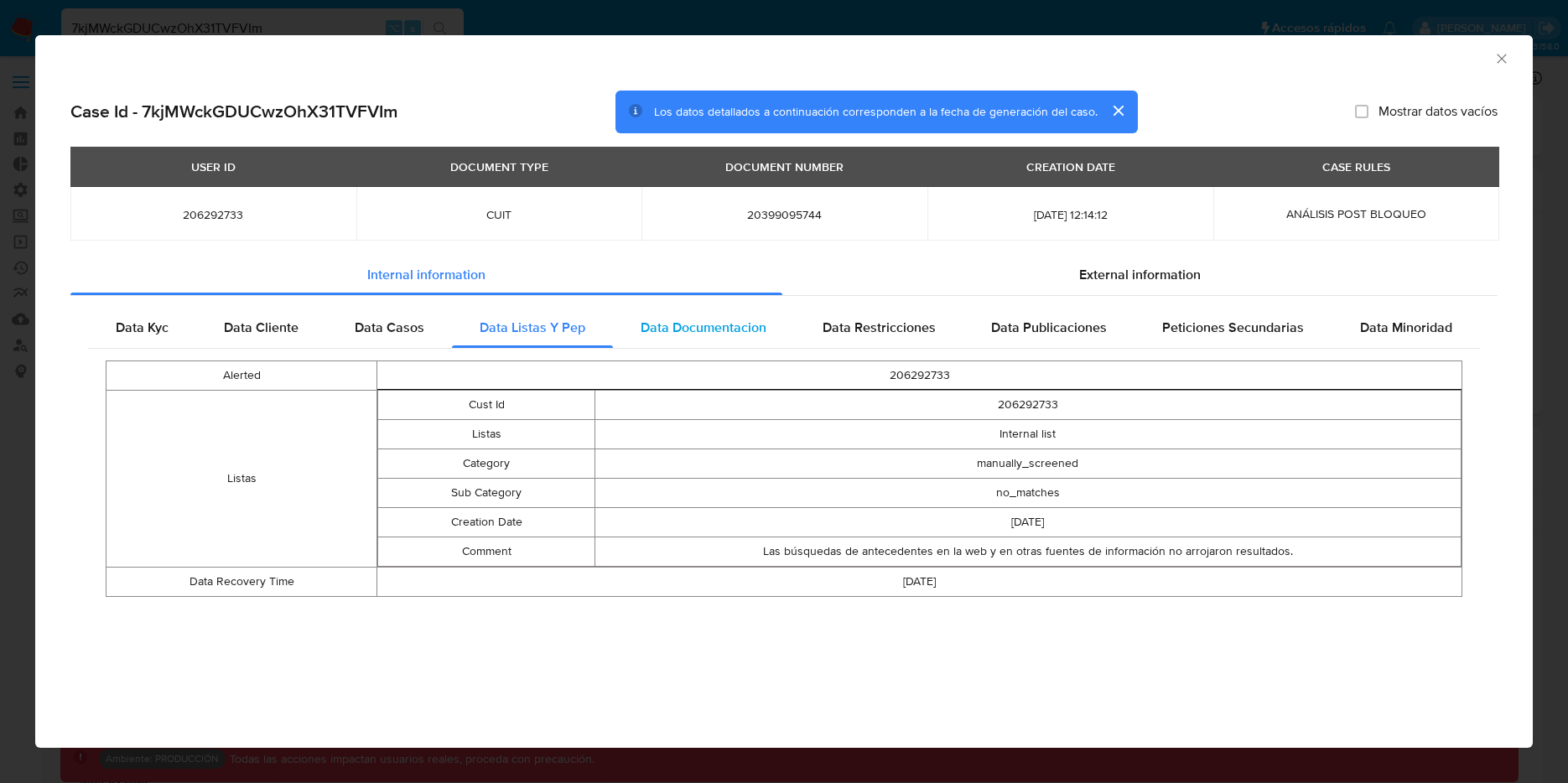
click at [712, 330] on span "Data Documentacion" at bounding box center [703, 328] width 126 height 19
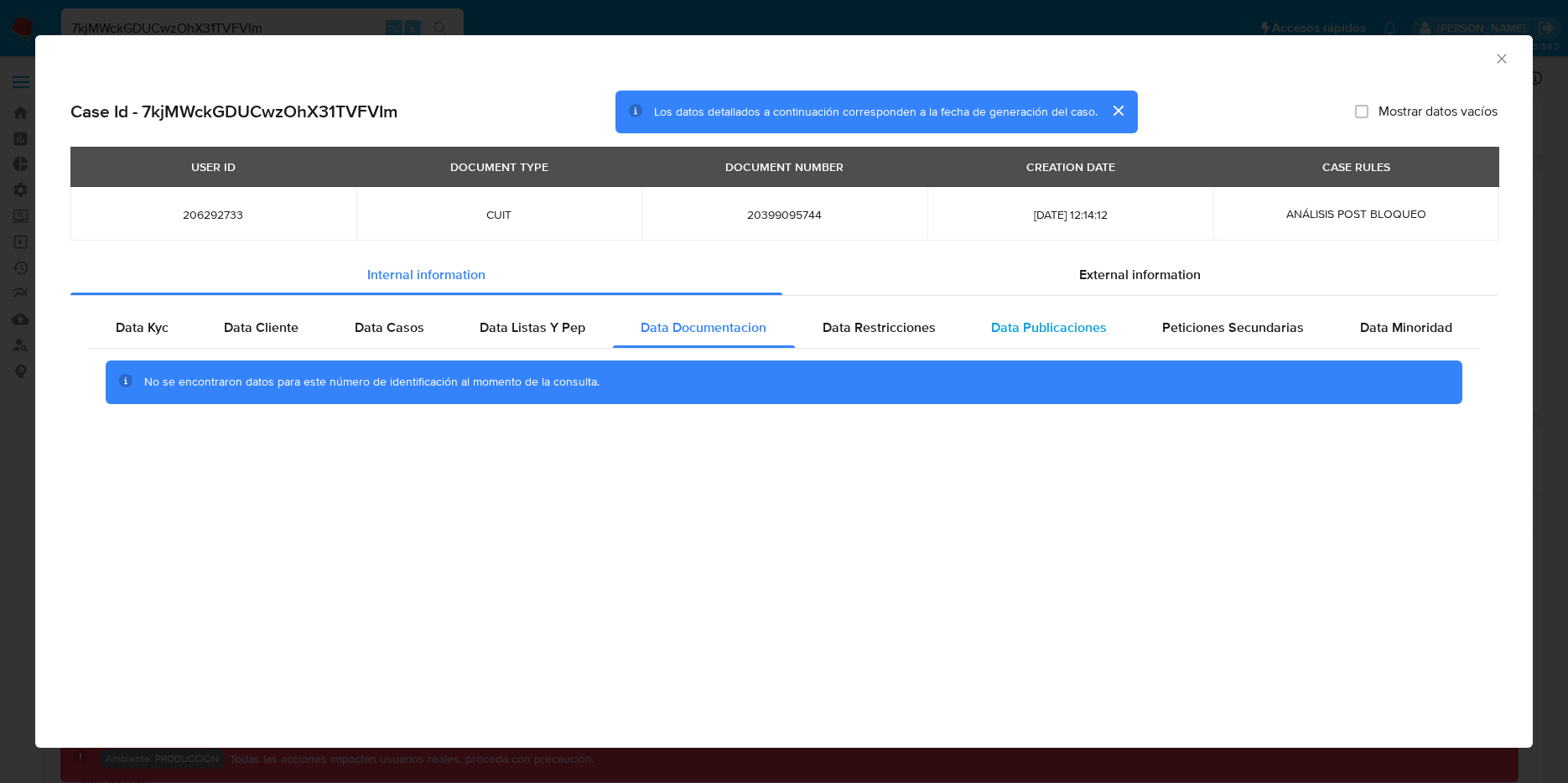
click at [1036, 328] on span "Data Publicaciones" at bounding box center [1048, 328] width 116 height 19
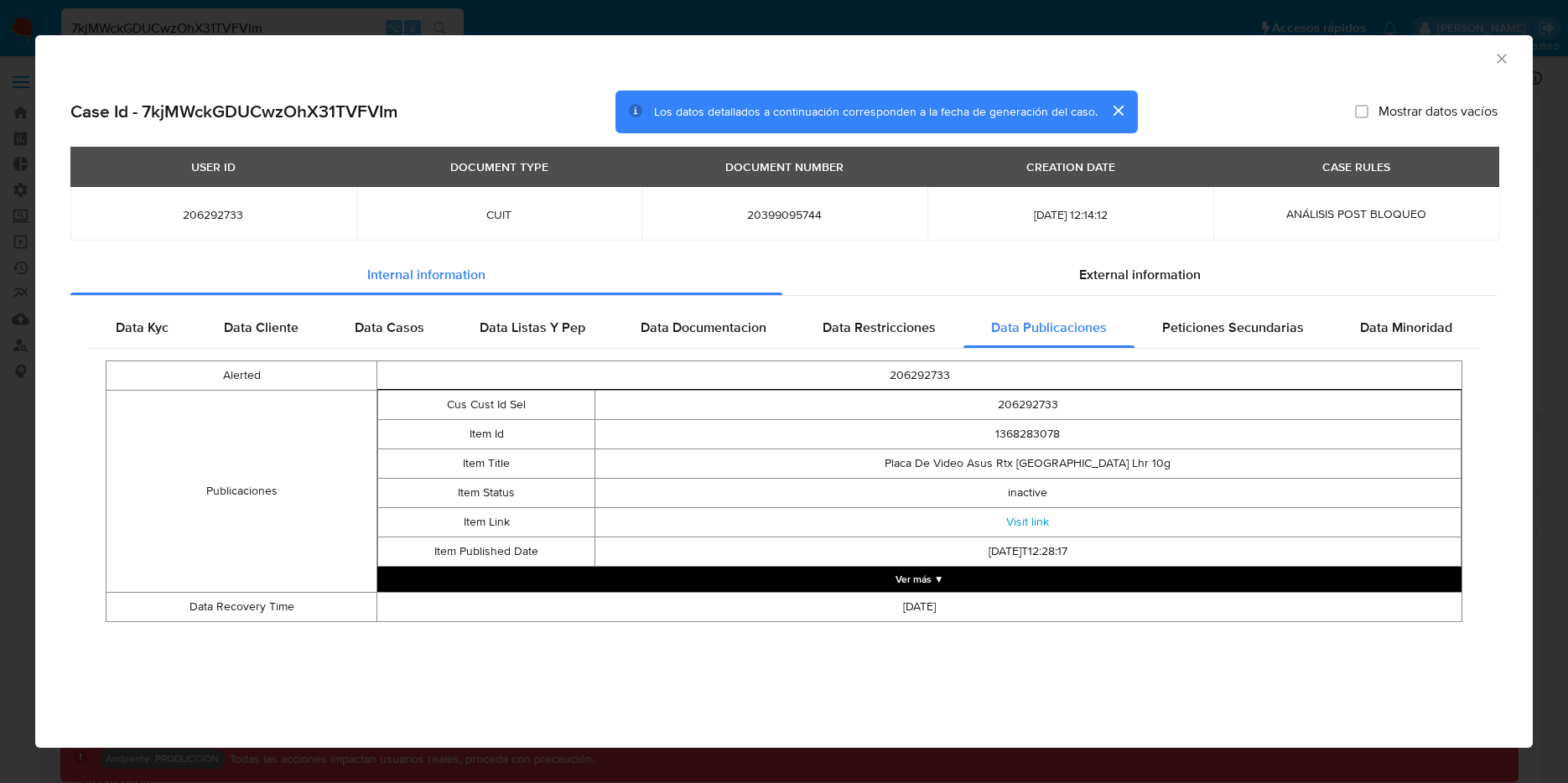
click at [1052, 581] on button "Ver más ▼" at bounding box center [919, 579] width 1084 height 25
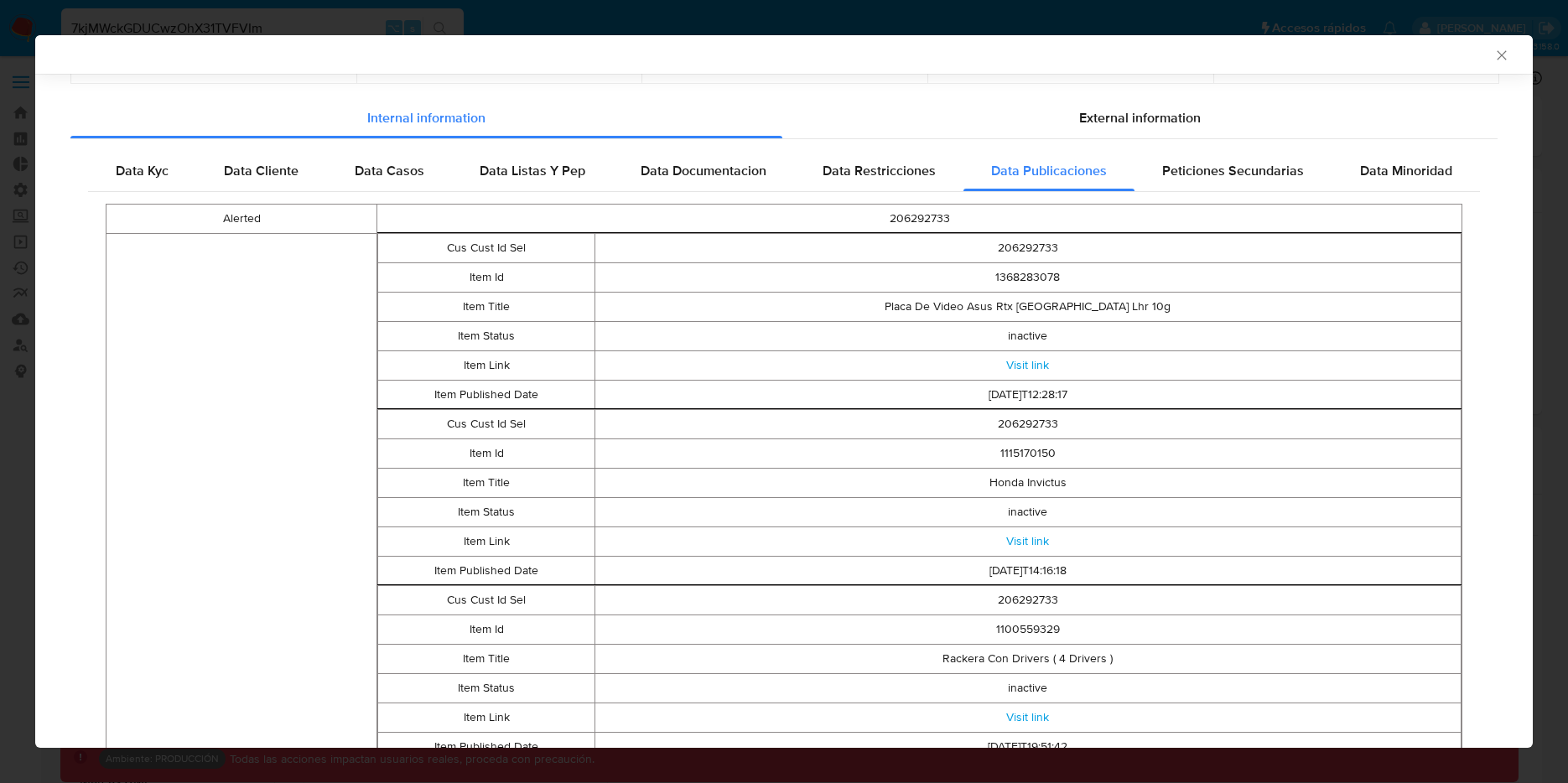
scroll to position [231, 0]
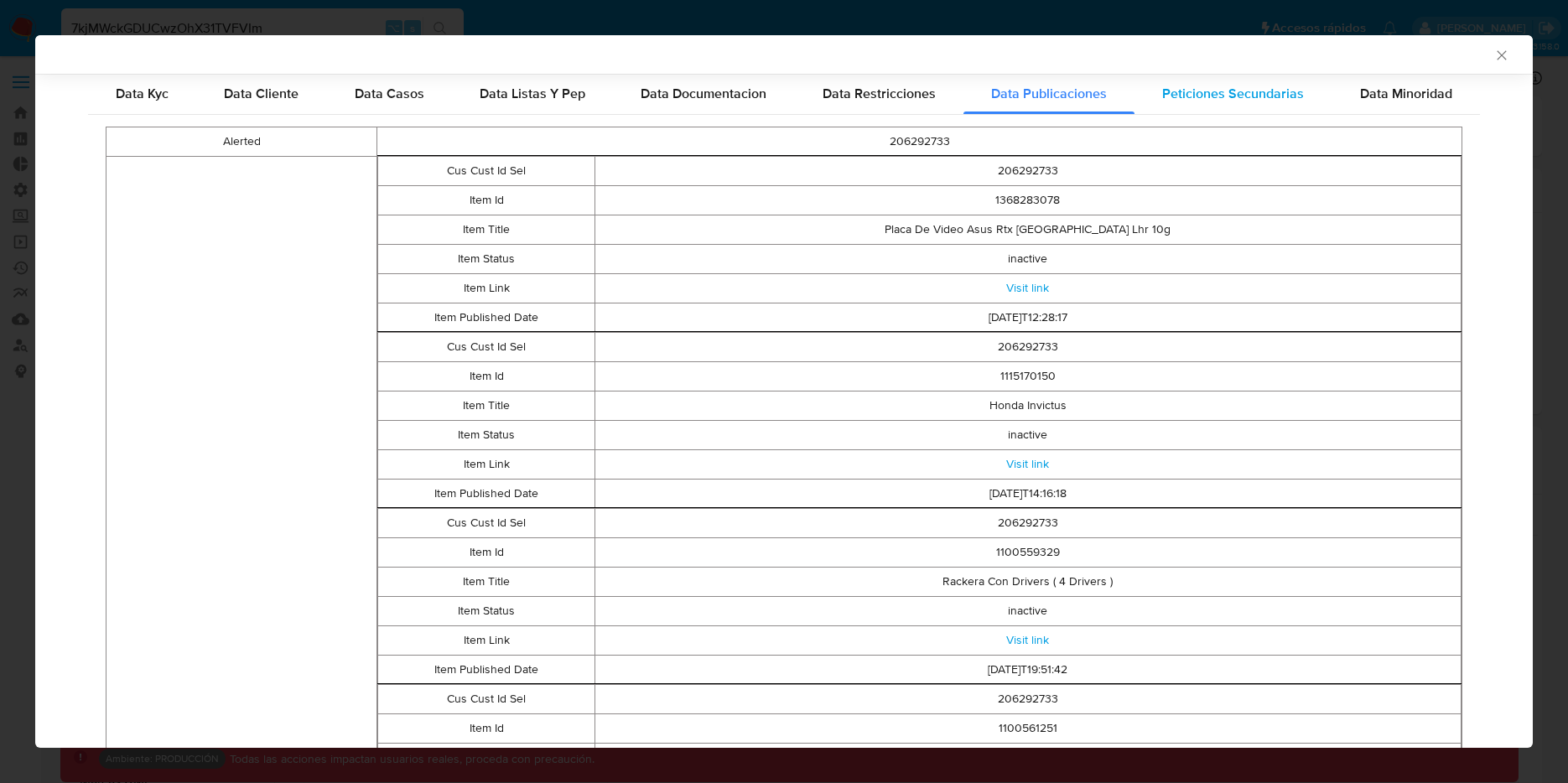
click at [1232, 81] on div "Peticiones Secundarias" at bounding box center [1233, 93] width 197 height 40
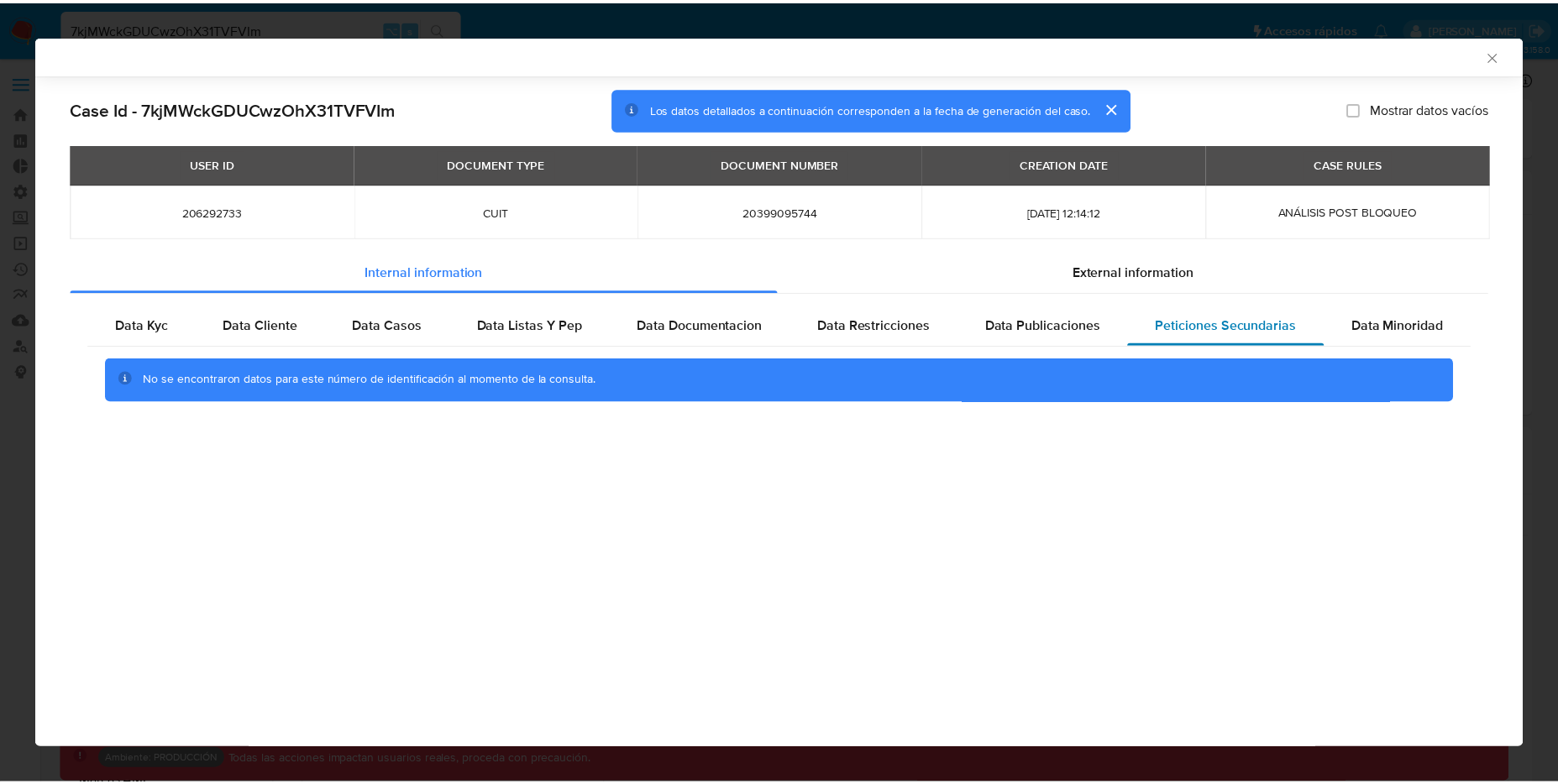
scroll to position [0, 0]
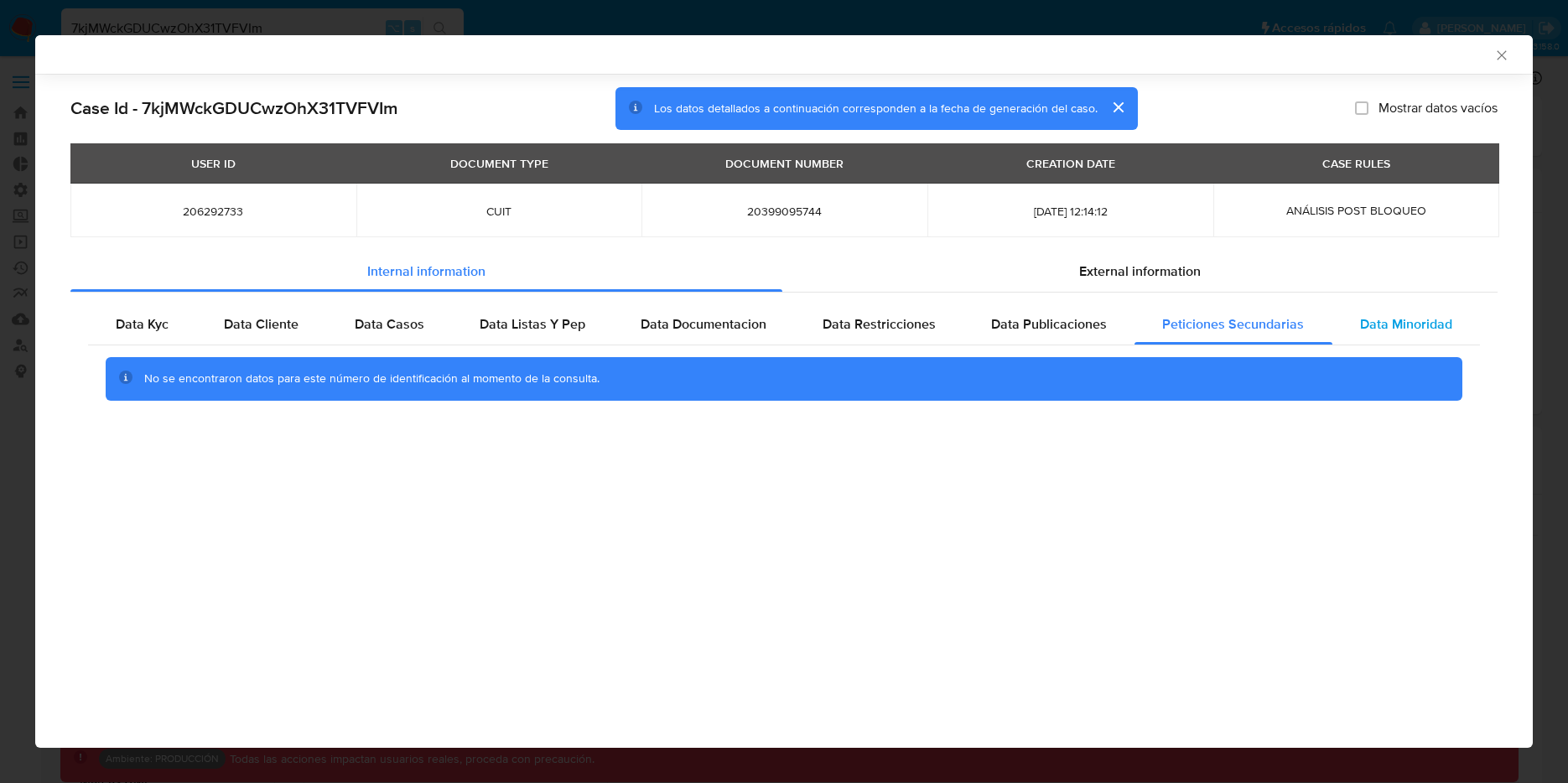
click at [1374, 328] on span "Data Minoridad" at bounding box center [1406, 324] width 93 height 19
click at [1096, 267] on span "External information" at bounding box center [1140, 271] width 122 height 19
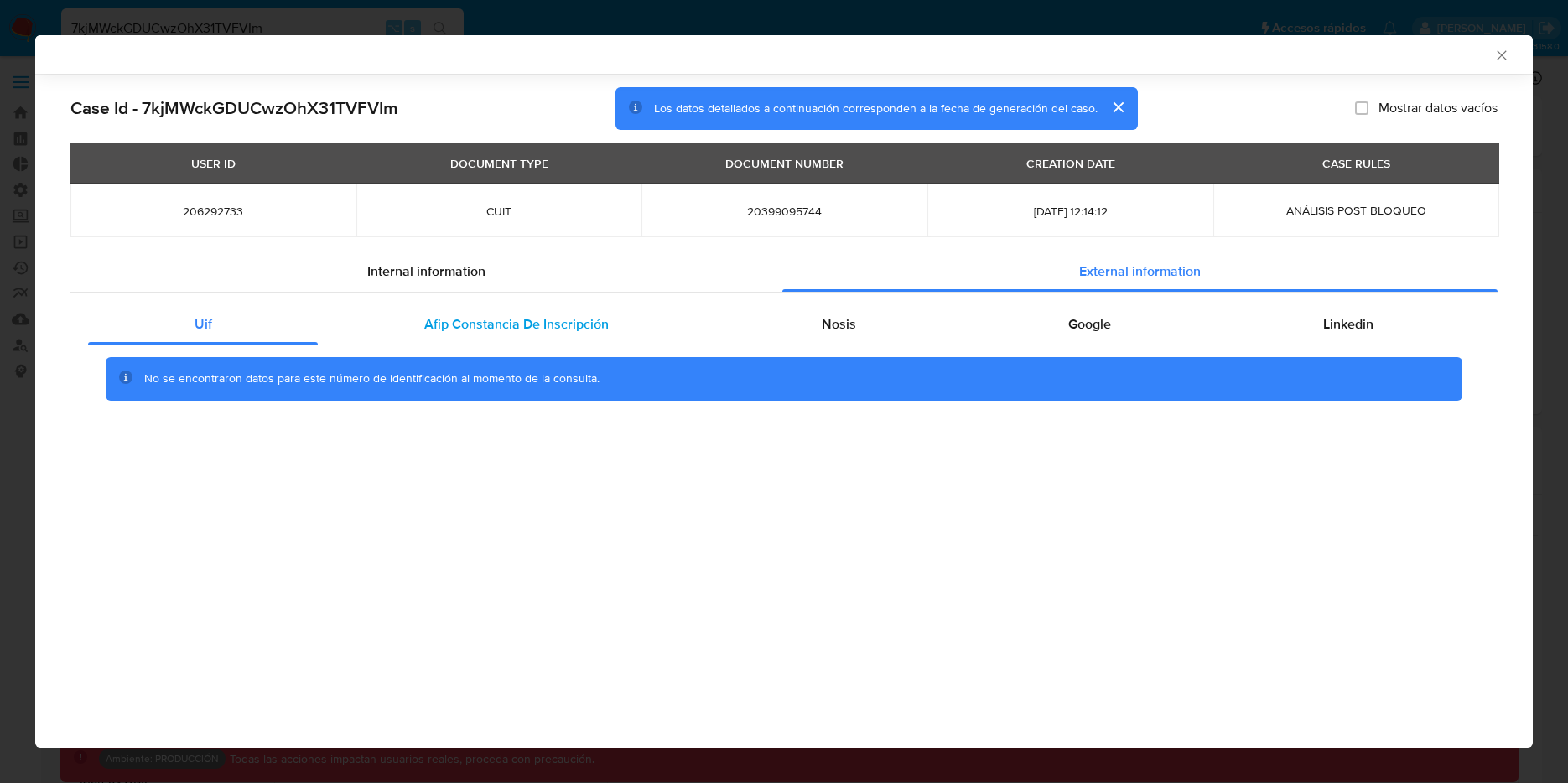
click at [508, 323] on span "Afip Constancia De Inscripción" at bounding box center [516, 324] width 184 height 19
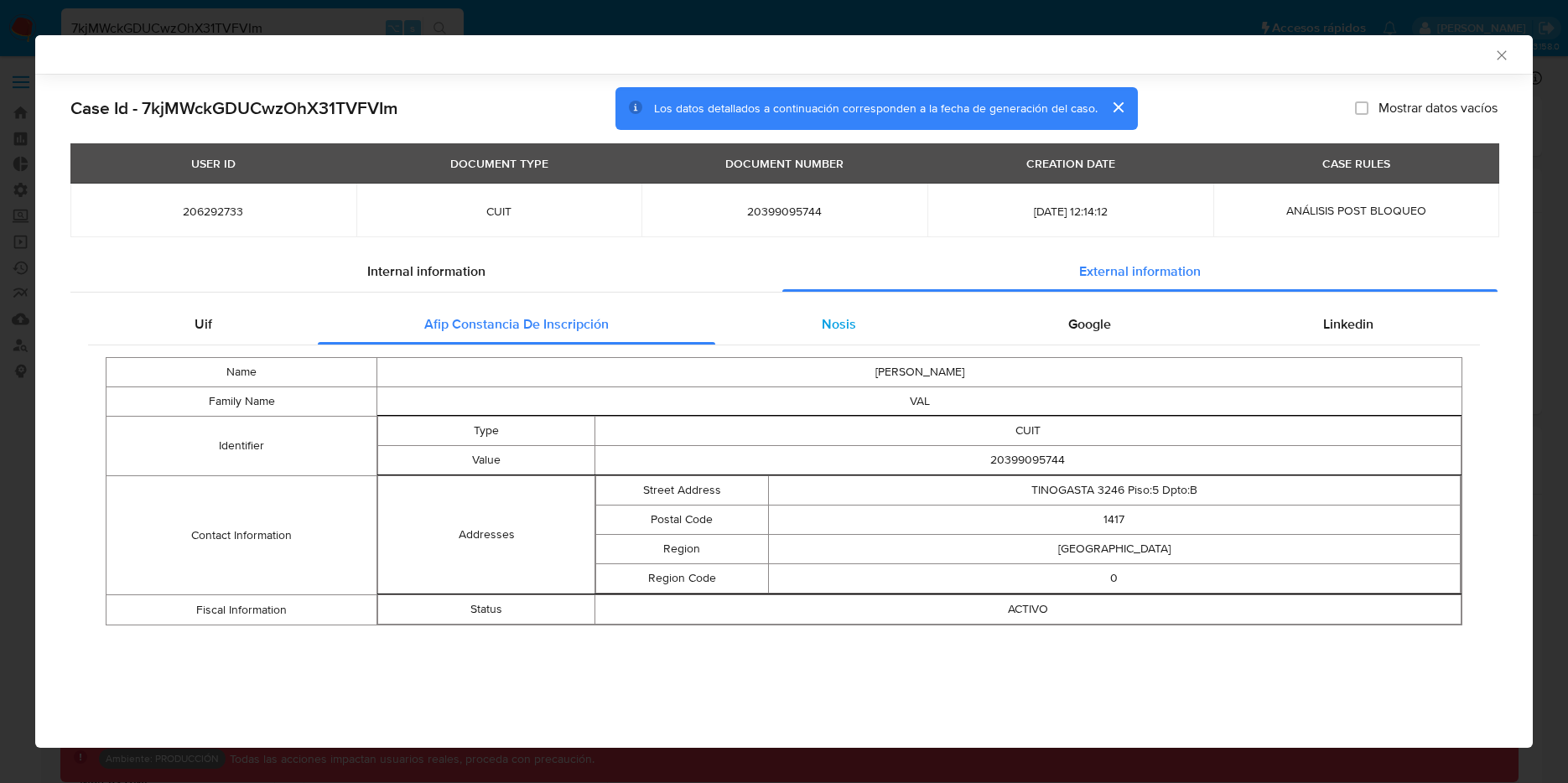
click at [892, 325] on div "Nosis" at bounding box center [838, 324] width 247 height 40
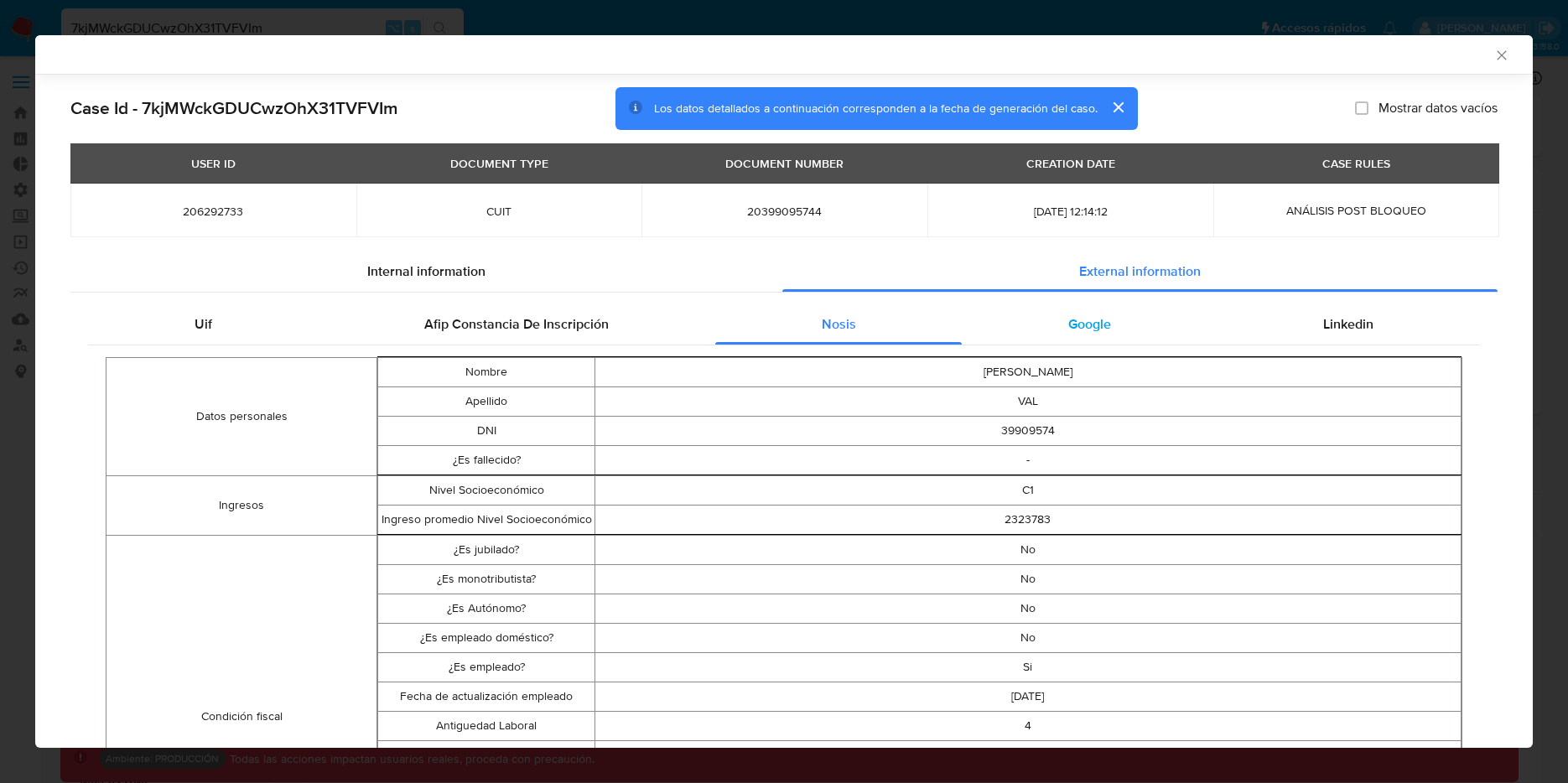
click at [1084, 322] on span "Google" at bounding box center [1090, 324] width 43 height 19
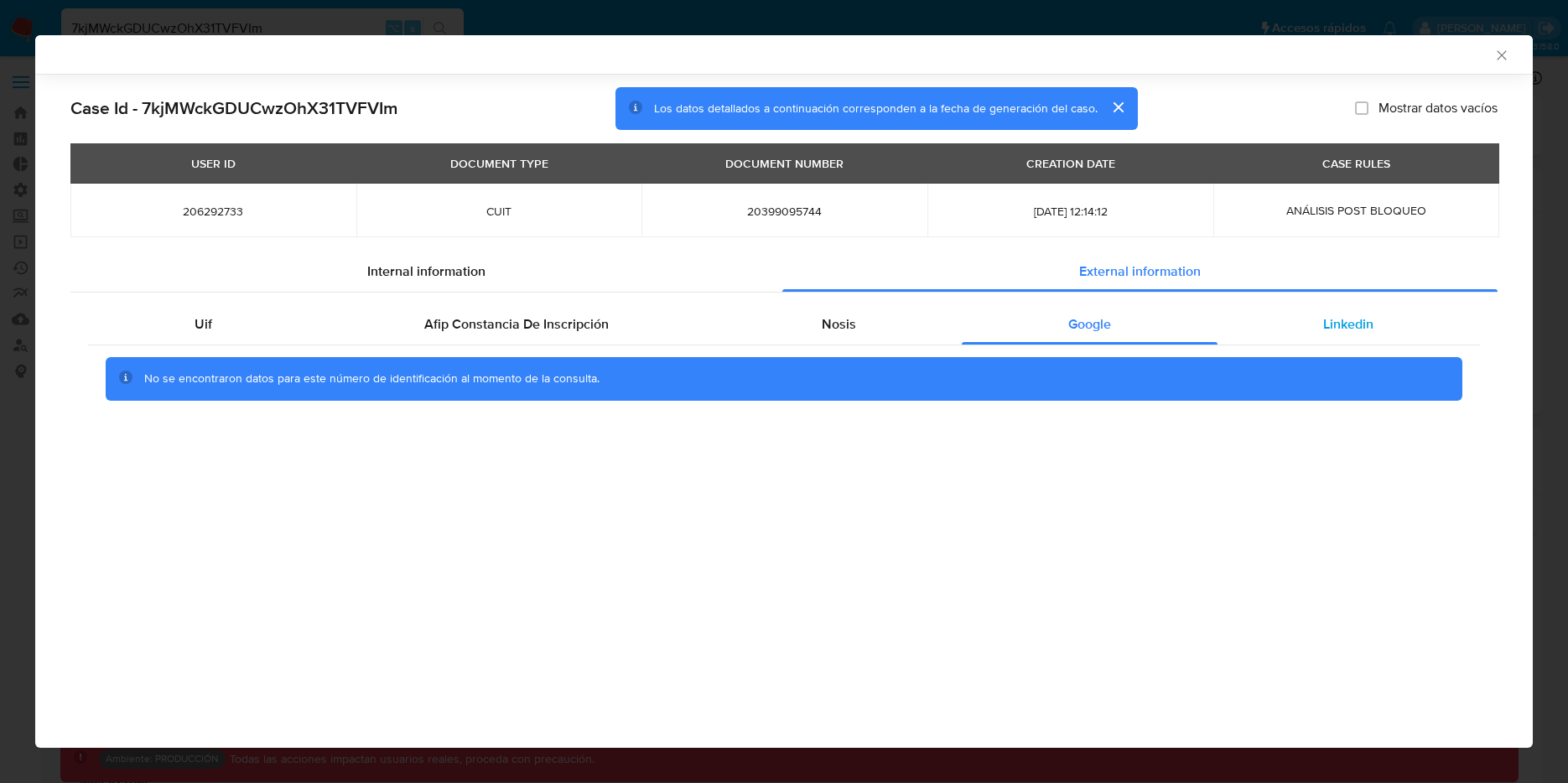
click at [1363, 320] on span "Linkedin" at bounding box center [1348, 324] width 51 height 19
click at [1506, 51] on icon "Cerrar ventana" at bounding box center [1502, 56] width 17 height 17
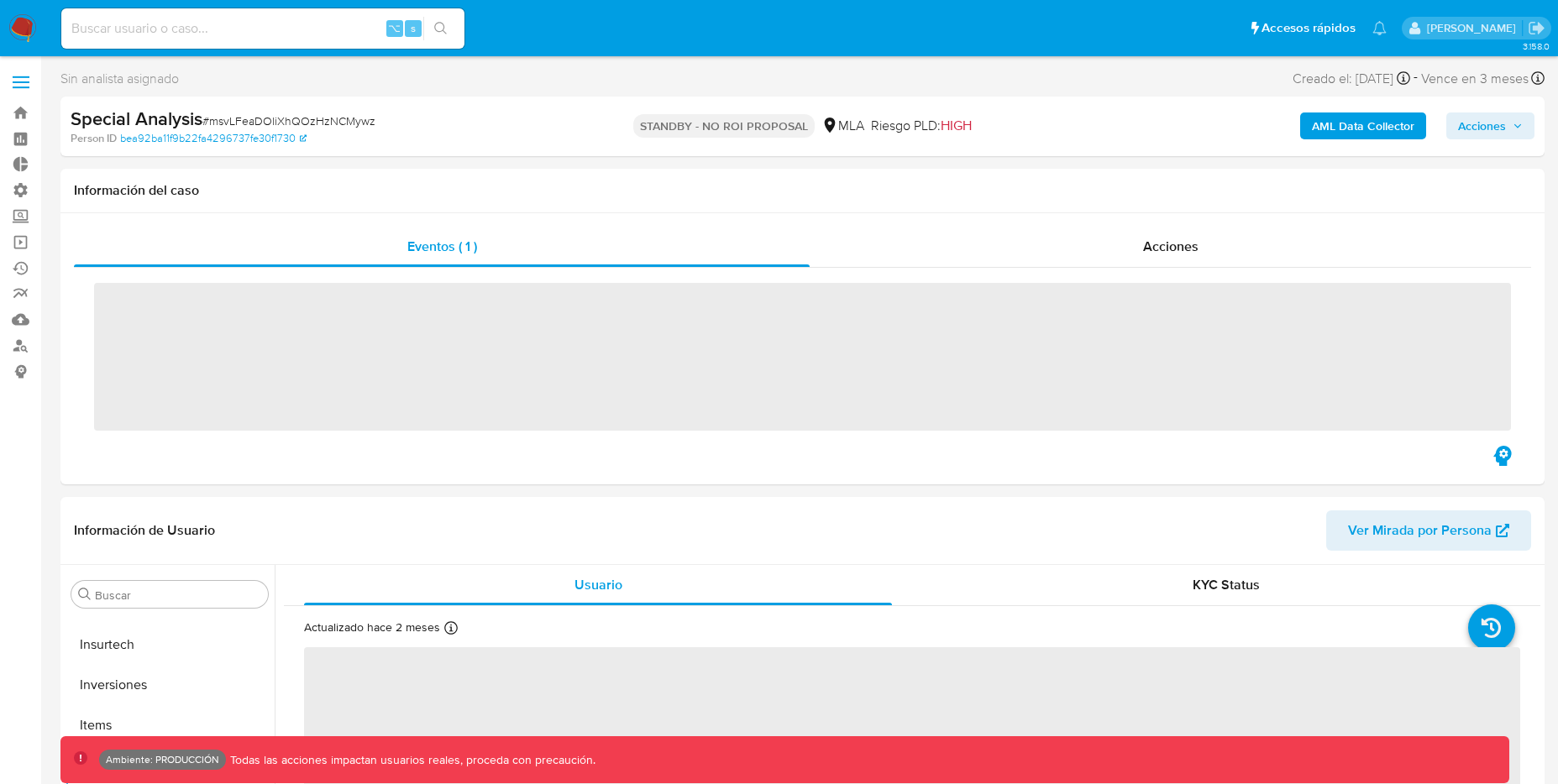
scroll to position [790, 0]
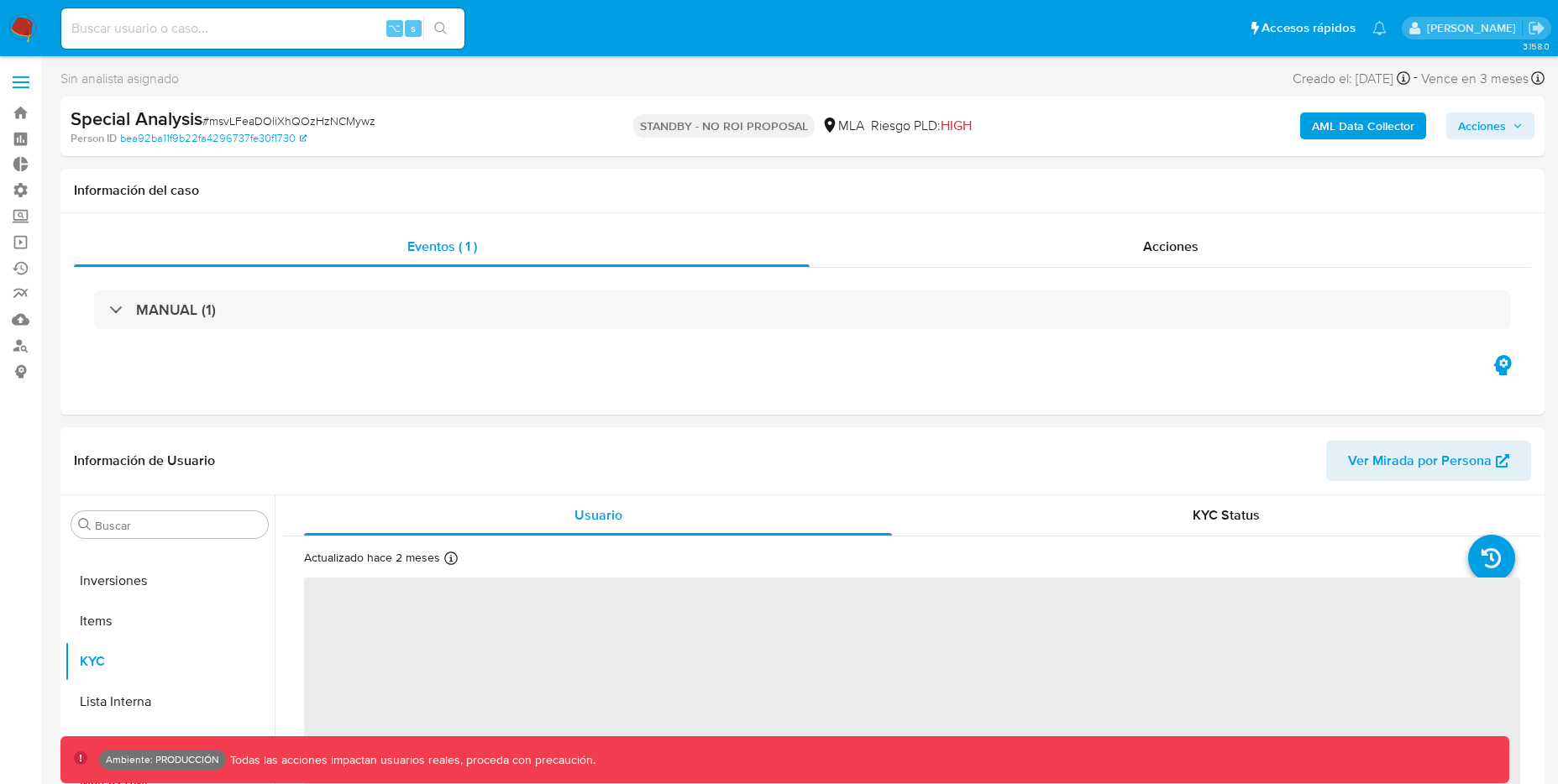
select select "10"
